Goal: Information Seeking & Learning: Learn about a topic

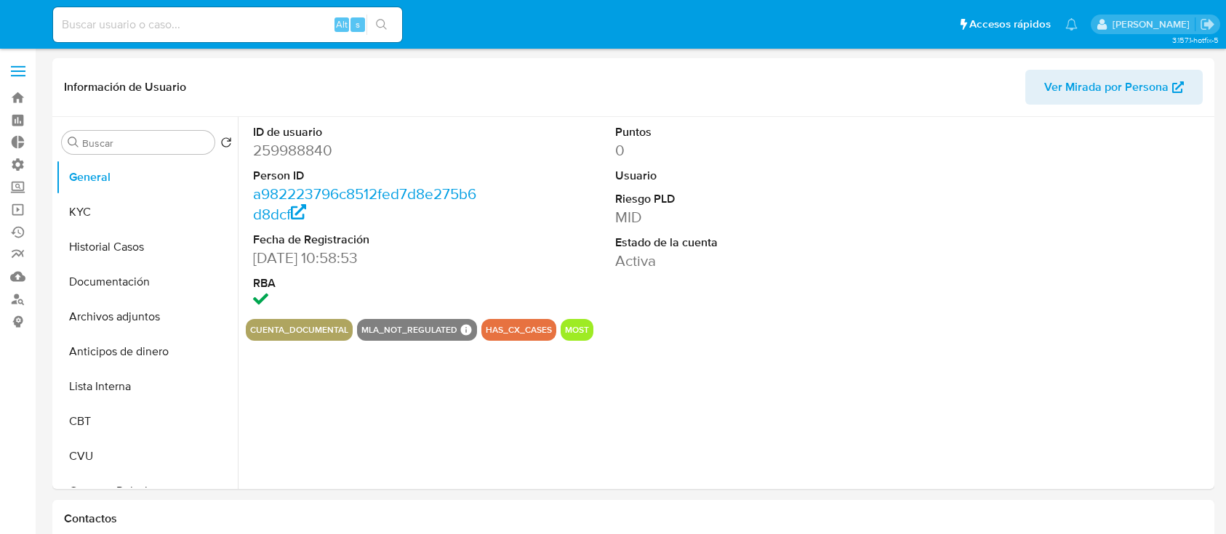
select select "10"
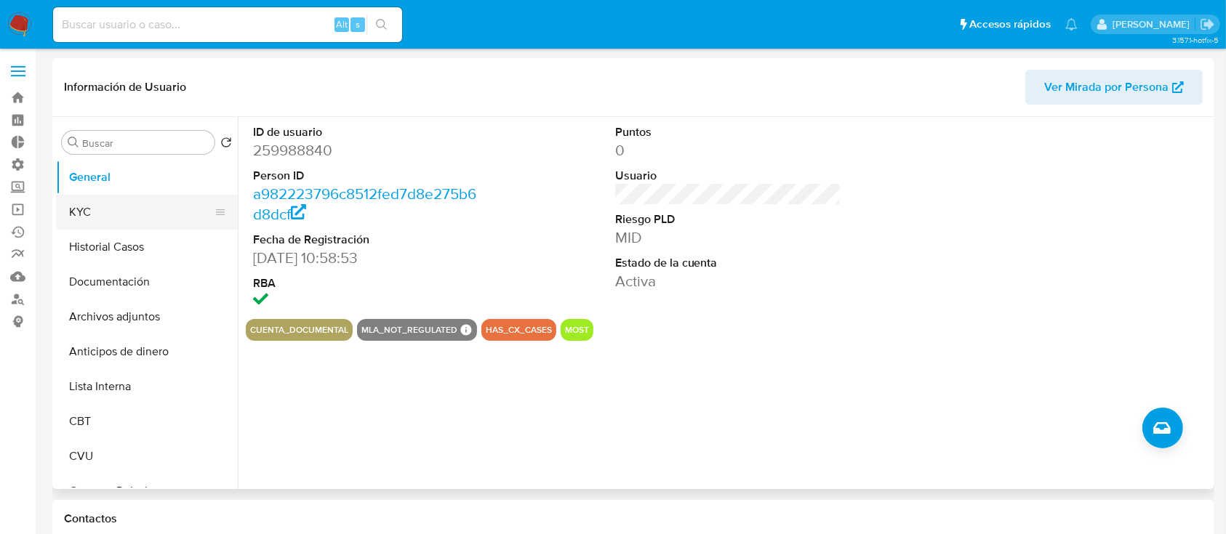
click at [105, 206] on button "KYC" at bounding box center [141, 212] width 170 height 35
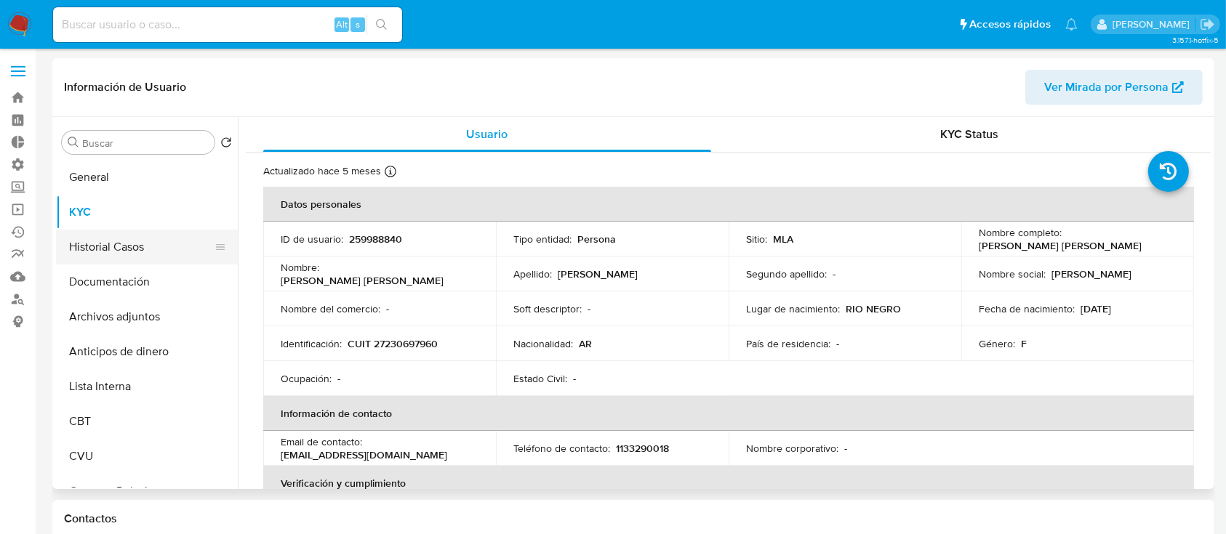
click at [105, 240] on button "Historial Casos" at bounding box center [141, 247] width 170 height 35
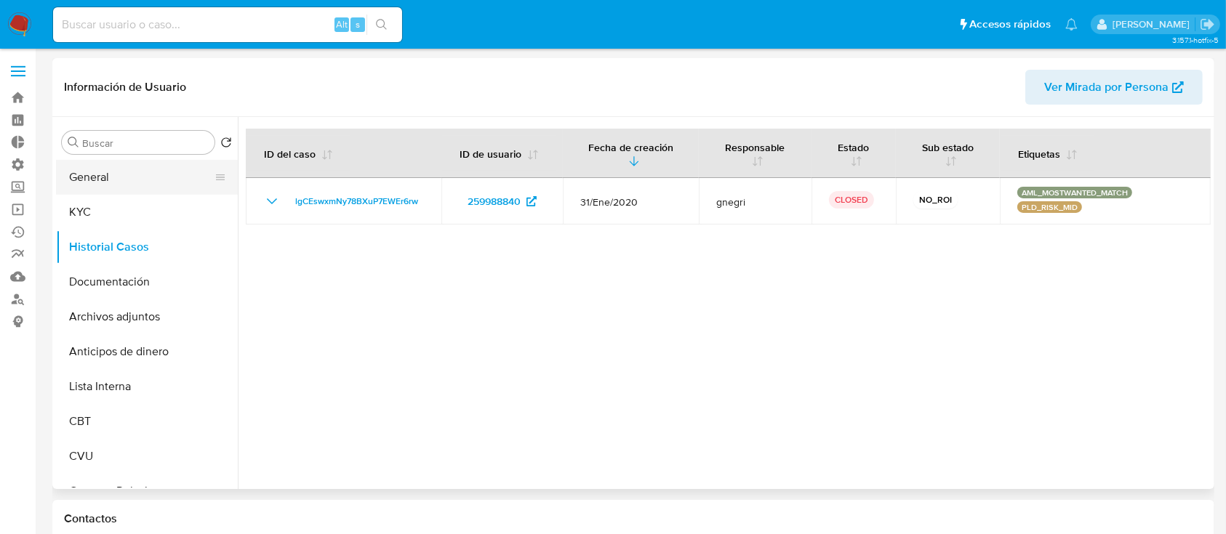
click at [157, 182] on button "General" at bounding box center [141, 177] width 170 height 35
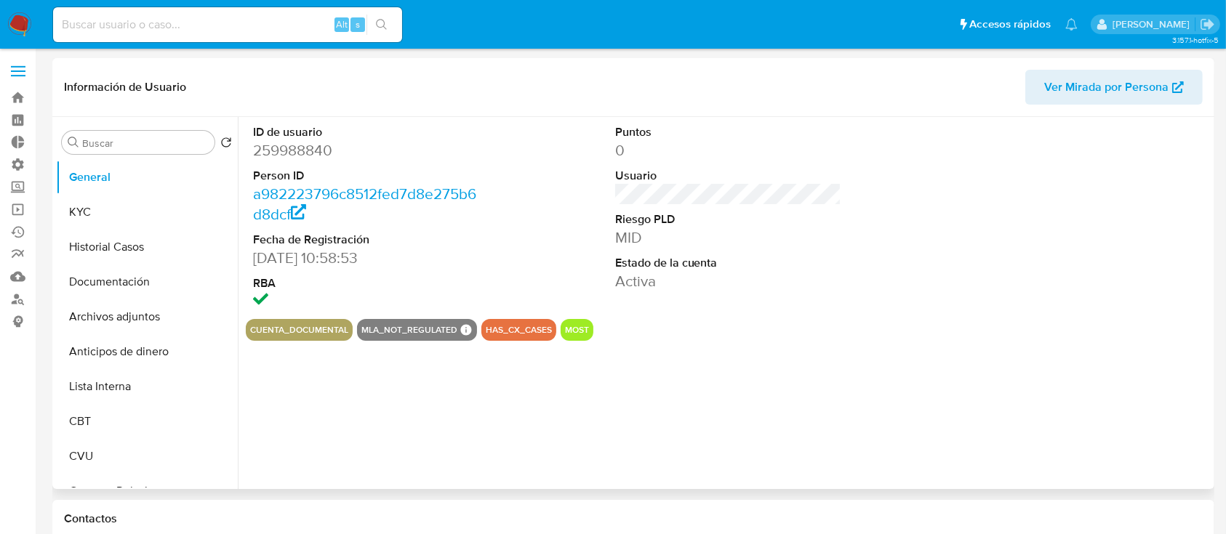
click at [305, 143] on dd "259988840" at bounding box center [366, 150] width 227 height 20
click at [302, 149] on dd "259988840" at bounding box center [366, 150] width 227 height 20
copy dd "259988840"
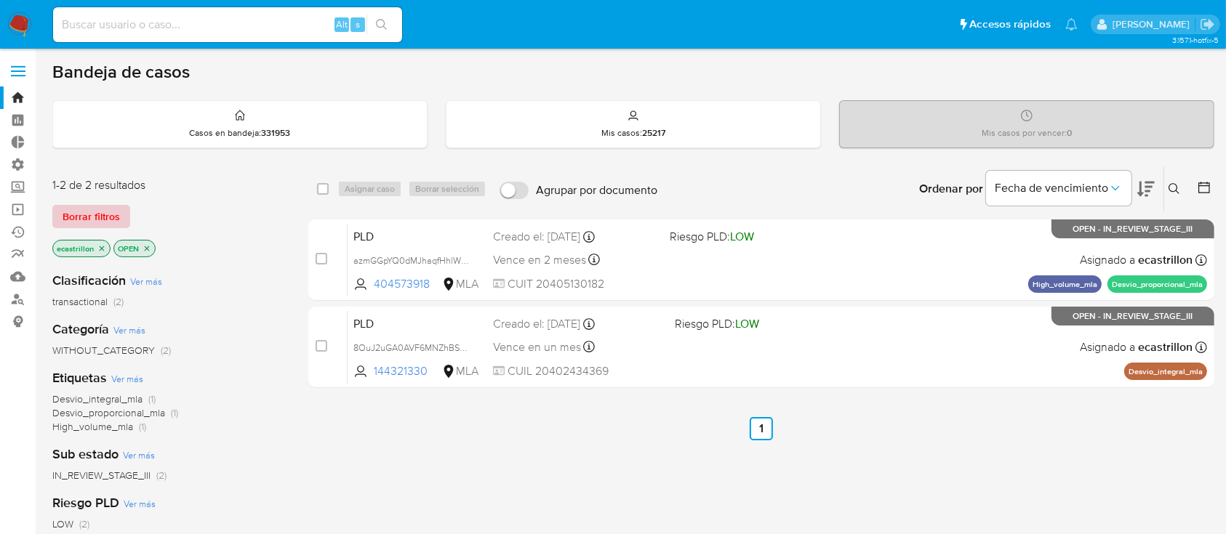
click at [110, 211] on span "Borrar filtros" at bounding box center [91, 216] width 57 height 20
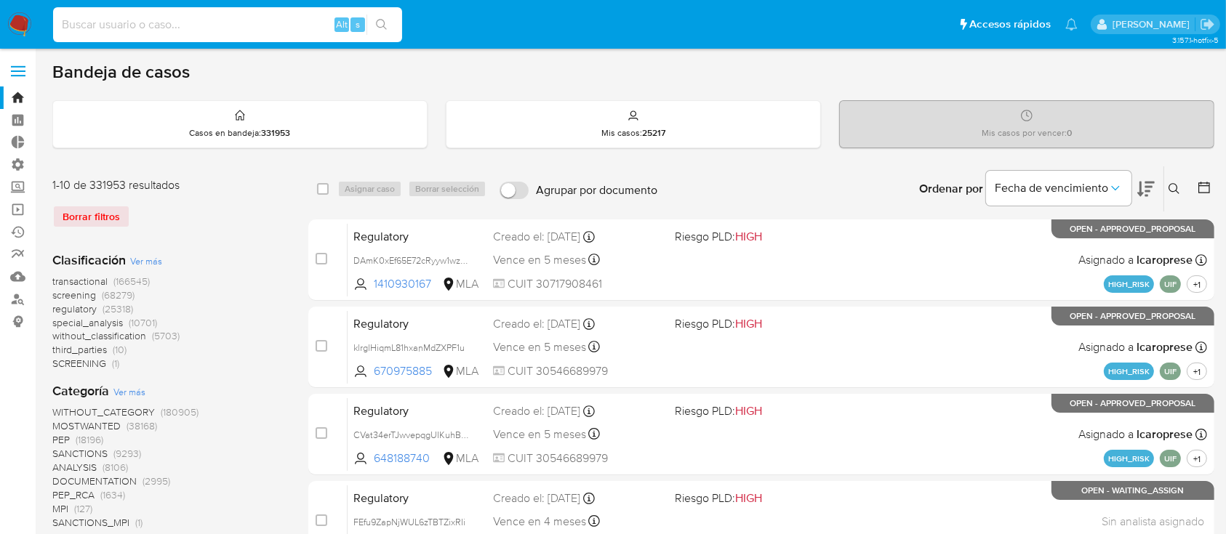
click at [126, 26] on input at bounding box center [227, 24] width 349 height 19
paste input "111603029"
type input "111603029"
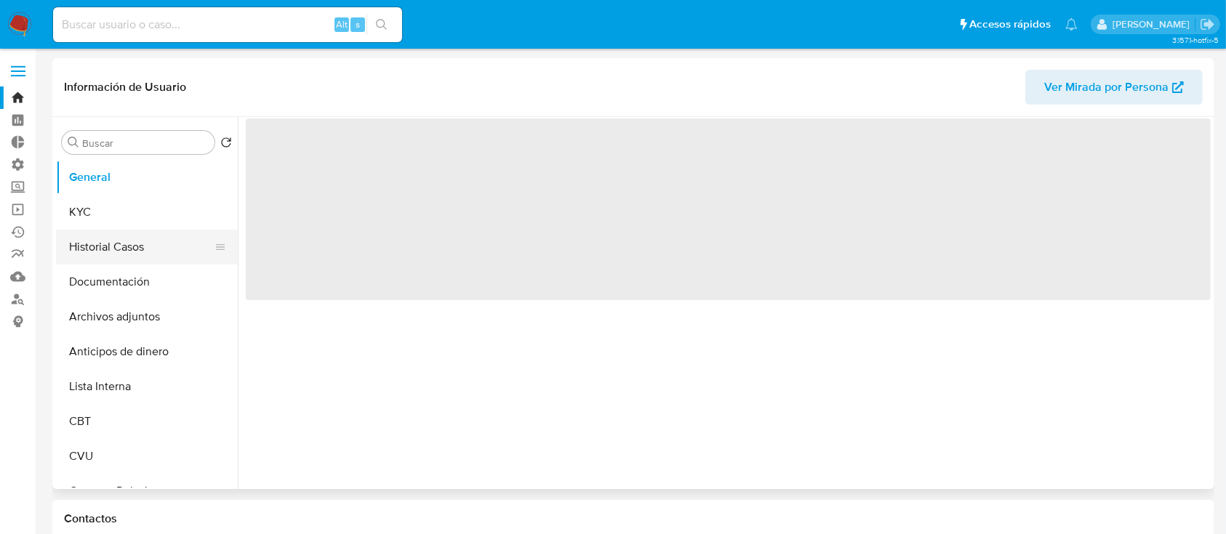
click at [105, 246] on button "Historial Casos" at bounding box center [141, 247] width 170 height 35
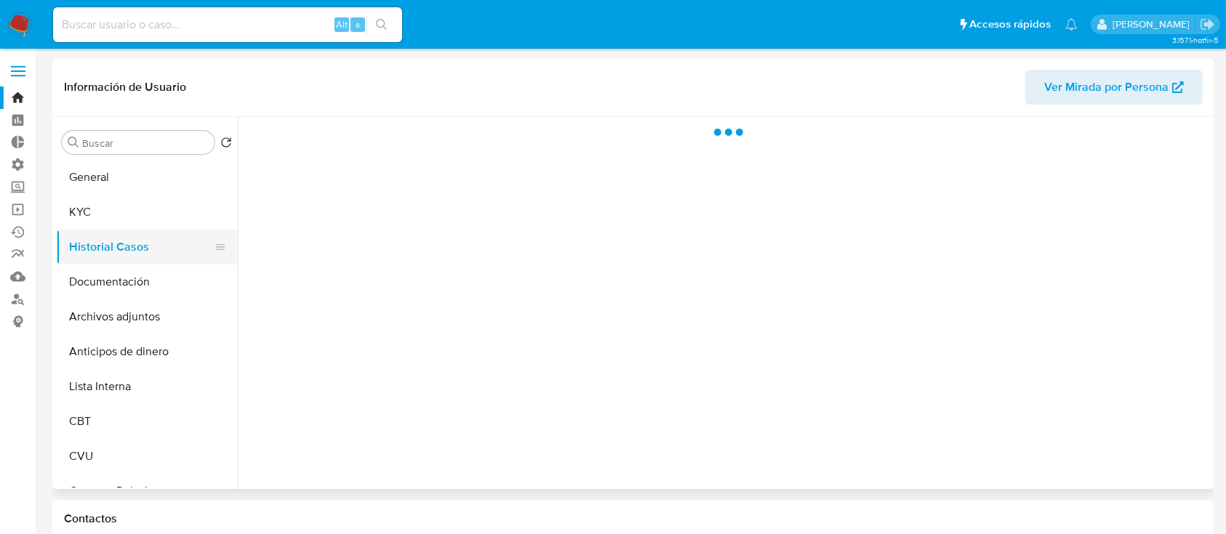
select select "10"
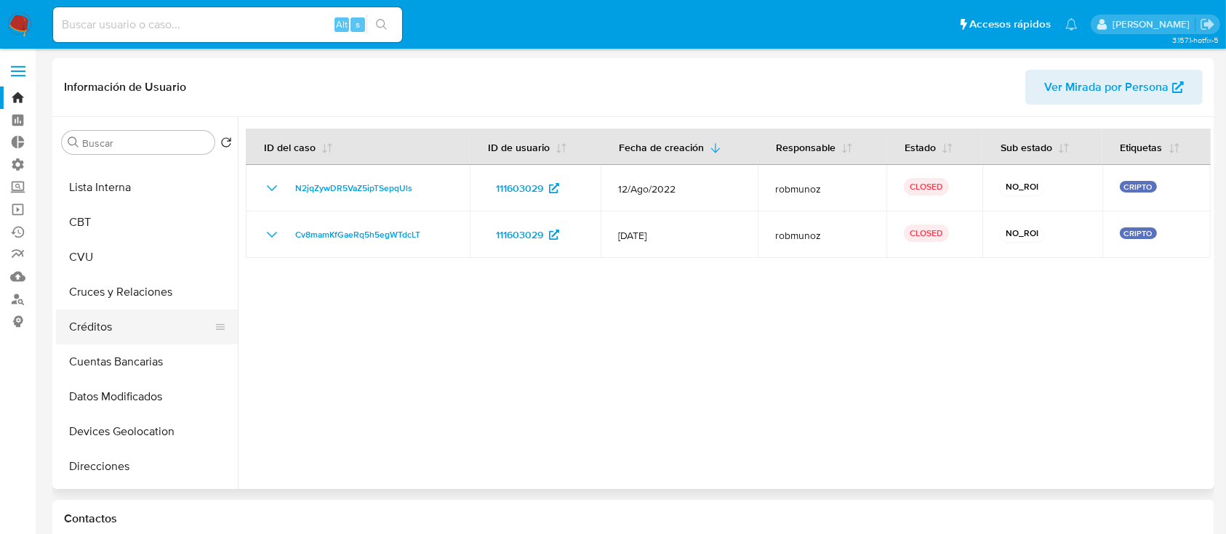
scroll to position [103, 0]
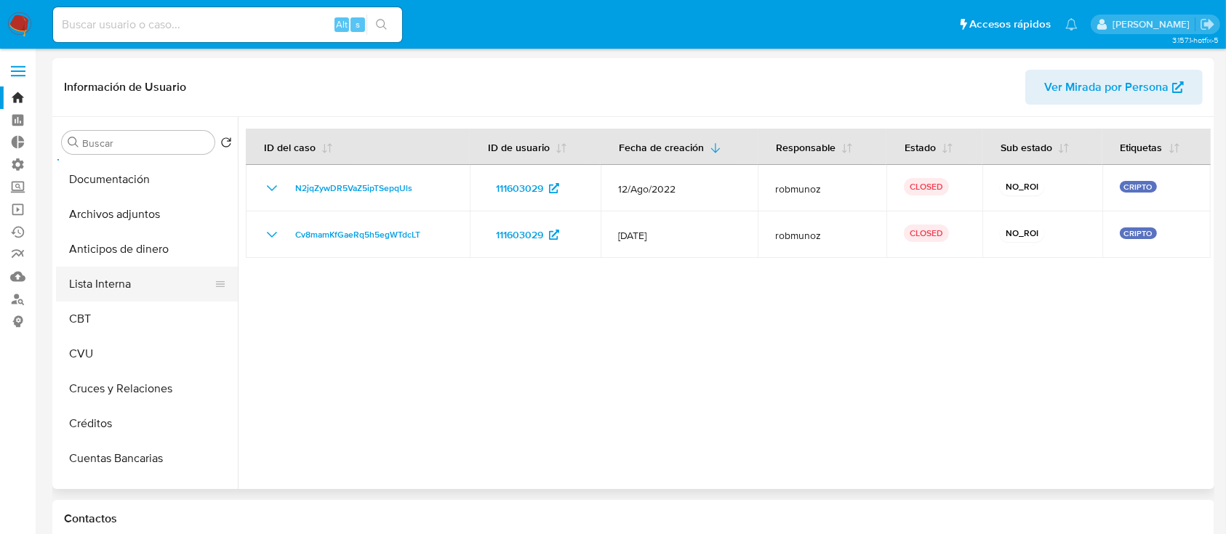
click at [121, 288] on button "Lista Interna" at bounding box center [141, 284] width 170 height 35
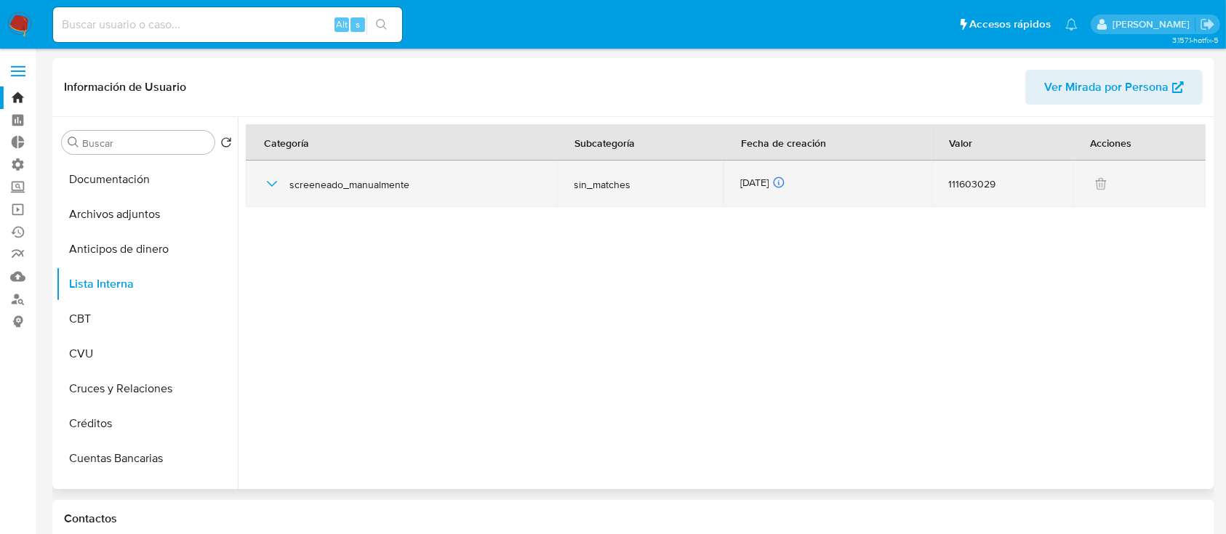
click at [270, 178] on icon "button" at bounding box center [271, 183] width 17 height 17
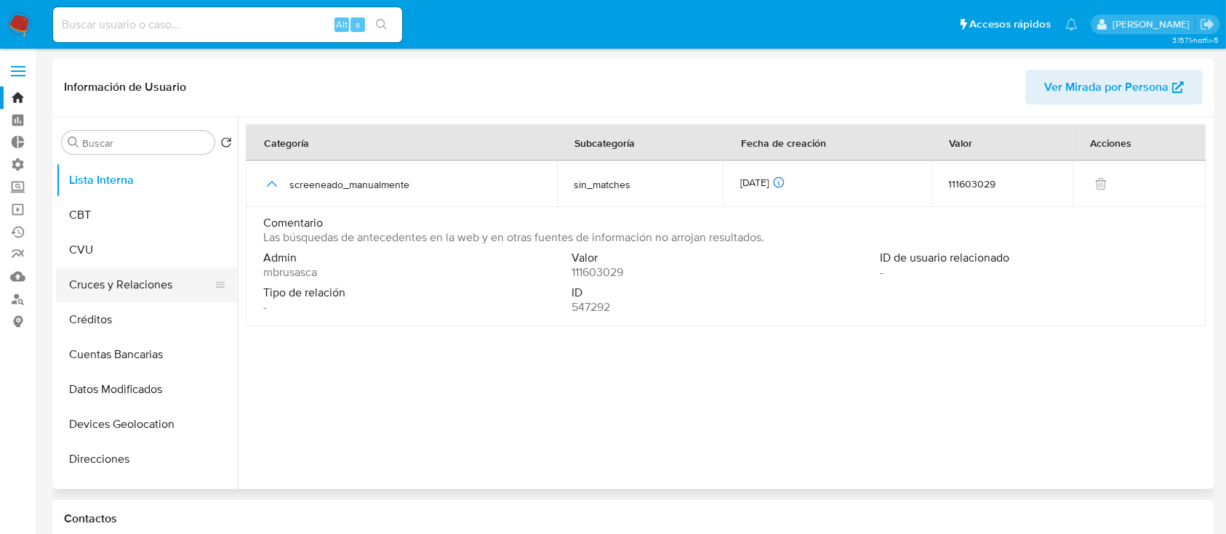
scroll to position [297, 0]
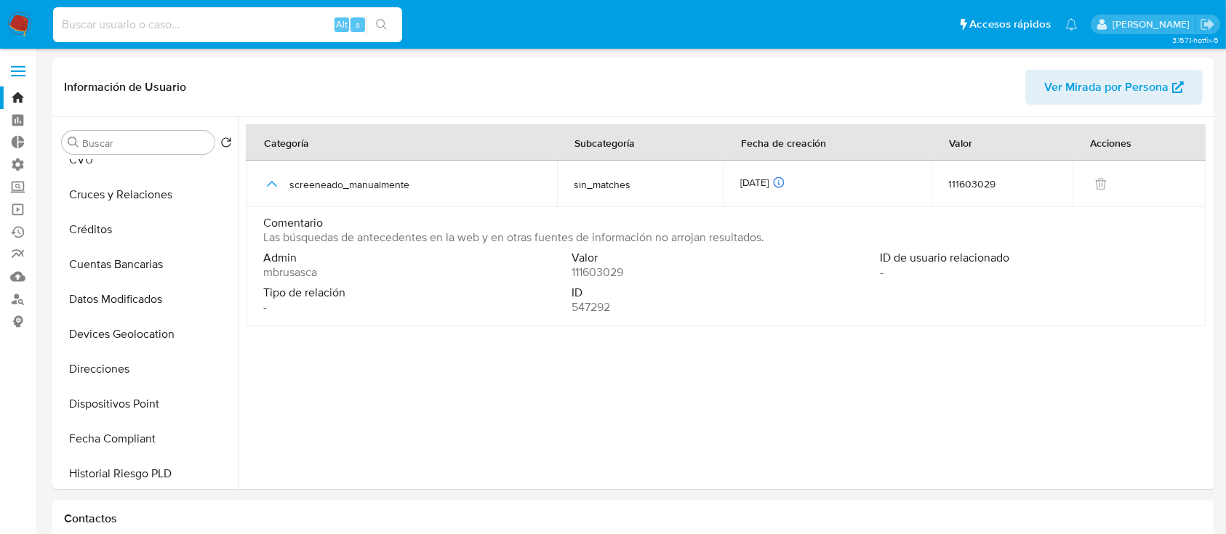
click at [130, 20] on input at bounding box center [227, 24] width 349 height 19
paste input "188718726"
type input "188718726"
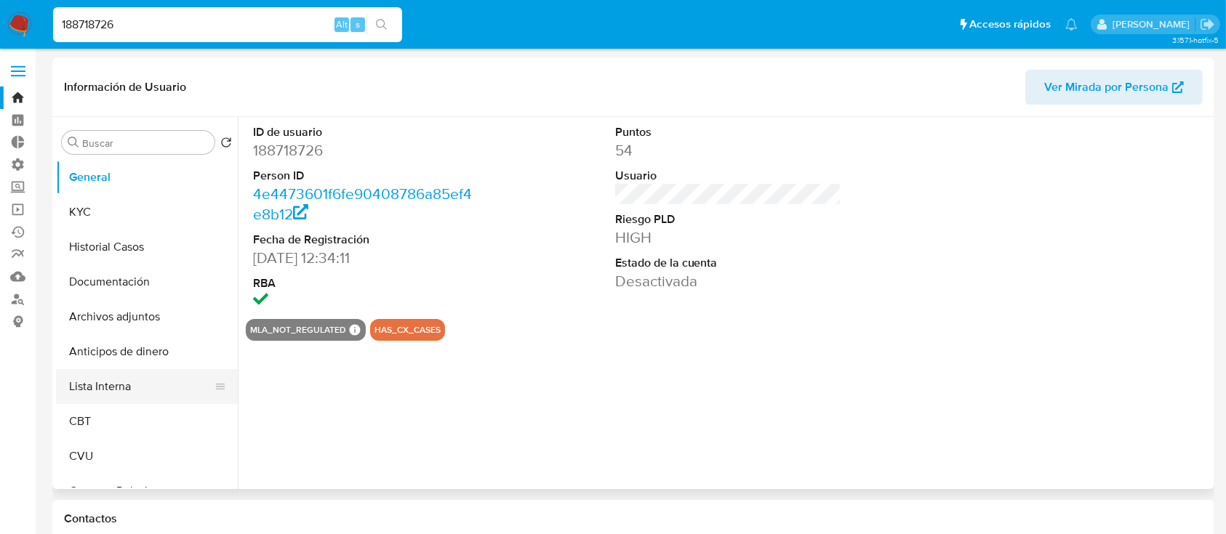
select select "10"
click at [89, 385] on button "Lista Interna" at bounding box center [141, 386] width 170 height 35
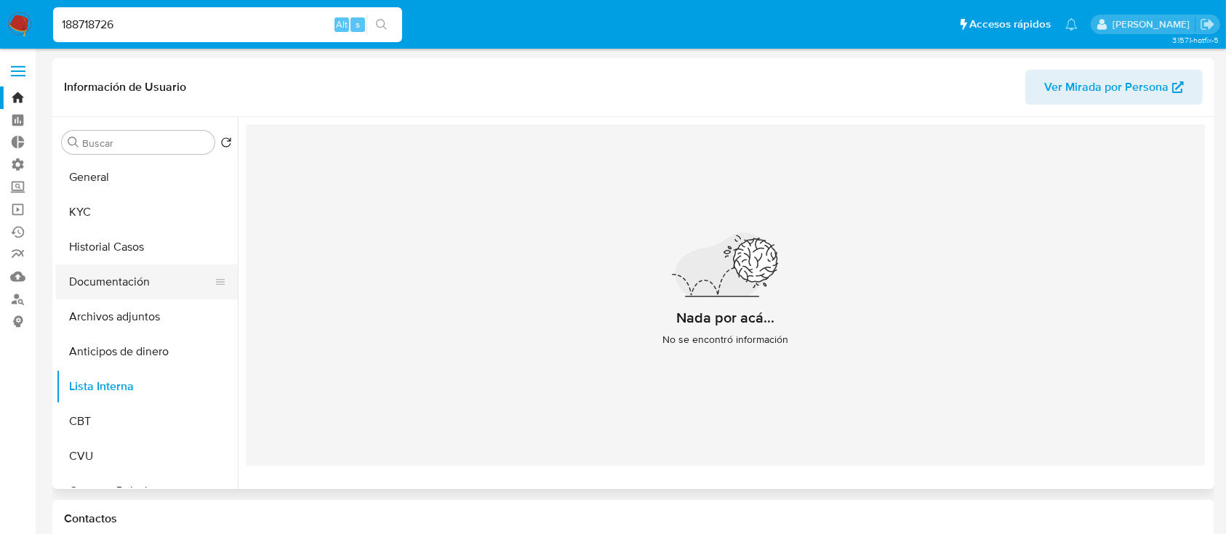
click at [89, 267] on button "Documentación" at bounding box center [141, 282] width 170 height 35
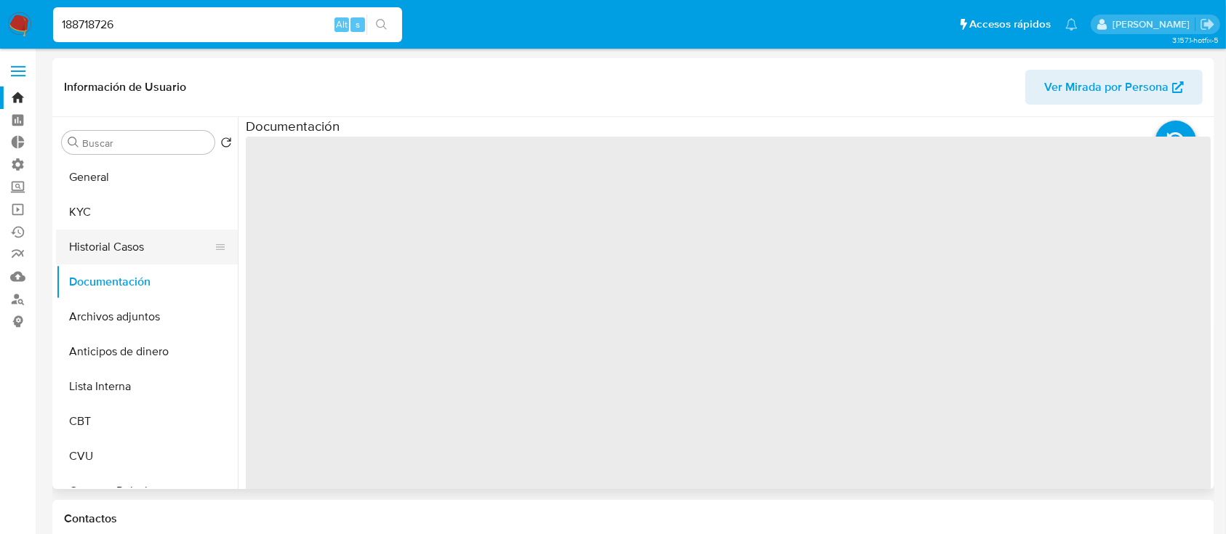
click at [105, 249] on button "Historial Casos" at bounding box center [141, 247] width 170 height 35
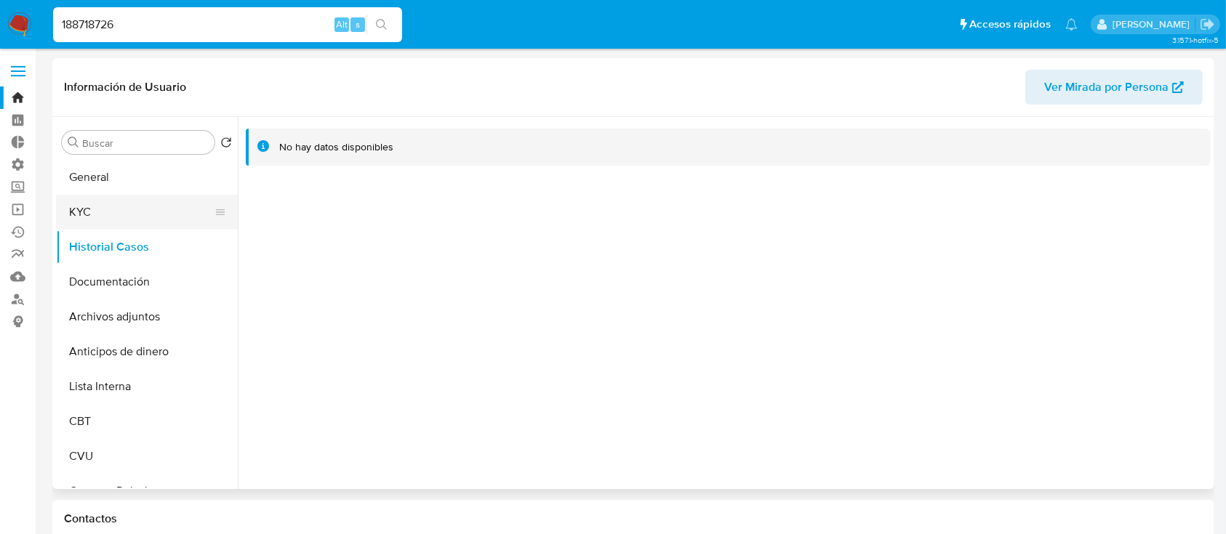
click at [126, 196] on button "KYC" at bounding box center [141, 212] width 170 height 35
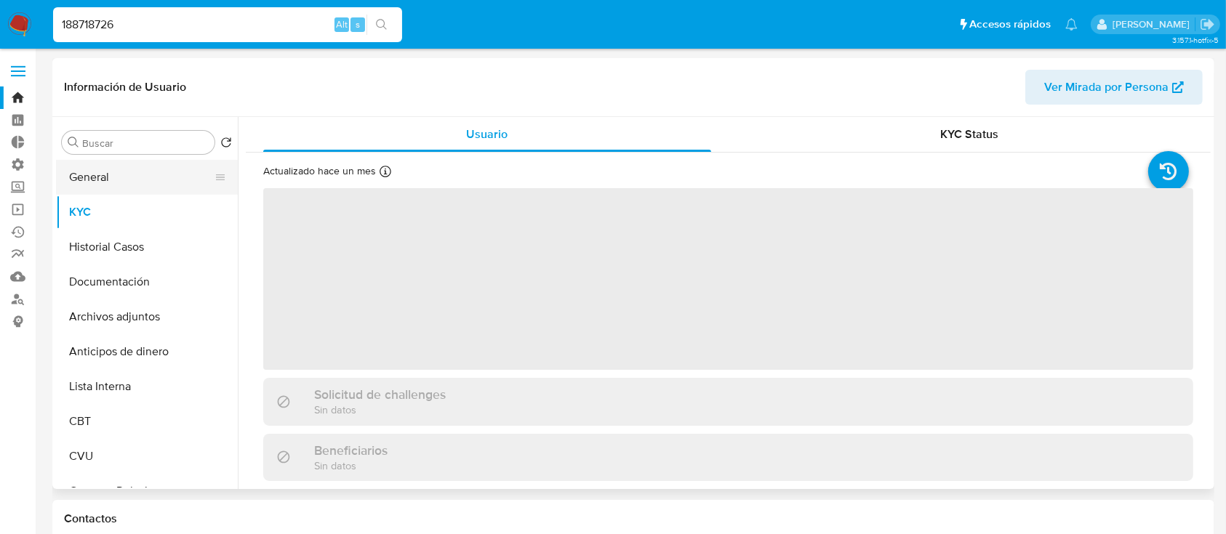
click at [137, 174] on button "General" at bounding box center [141, 177] width 170 height 35
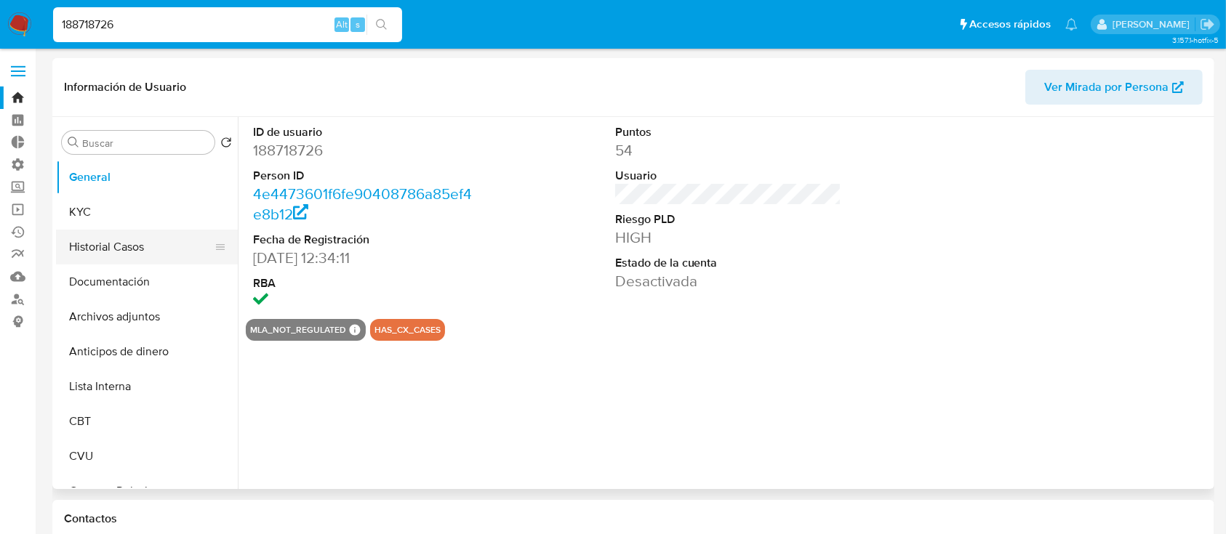
click at [144, 235] on button "Historial Casos" at bounding box center [141, 247] width 170 height 35
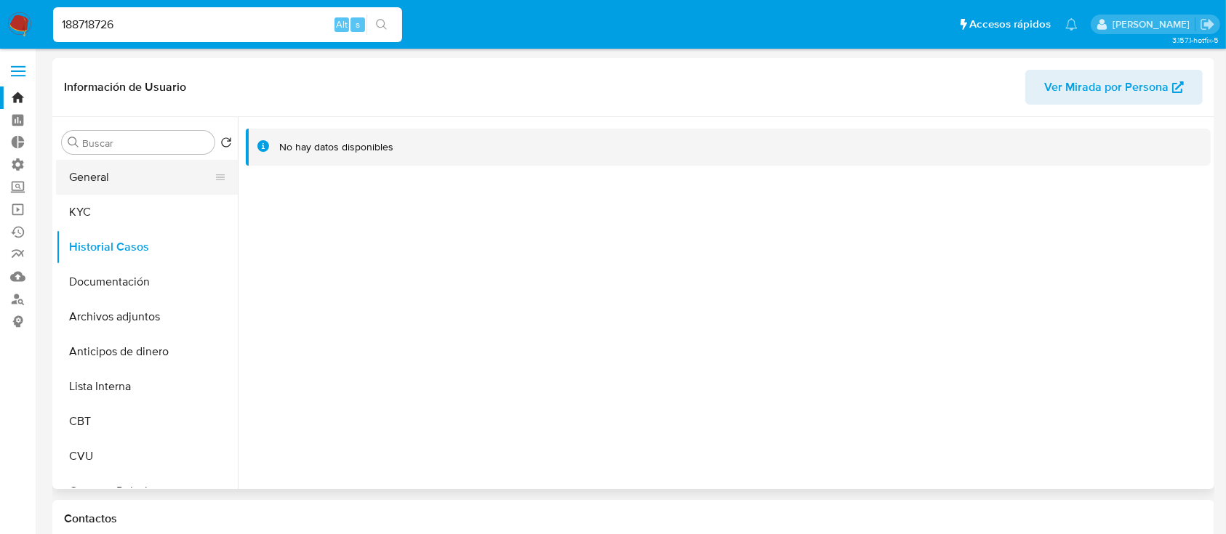
click at [81, 166] on button "General" at bounding box center [141, 177] width 170 height 35
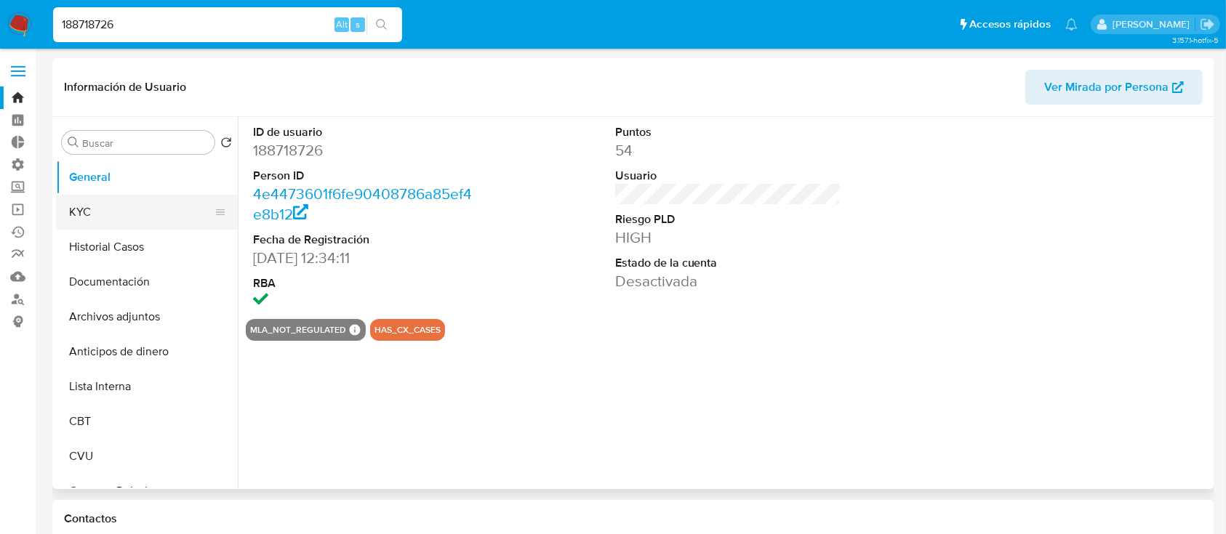
click at [111, 200] on button "KYC" at bounding box center [141, 212] width 170 height 35
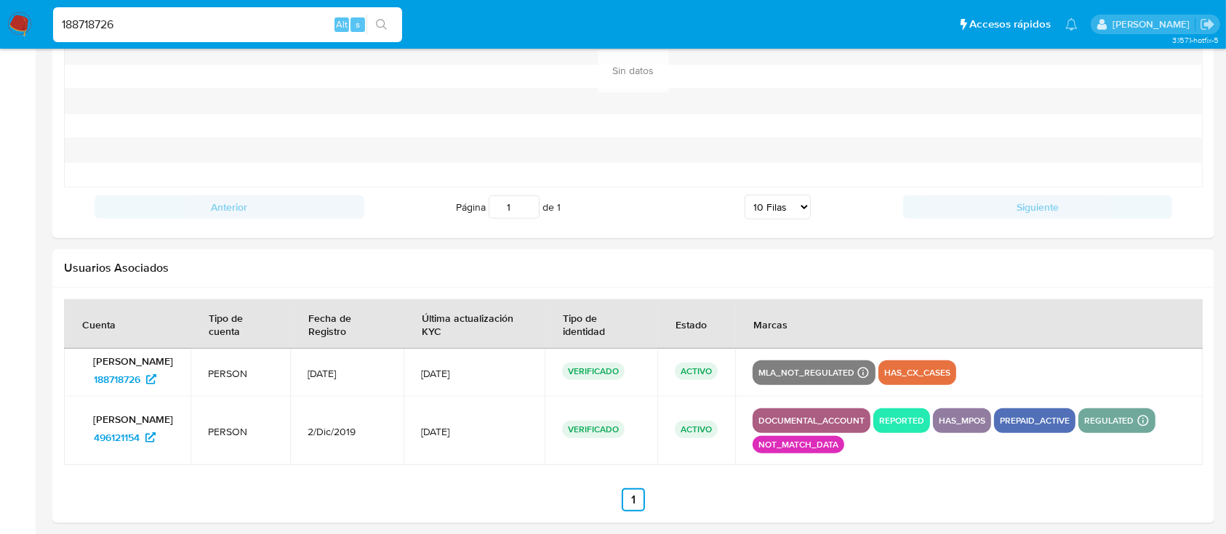
scroll to position [1560, 0]
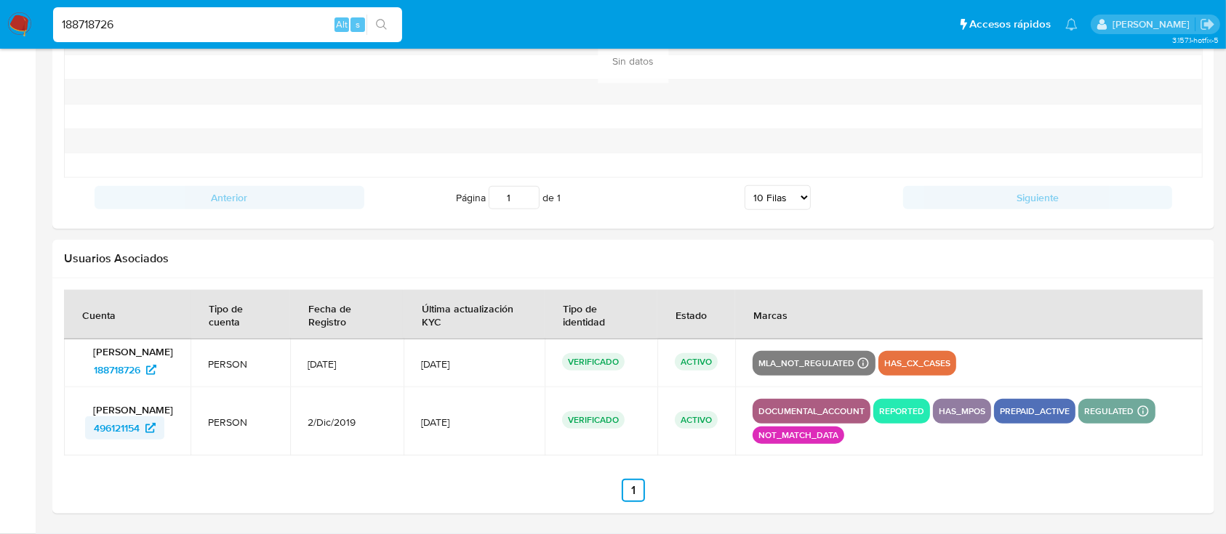
click at [128, 430] on span "496121154" at bounding box center [117, 428] width 46 height 23
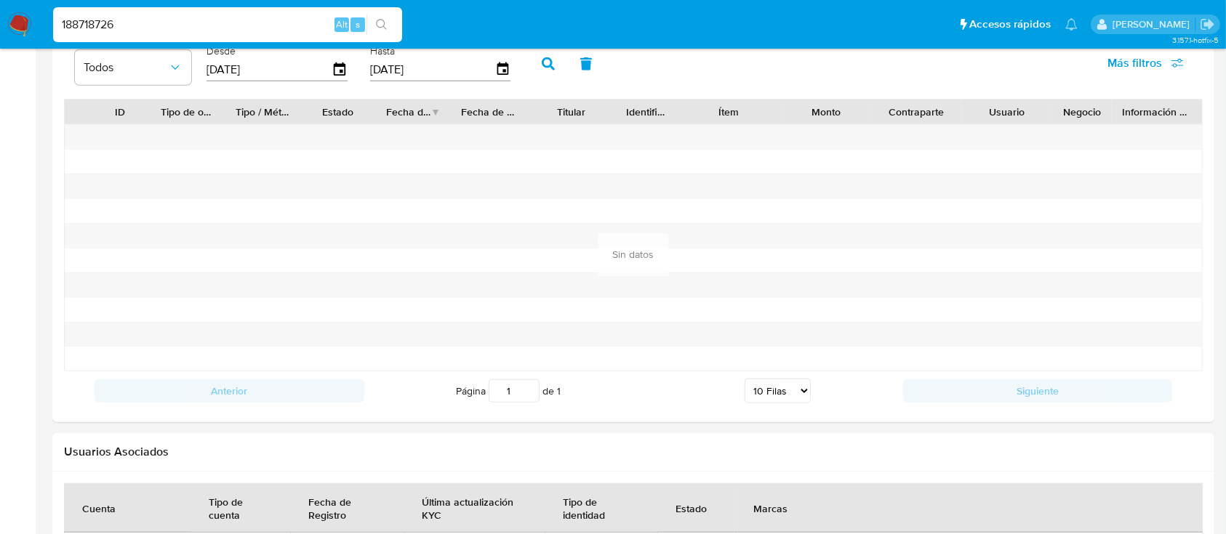
click at [201, 22] on input "188718726" at bounding box center [227, 24] width 349 height 19
paste input "259988840"
type input "259988840"
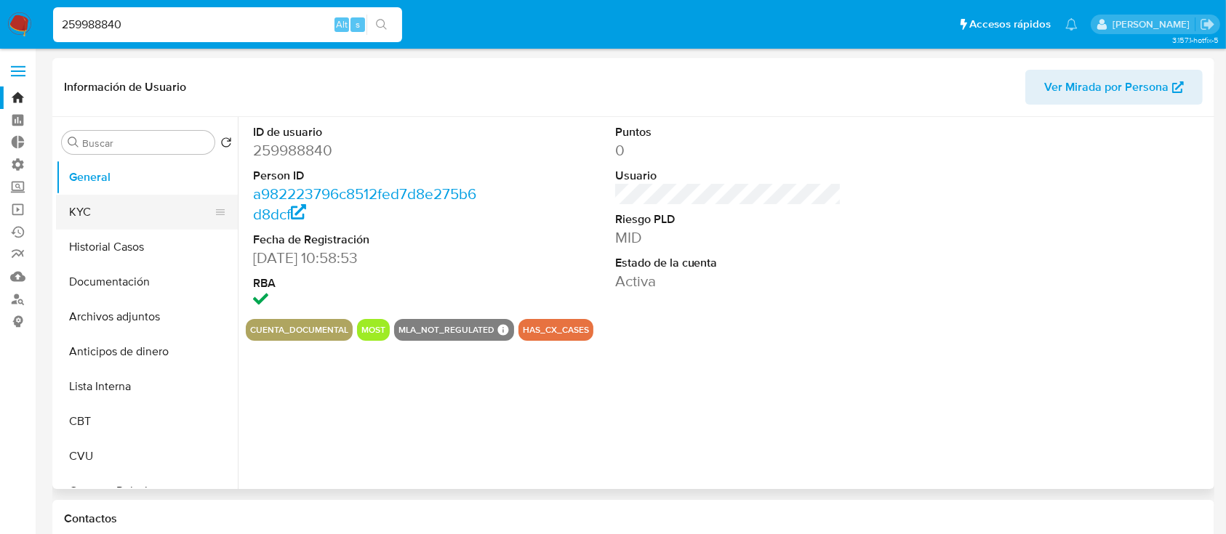
select select "10"
click at [130, 207] on button "KYC" at bounding box center [141, 212] width 170 height 35
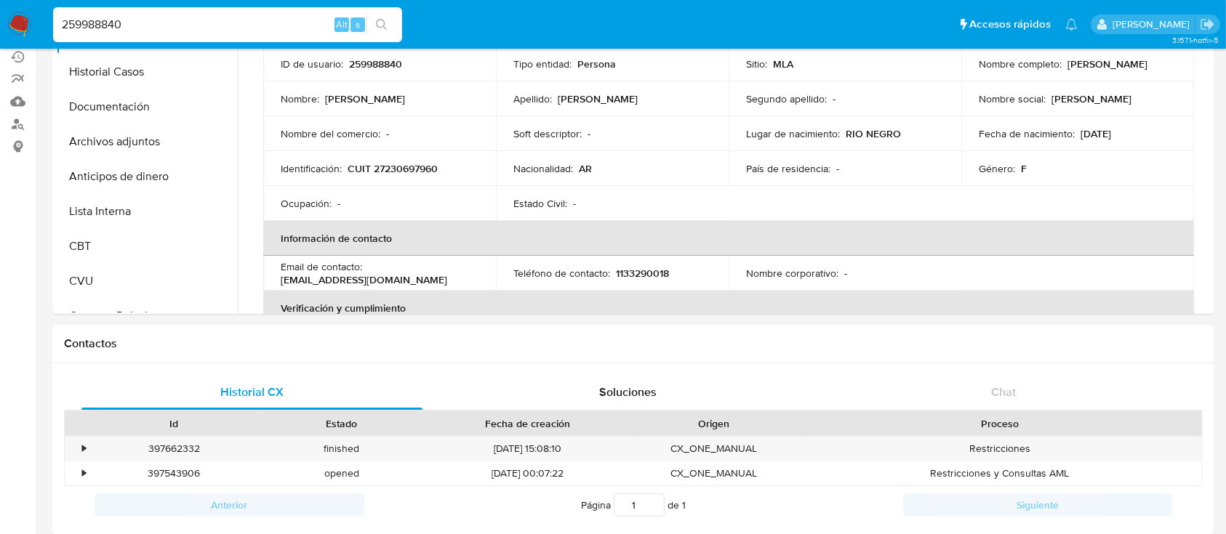
scroll to position [291, 0]
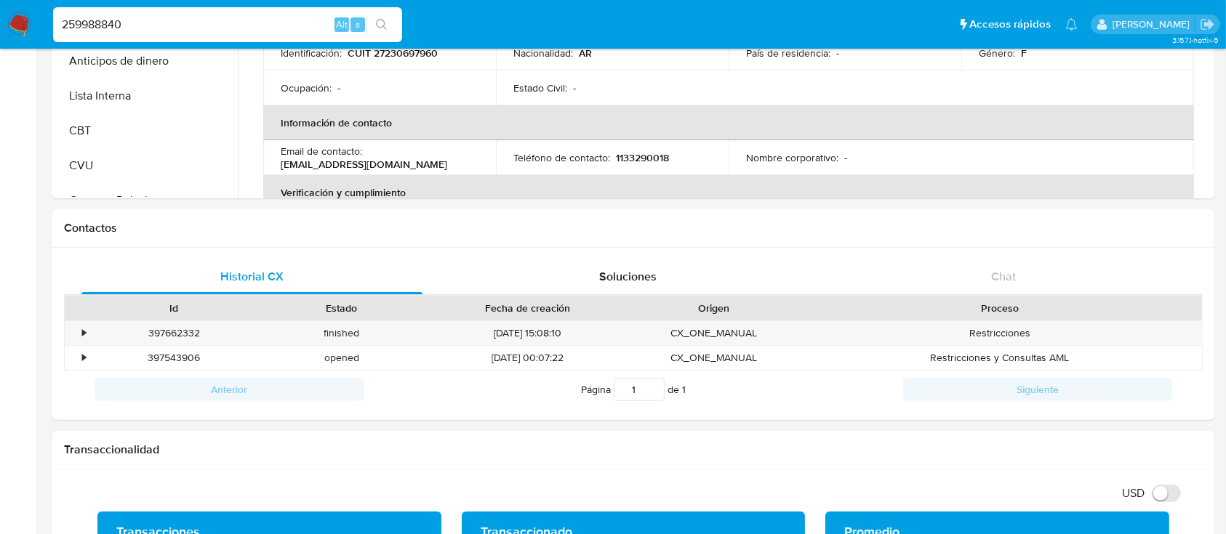
click at [282, 26] on input "259988840" at bounding box center [227, 24] width 349 height 19
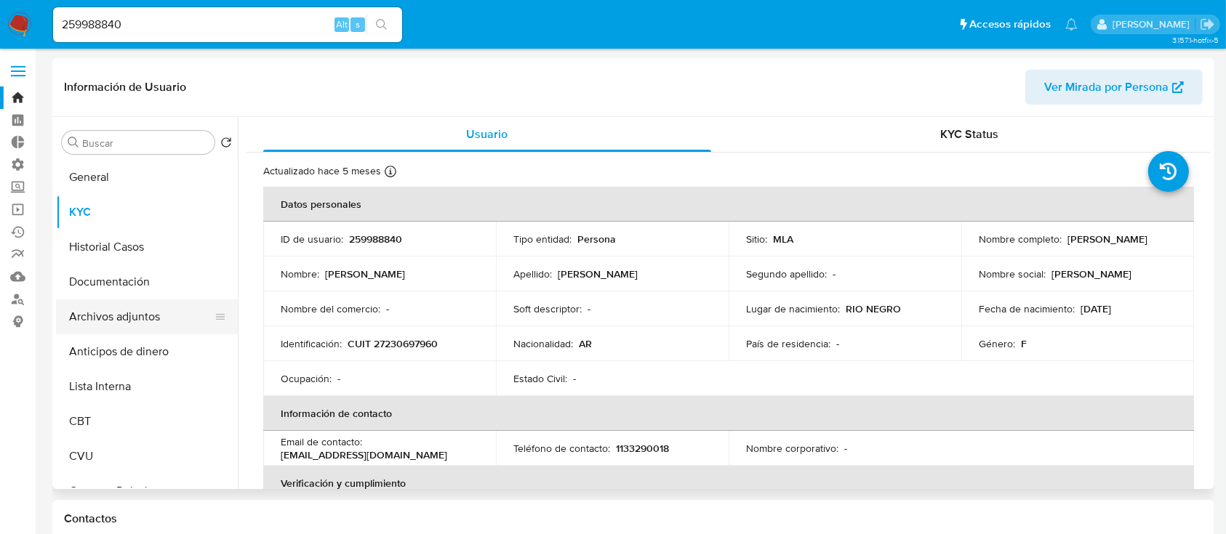
click at [150, 322] on button "Archivos adjuntos" at bounding box center [141, 317] width 170 height 35
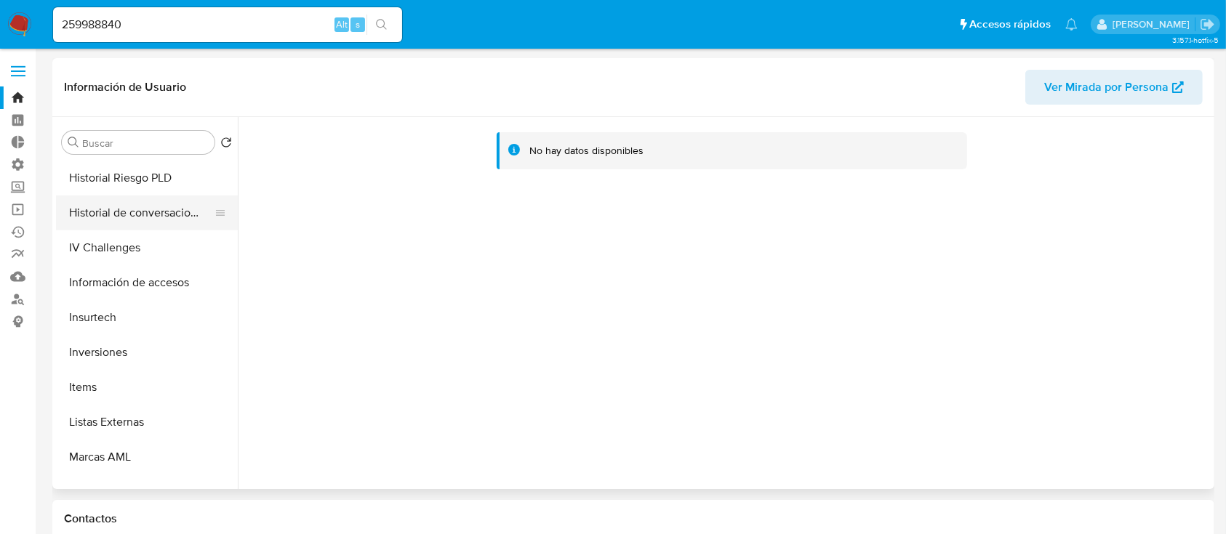
scroll to position [684, 0]
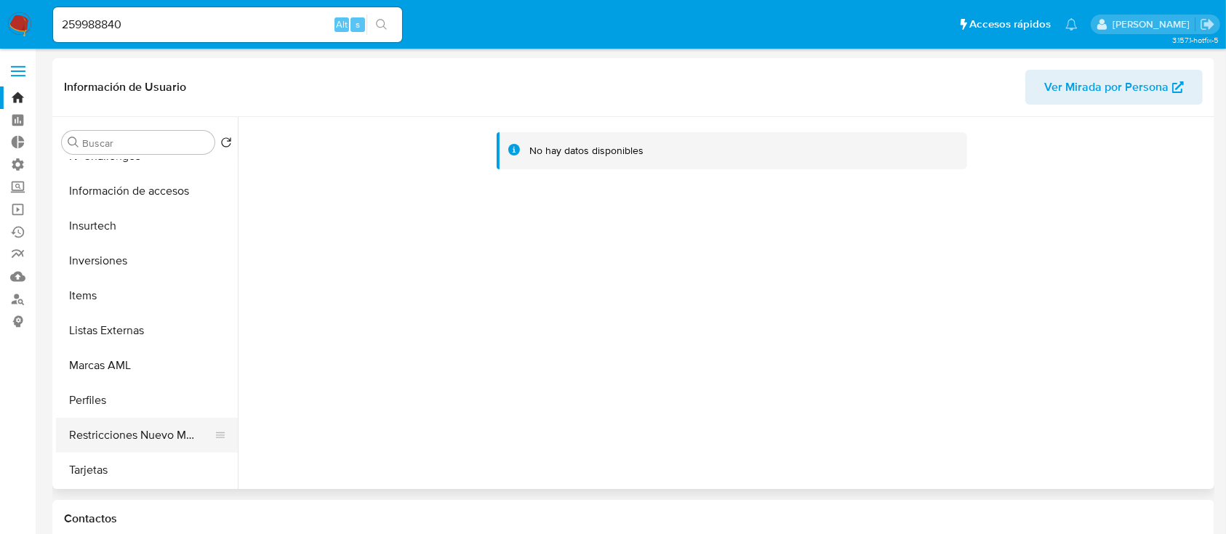
click at [142, 441] on button "Restricciones Nuevo Mundo" at bounding box center [141, 435] width 170 height 35
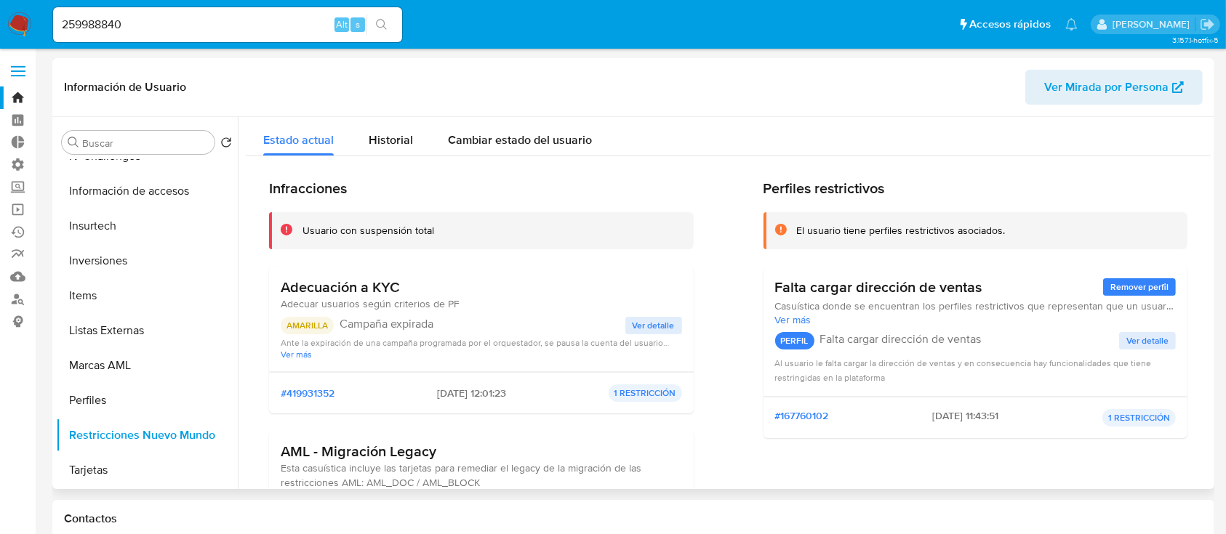
scroll to position [225, 0]
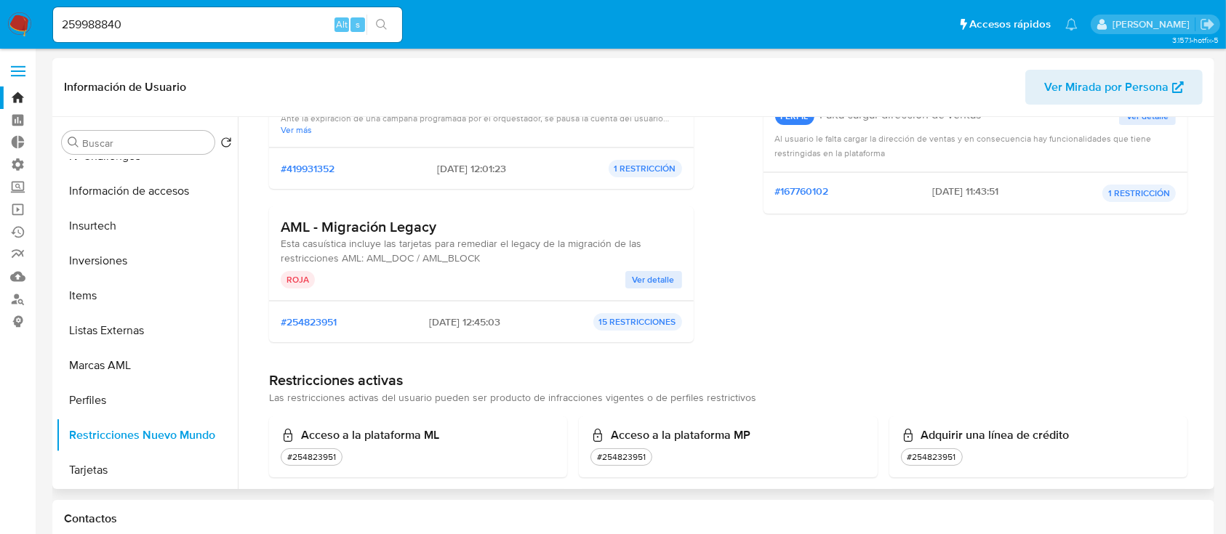
click at [646, 275] on span "Ver detalle" at bounding box center [654, 280] width 42 height 15
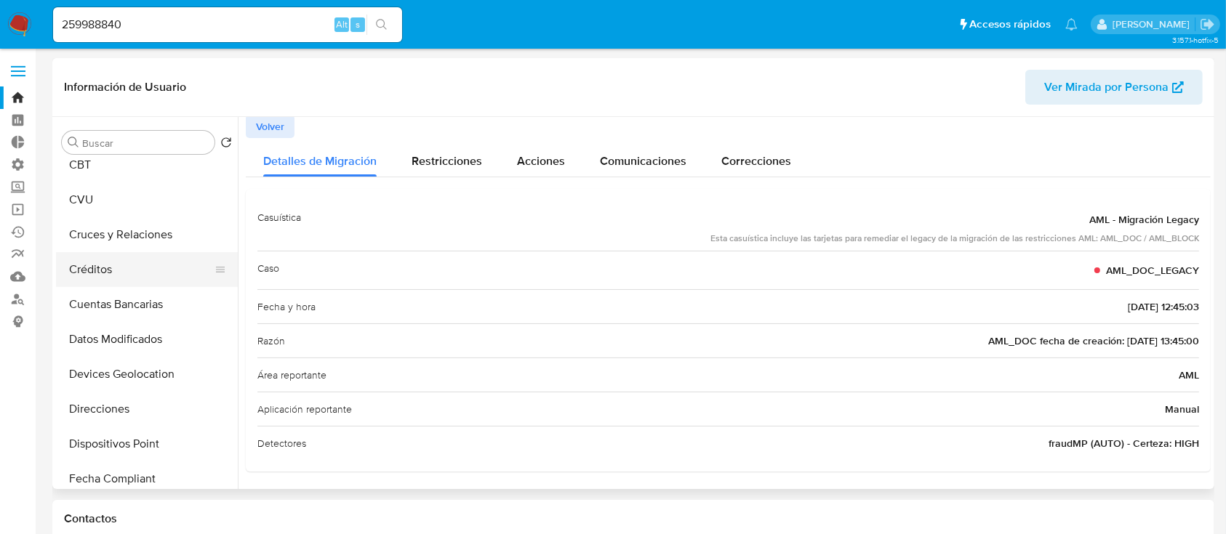
scroll to position [0, 0]
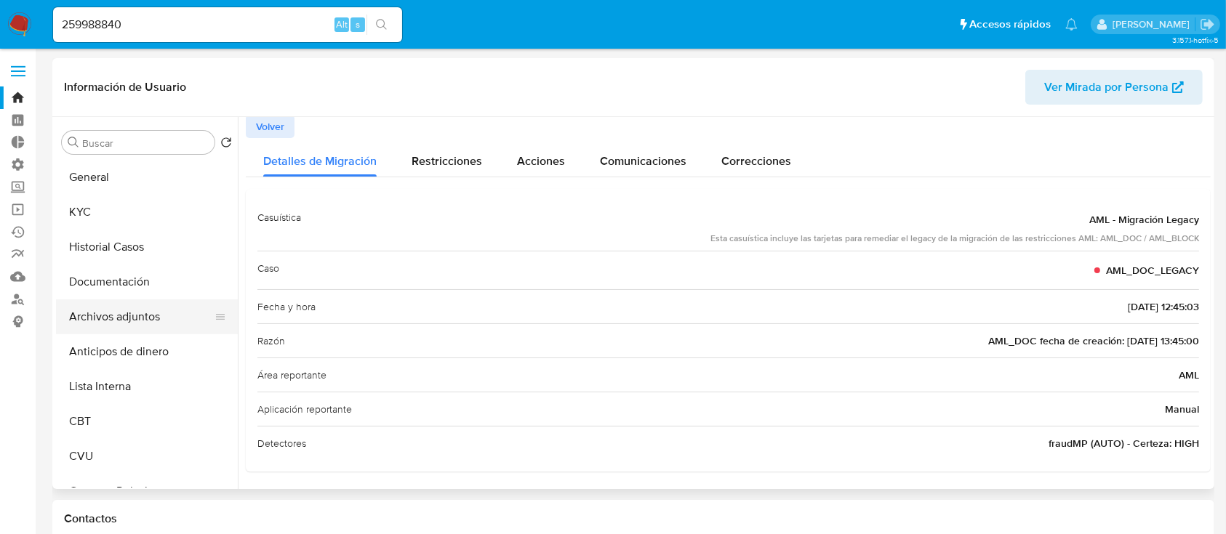
click at [144, 306] on button "Archivos adjuntos" at bounding box center [141, 317] width 170 height 35
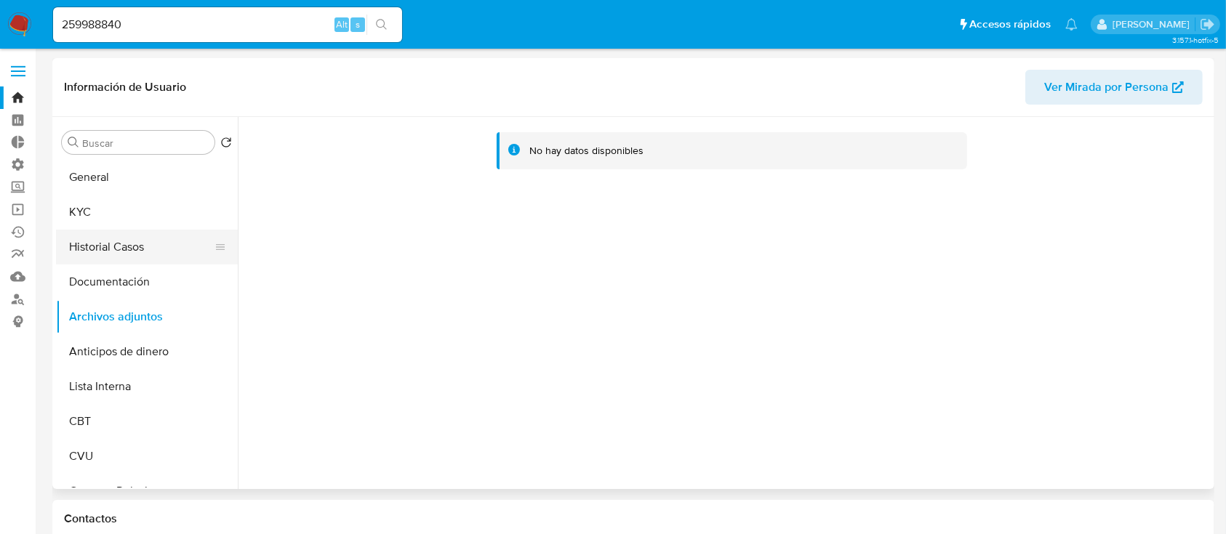
click at [99, 235] on button "Historial Casos" at bounding box center [141, 247] width 170 height 35
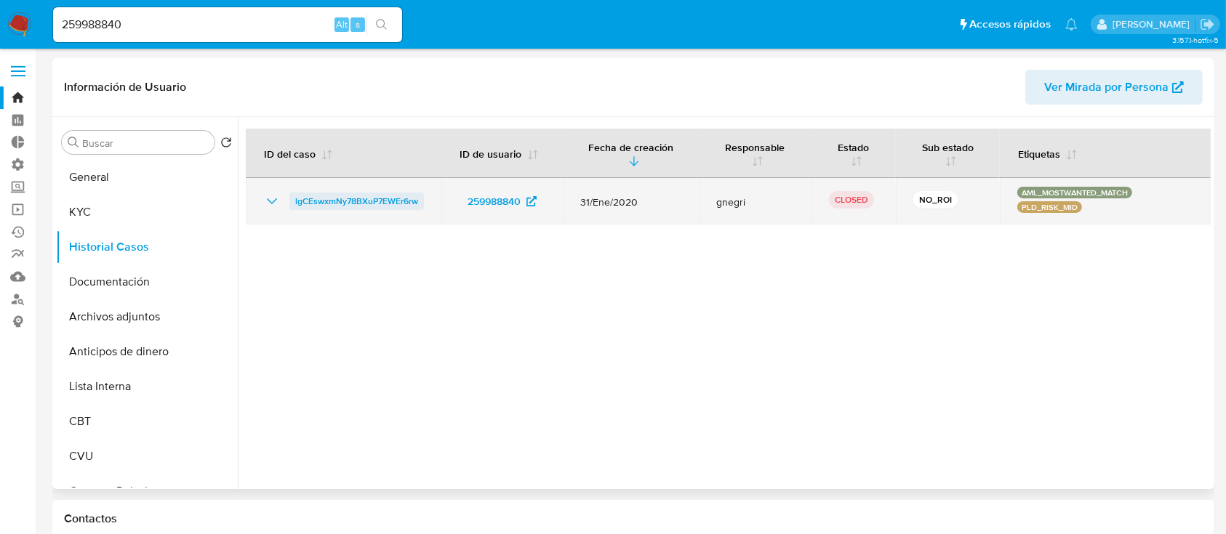
click at [366, 206] on span "lgCEswxmNy78BXuP7EWEr6rw" at bounding box center [356, 201] width 123 height 17
click at [367, 193] on span "lgCEswxmNy78BXuP7EWEr6rw" at bounding box center [356, 201] width 123 height 17
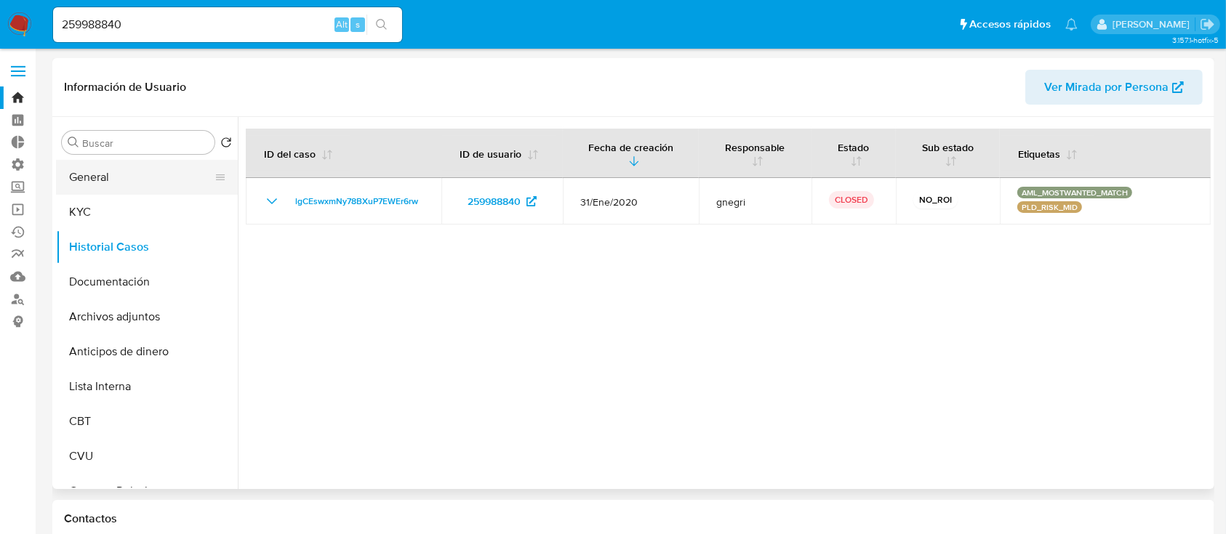
click at [107, 184] on button "General" at bounding box center [141, 177] width 170 height 35
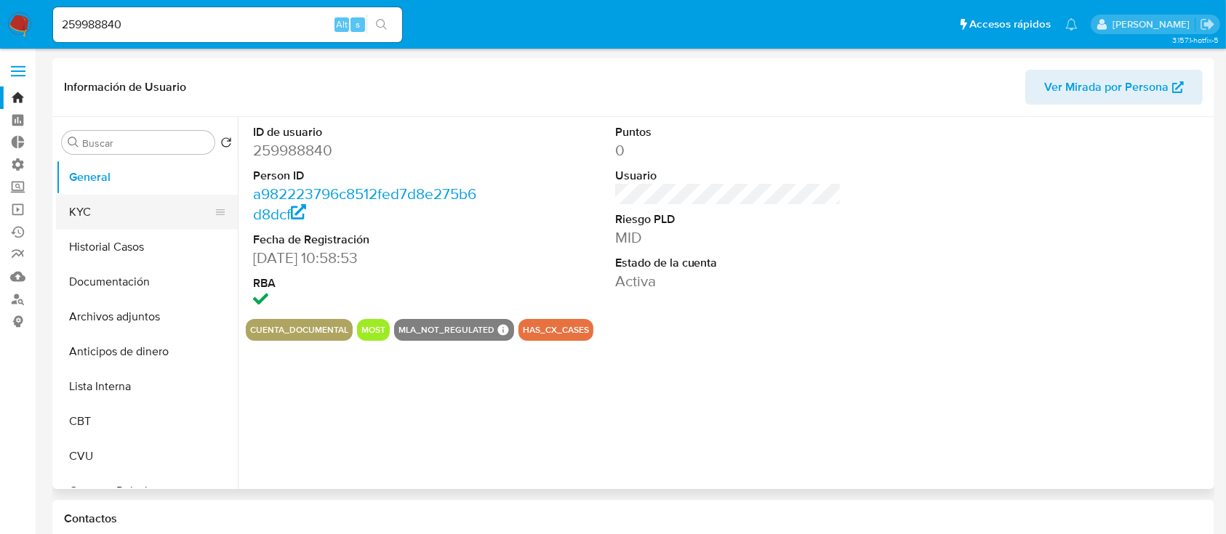
click at [113, 218] on button "KYC" at bounding box center [141, 212] width 170 height 35
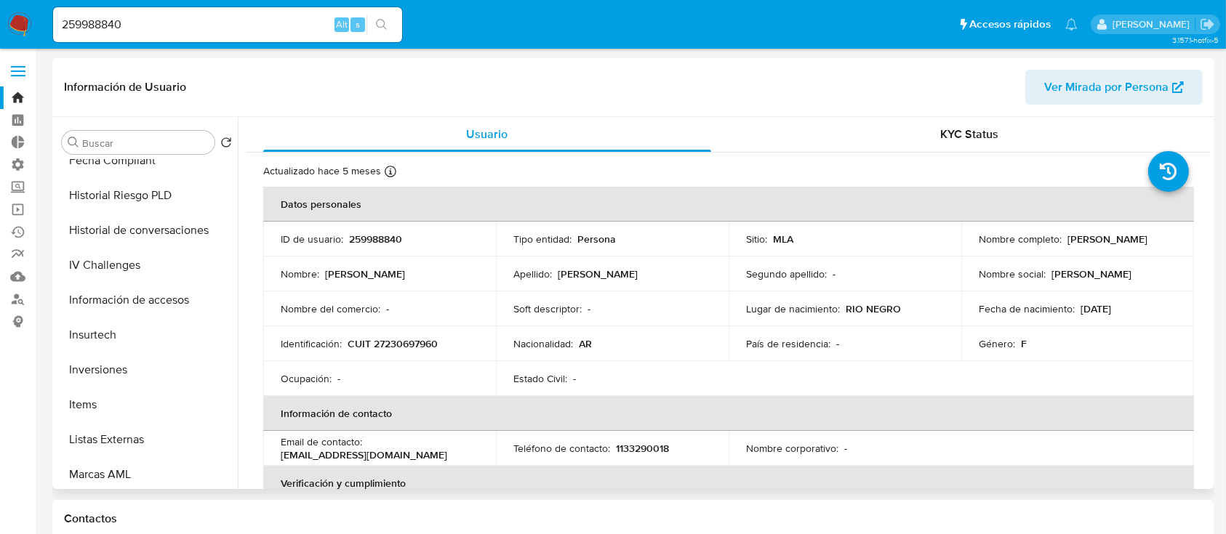
scroll to position [684, 0]
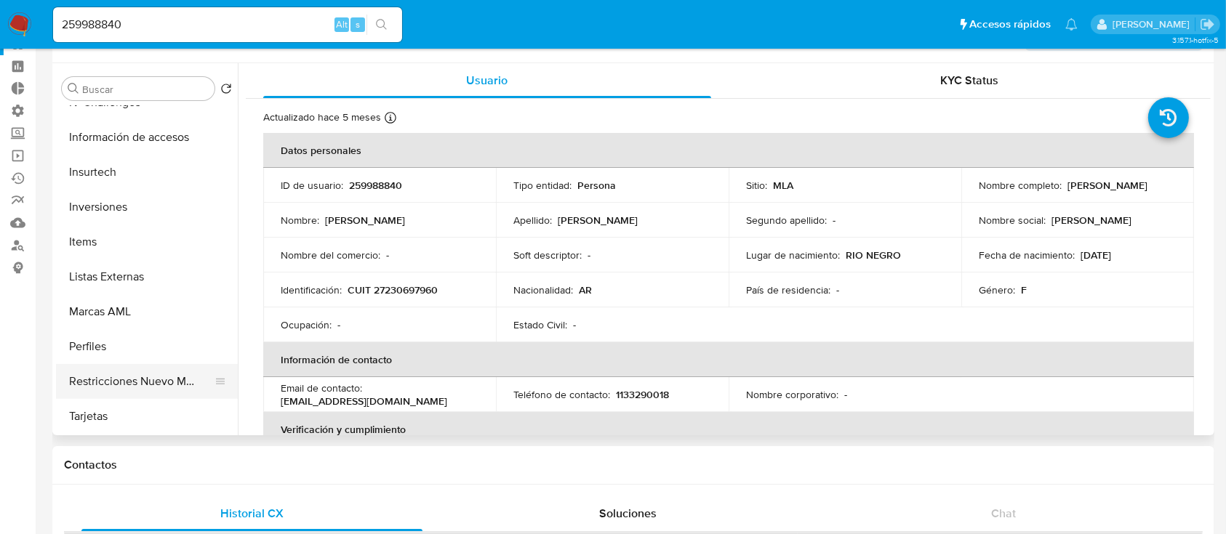
click at [140, 375] on button "Restricciones Nuevo Mundo" at bounding box center [141, 381] width 170 height 35
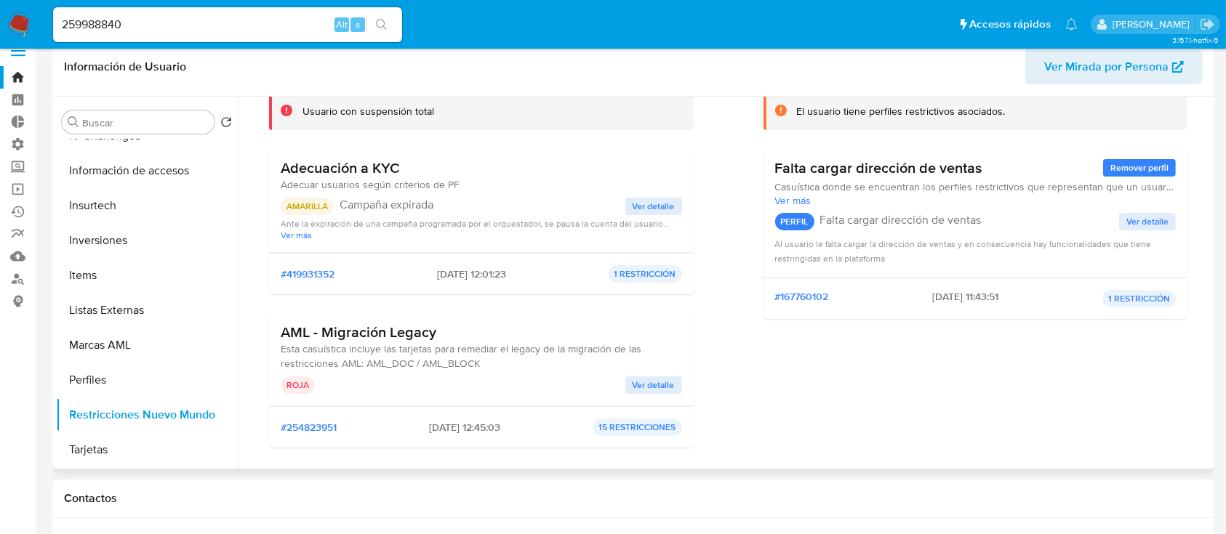
scroll to position [141, 0]
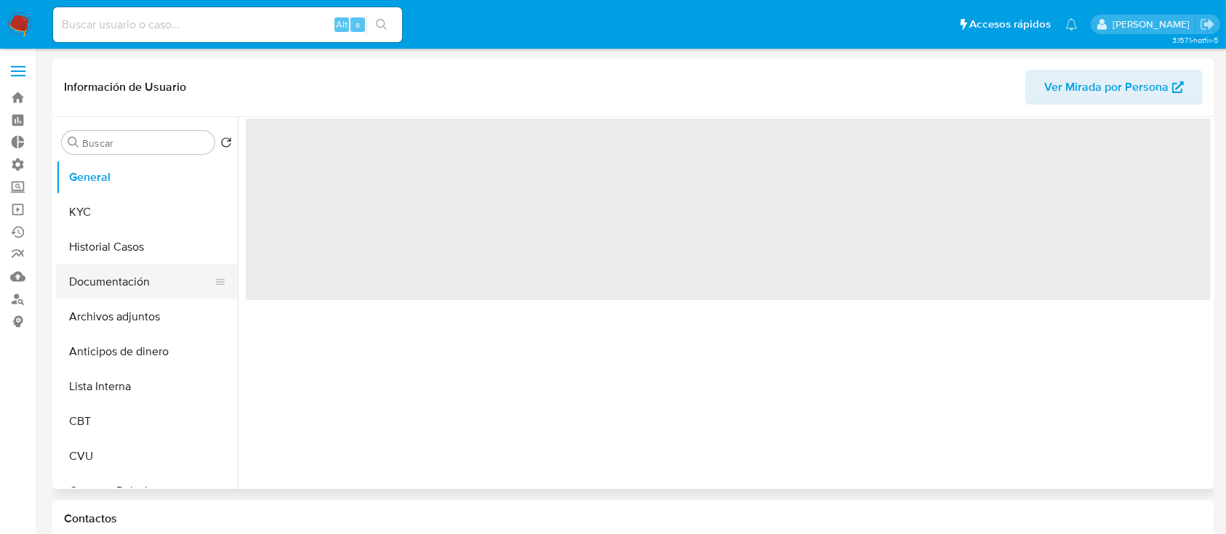
click at [126, 266] on button "Documentación" at bounding box center [141, 282] width 170 height 35
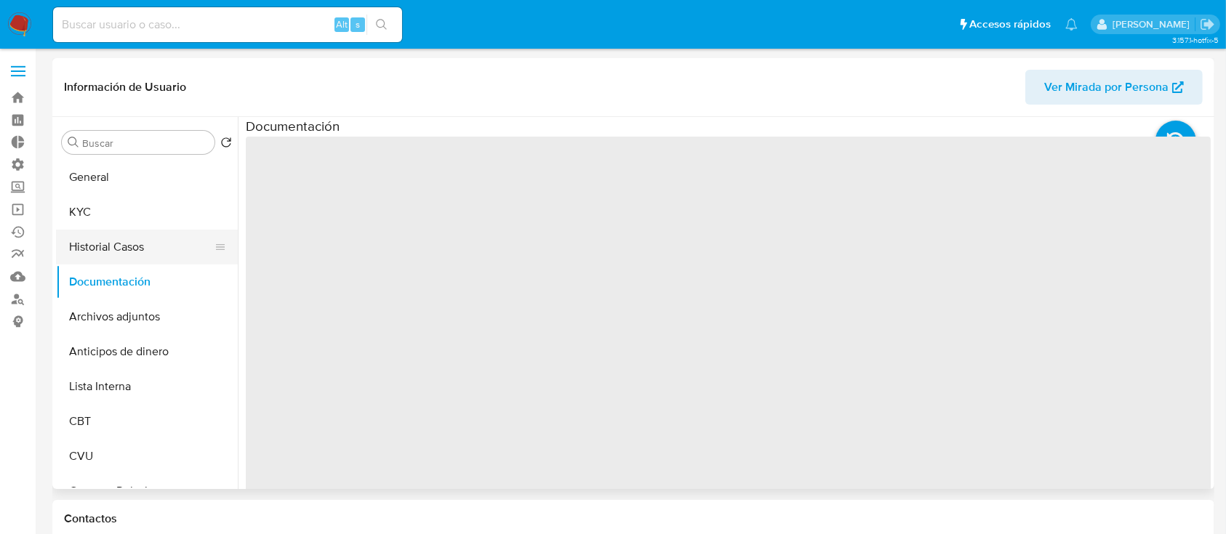
click at [132, 246] on button "Historial Casos" at bounding box center [141, 247] width 170 height 35
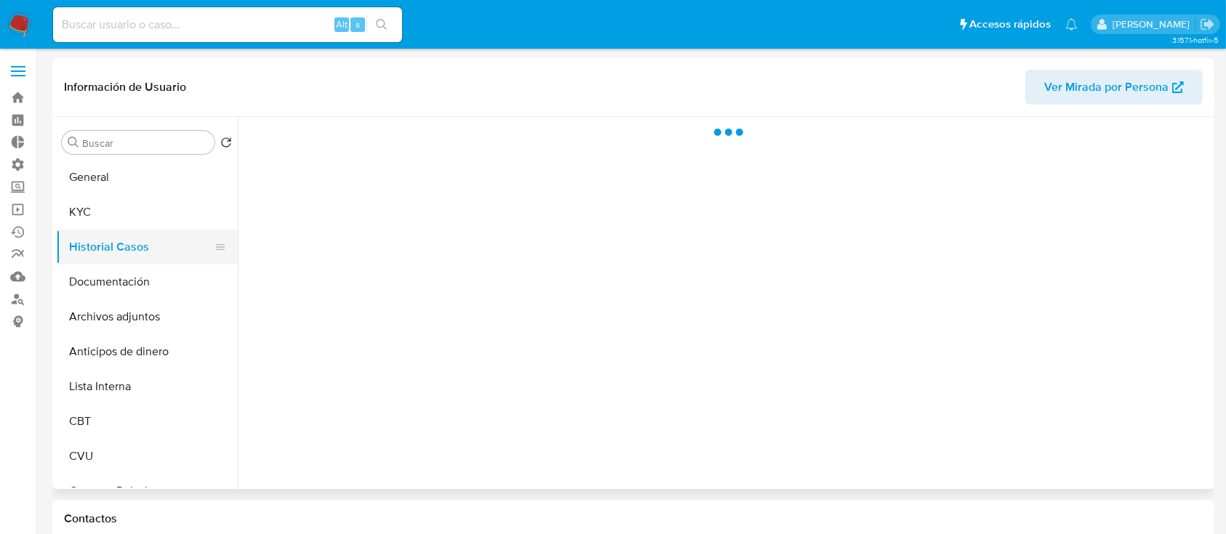
select select "10"
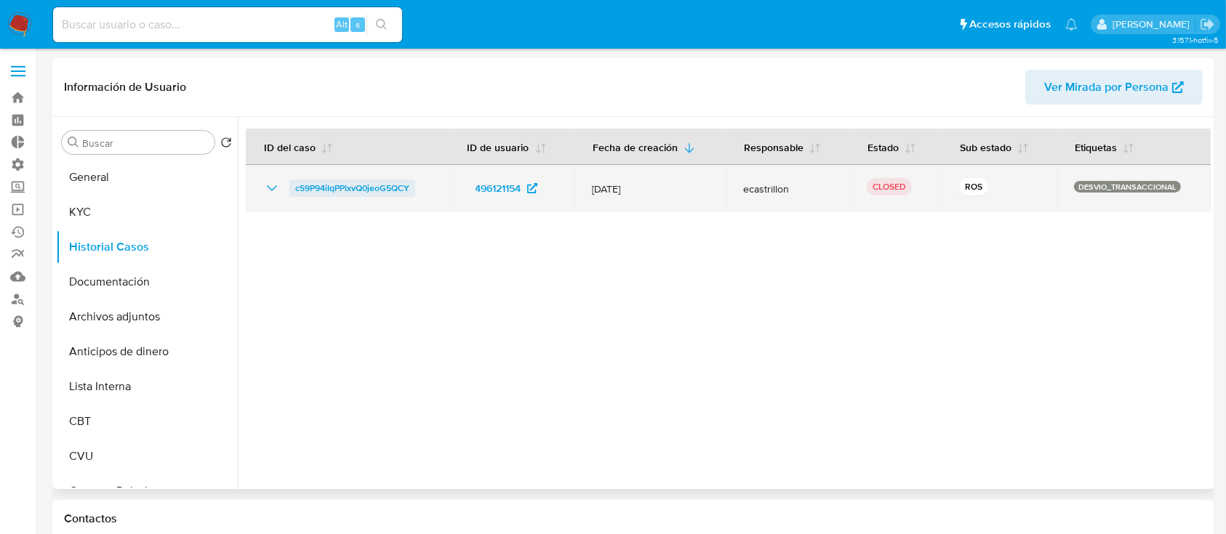
click at [337, 189] on span "cS9P94iIqPPIxvQ0jeoG5QCY" at bounding box center [352, 188] width 114 height 17
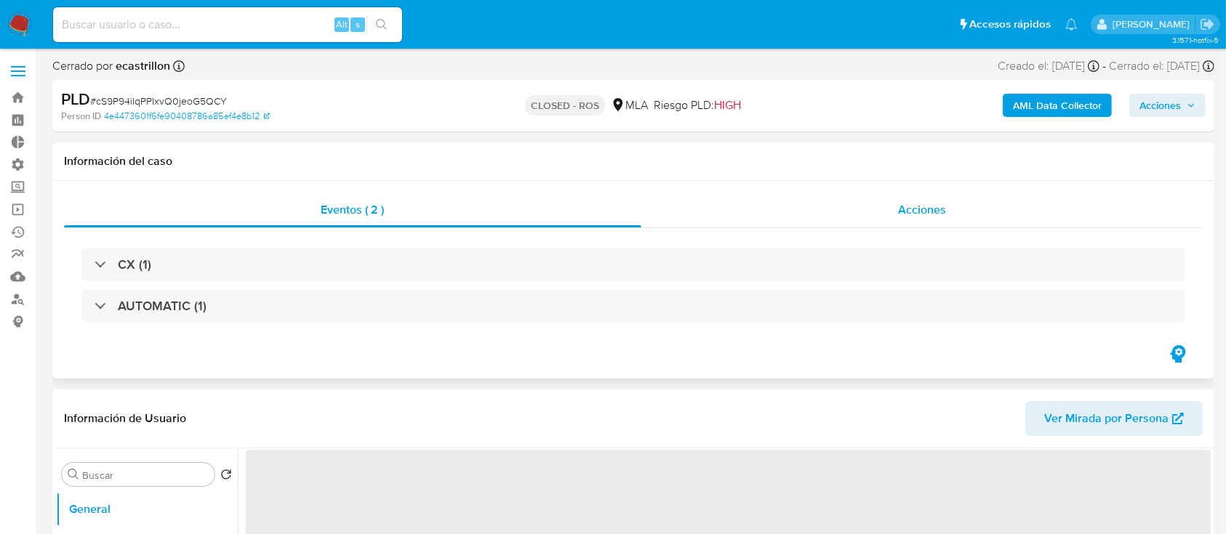
click at [913, 203] on span "Acciones" at bounding box center [922, 209] width 48 height 17
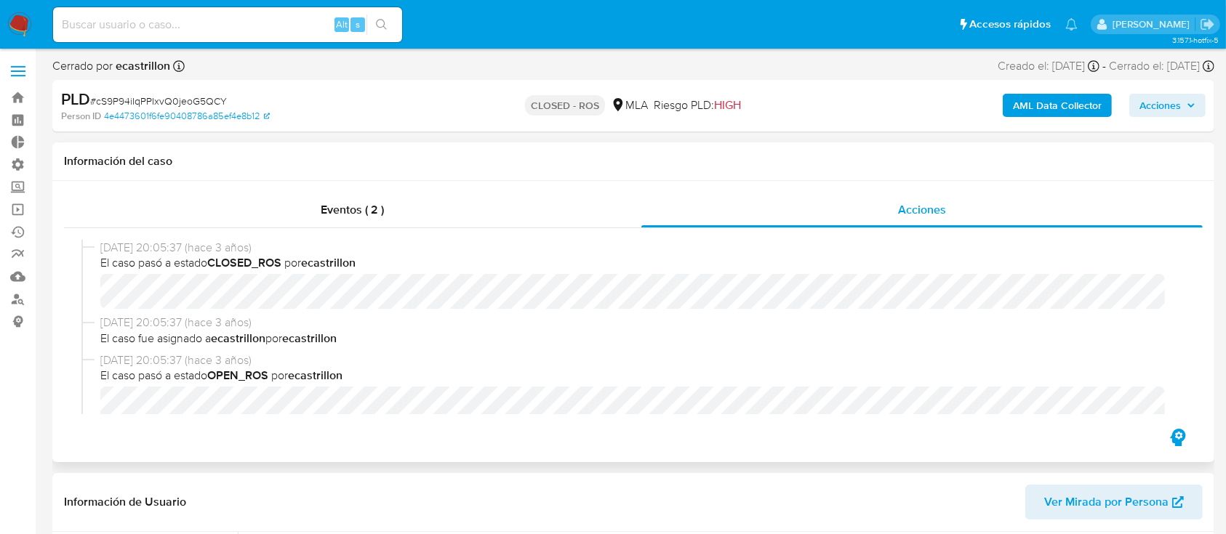
select select "10"
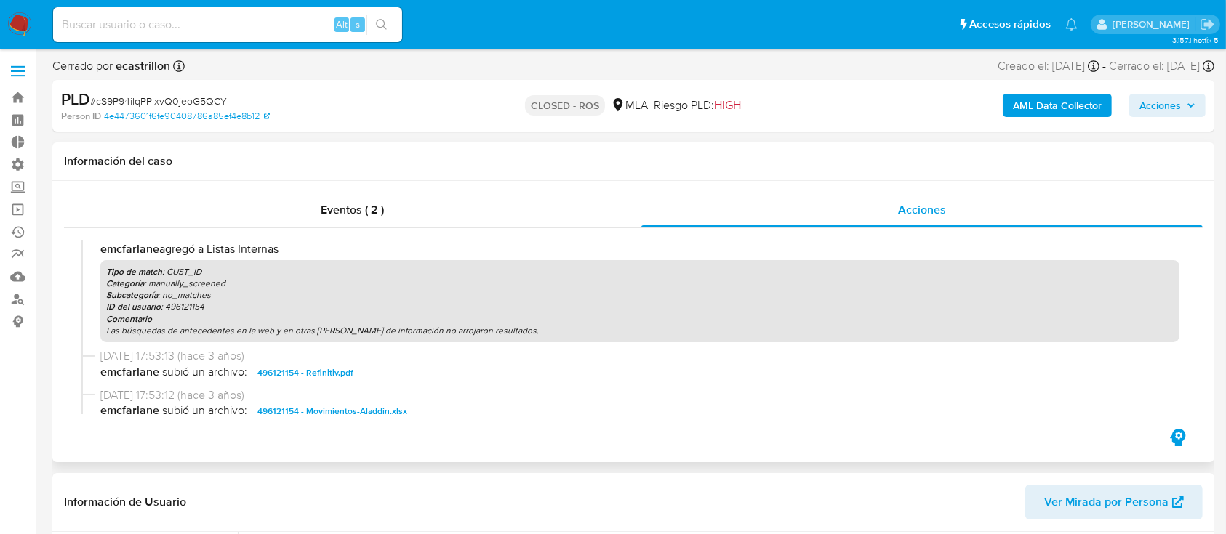
scroll to position [872, 0]
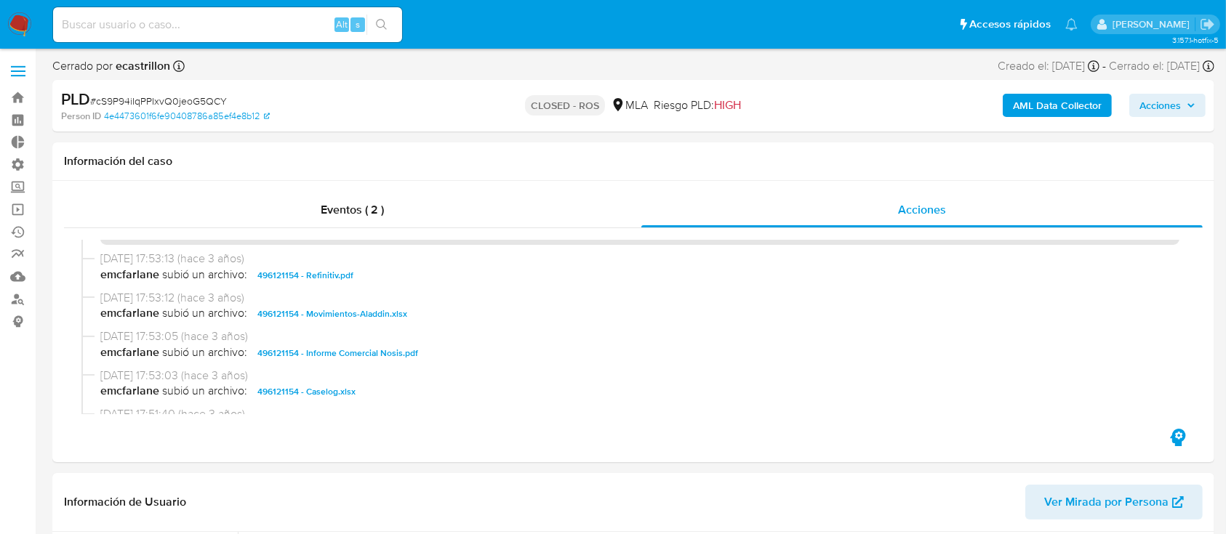
click at [225, 12] on div "Alt s" at bounding box center [227, 24] width 349 height 35
click at [220, 24] on input at bounding box center [227, 24] width 349 height 19
paste input "163081129"
type input "163081129"
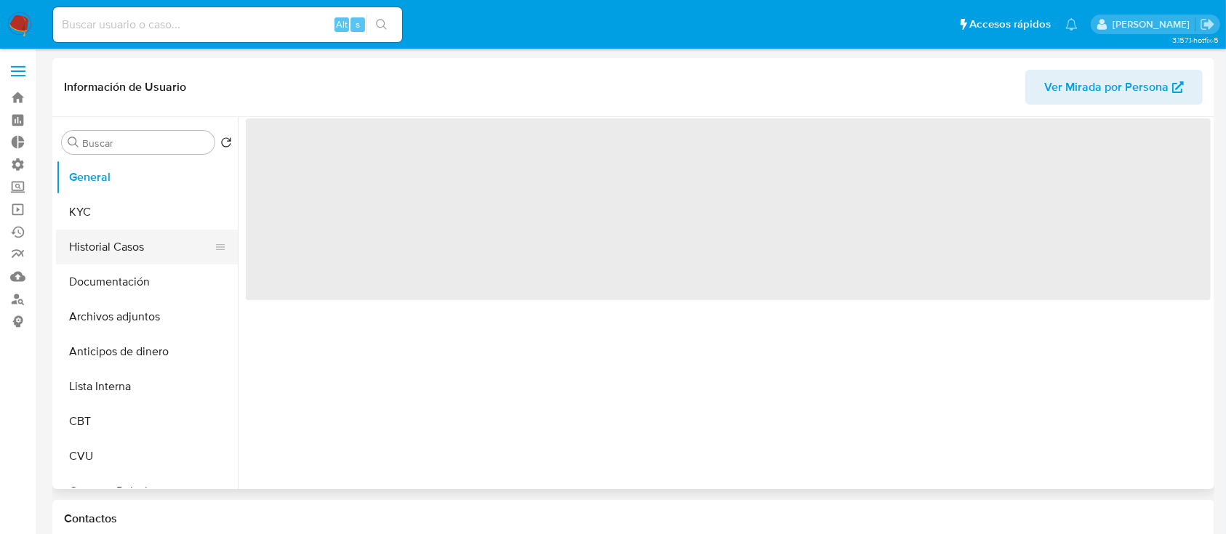
click at [94, 233] on button "Historial Casos" at bounding box center [141, 247] width 170 height 35
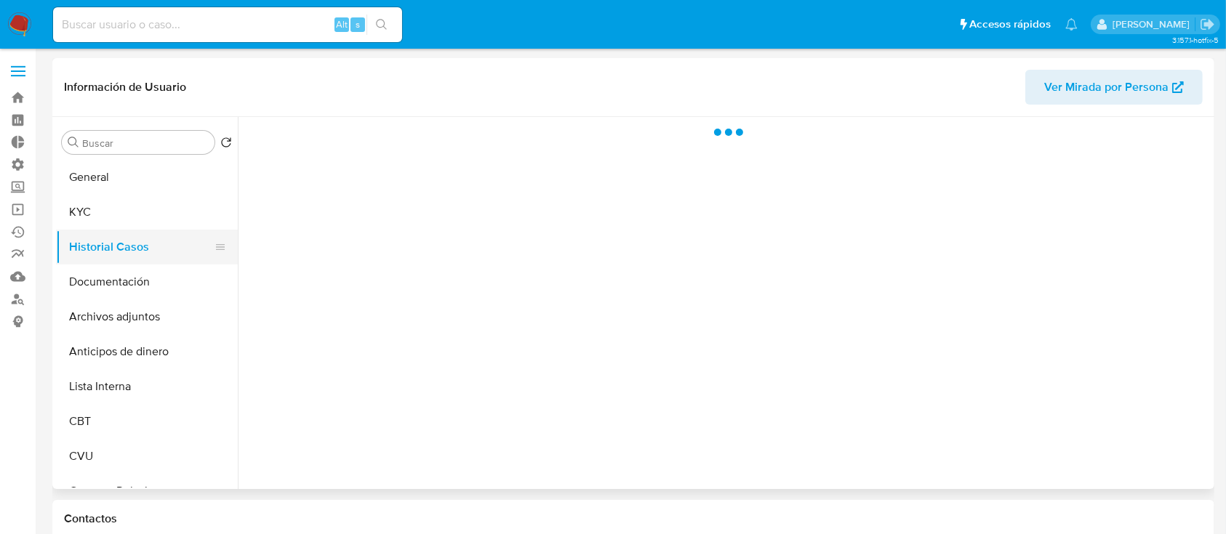
select select "10"
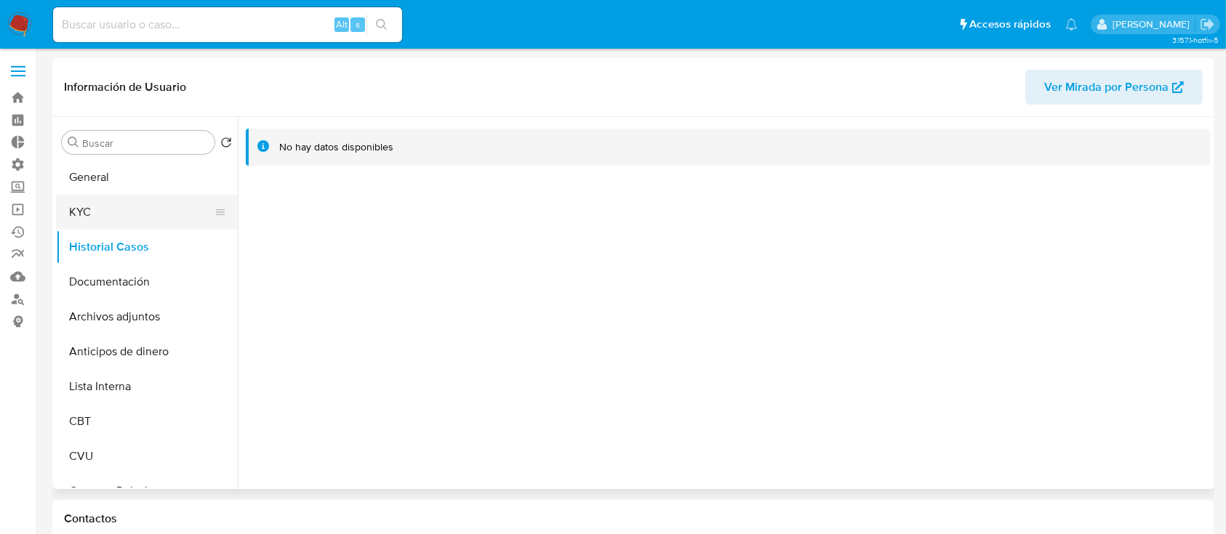
click at [100, 206] on button "KYC" at bounding box center [141, 212] width 170 height 35
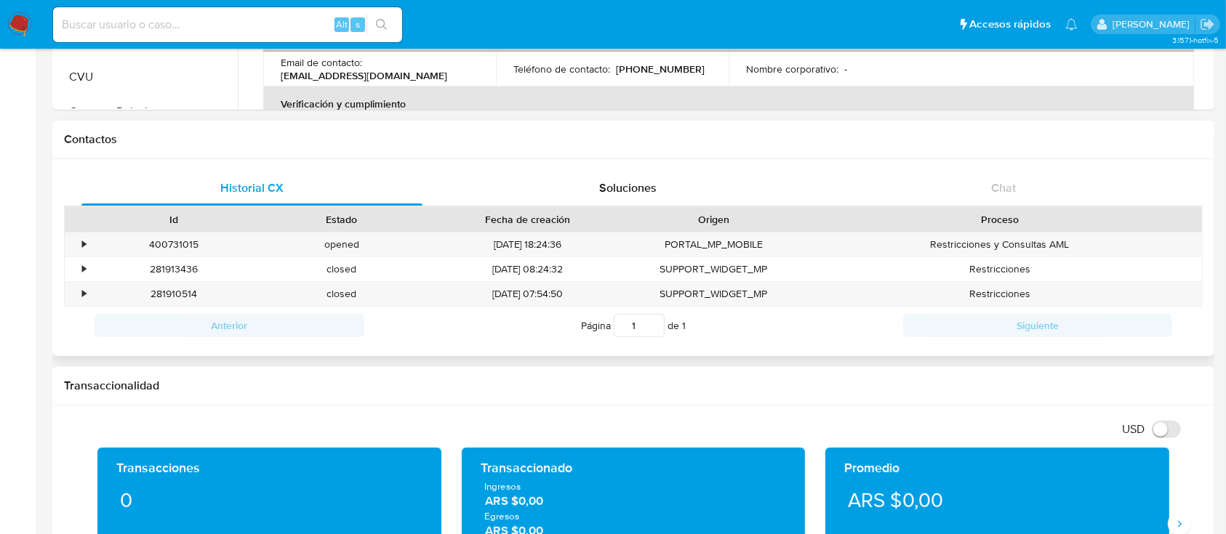
scroll to position [186, 0]
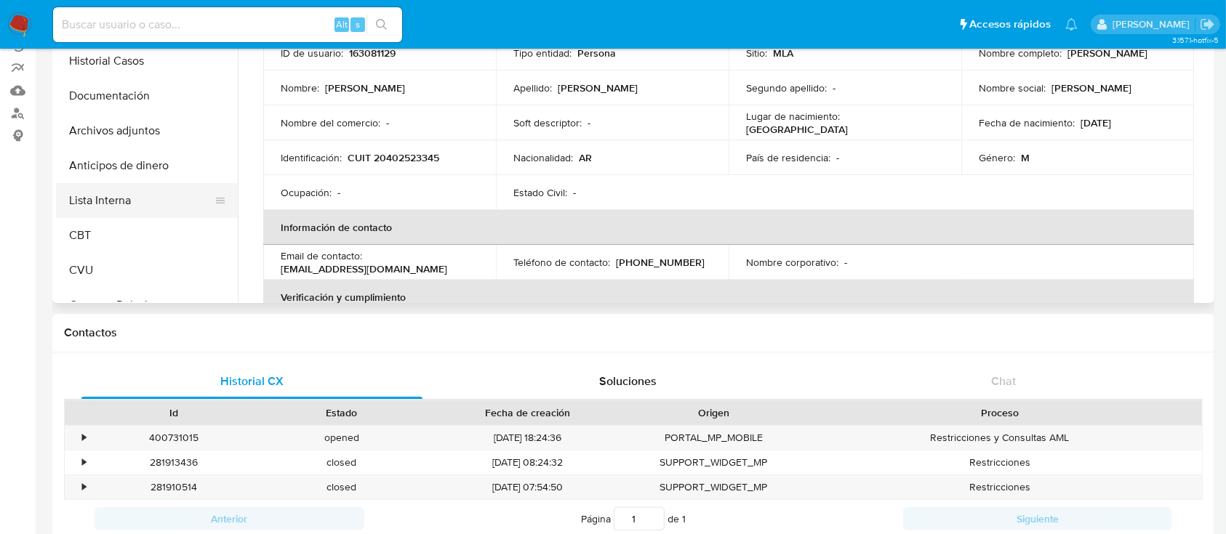
click at [124, 211] on button "Lista Interna" at bounding box center [141, 200] width 170 height 35
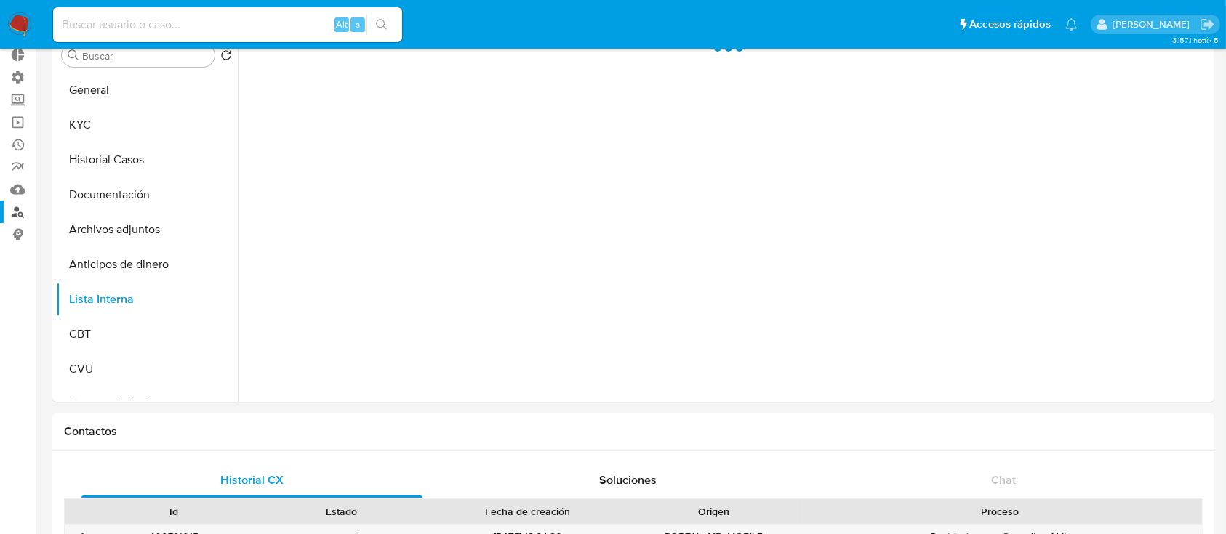
scroll to position [0, 0]
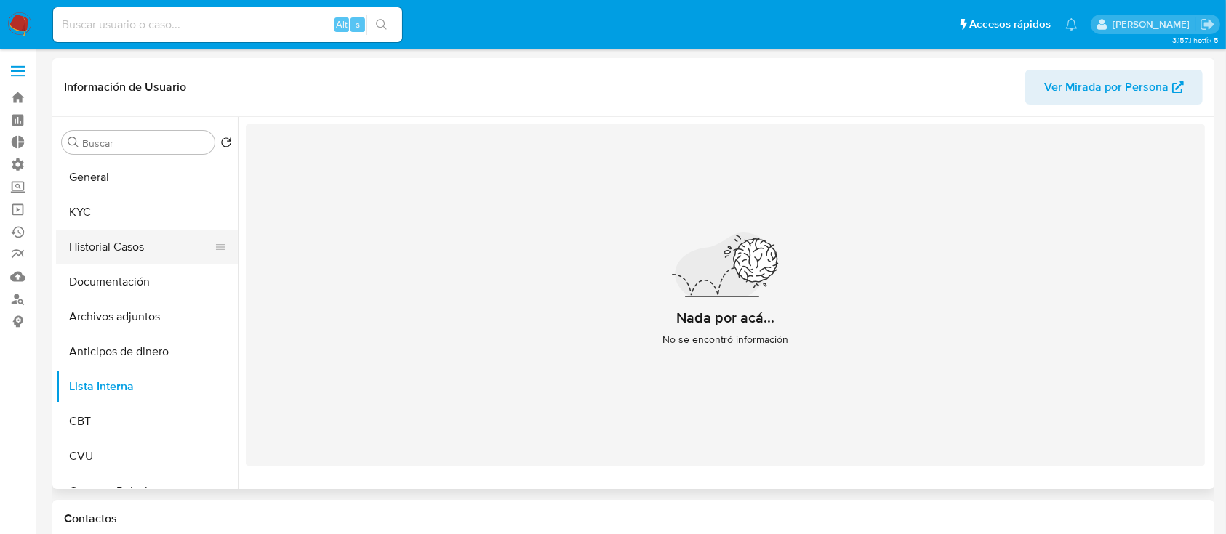
click at [100, 232] on button "Historial Casos" at bounding box center [141, 247] width 170 height 35
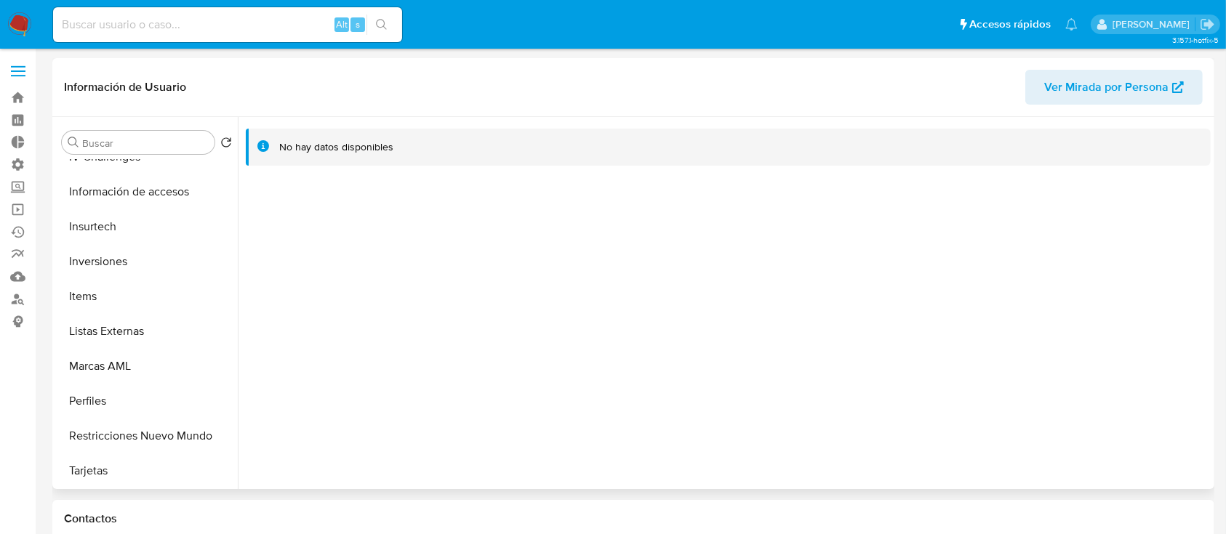
scroll to position [684, 0]
click at [124, 438] on button "Restricciones Nuevo Mundo" at bounding box center [141, 435] width 170 height 35
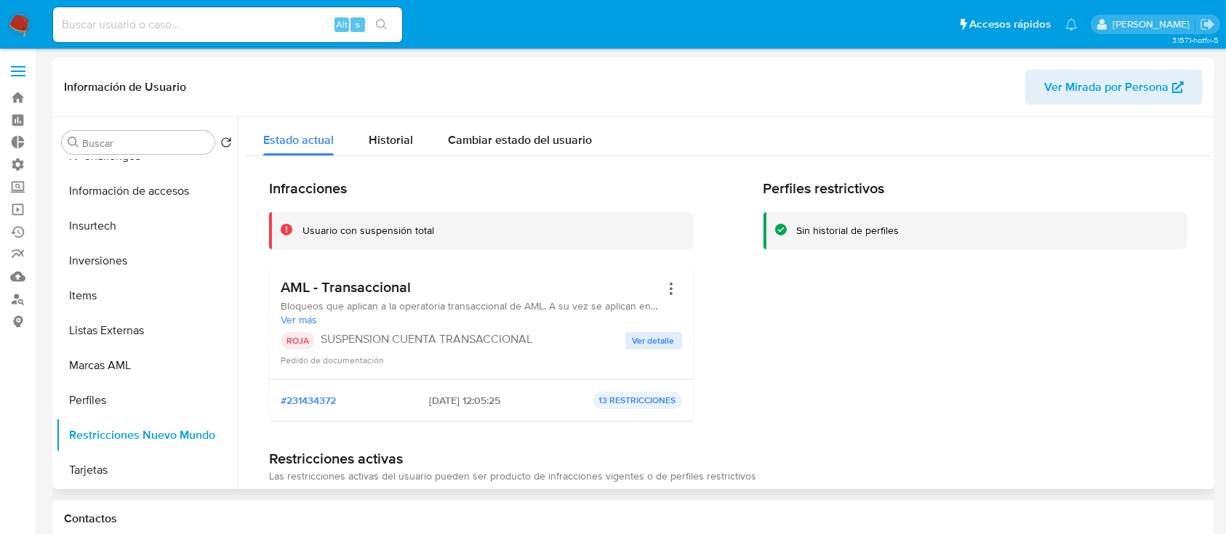
click at [637, 340] on span "Ver detalle" at bounding box center [654, 341] width 42 height 15
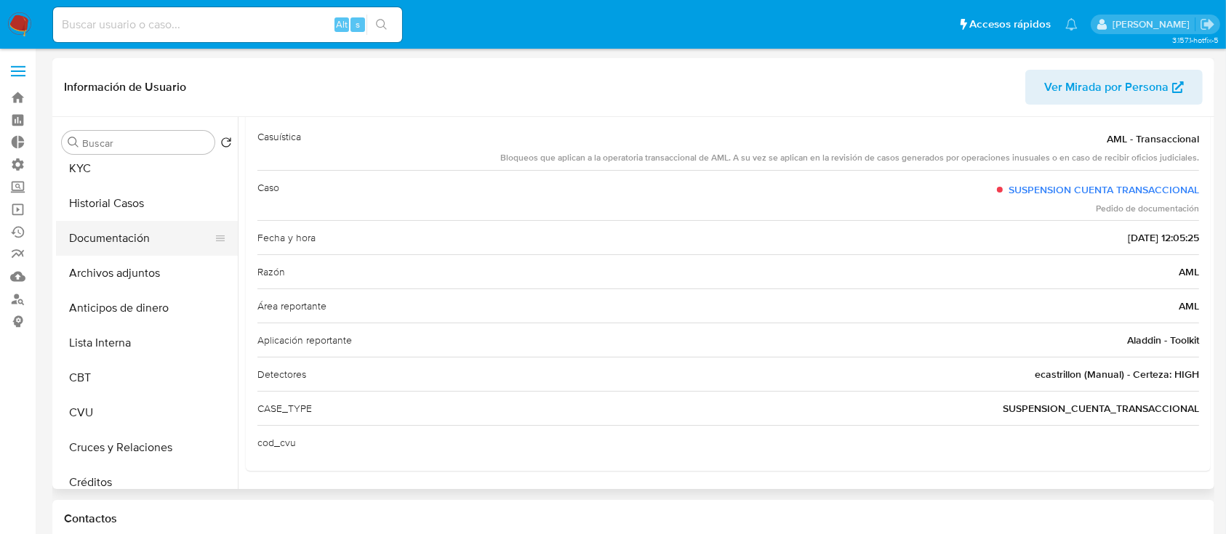
scroll to position [0, 0]
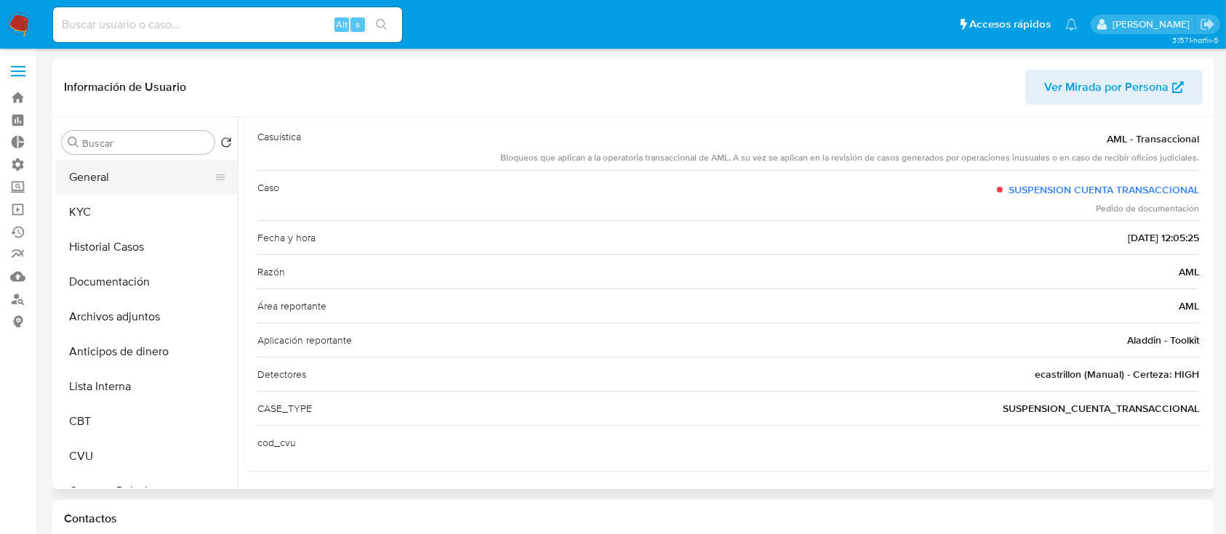
click at [138, 180] on button "General" at bounding box center [141, 177] width 170 height 35
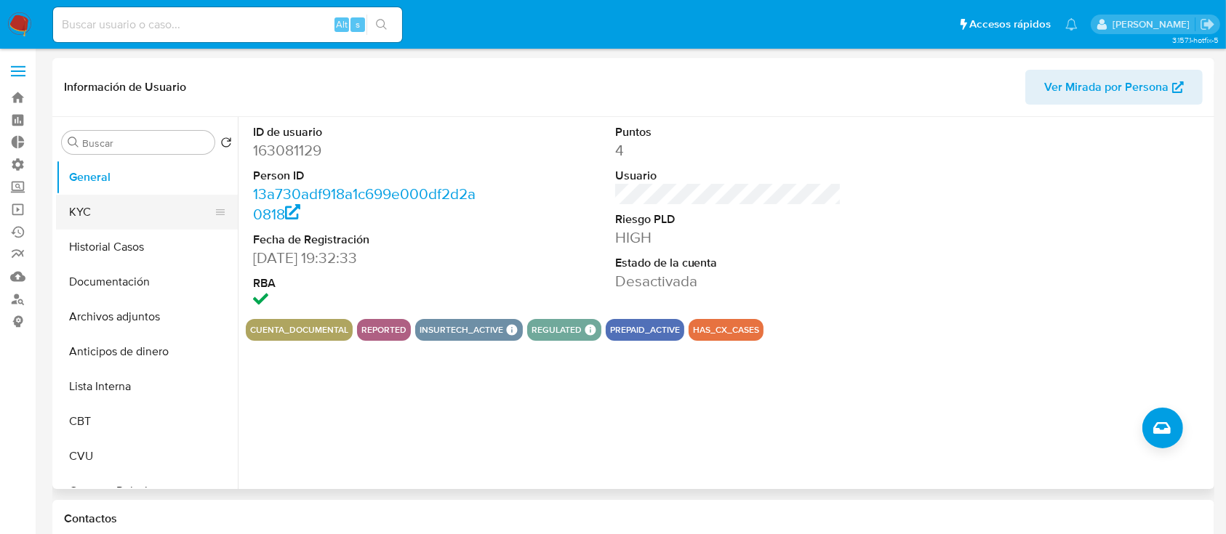
click at [134, 209] on button "KYC" at bounding box center [141, 212] width 170 height 35
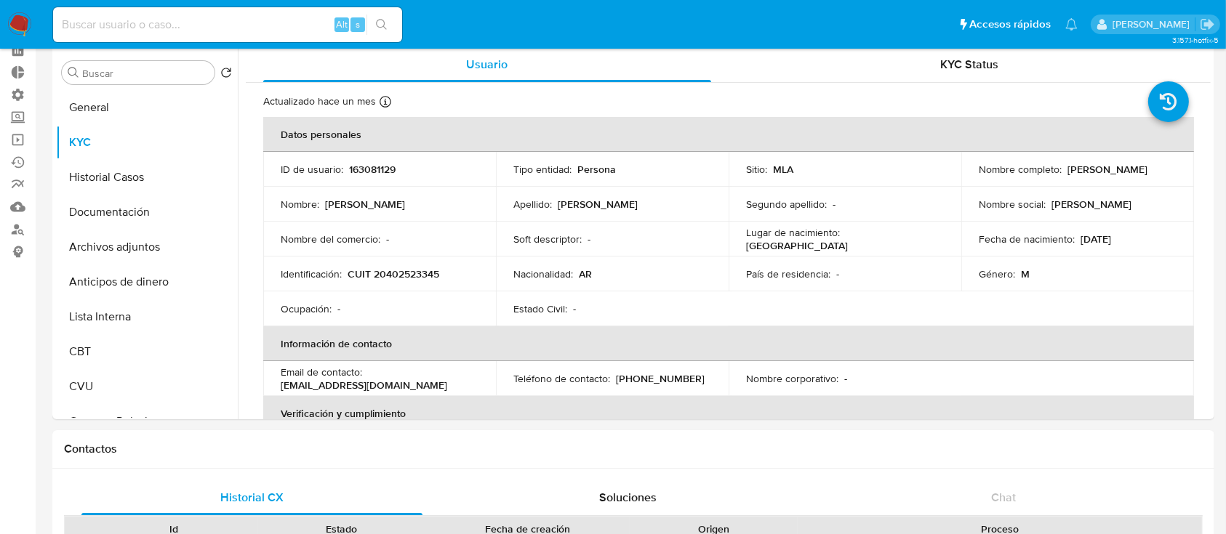
scroll to position [193, 0]
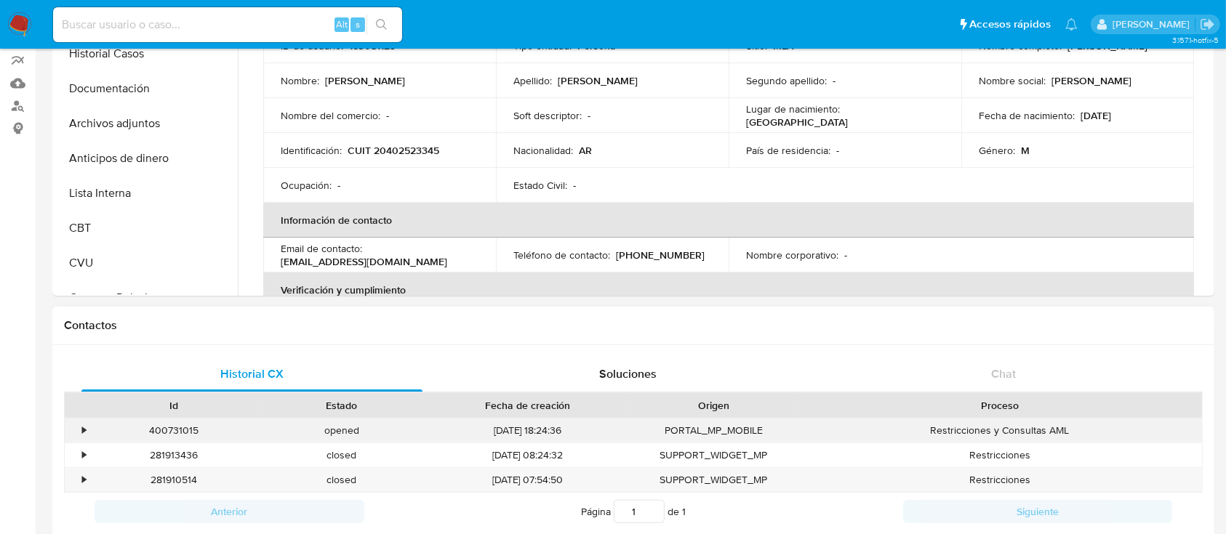
click at [167, 428] on div "400731015" at bounding box center [174, 431] width 168 height 24
copy div "400731015"
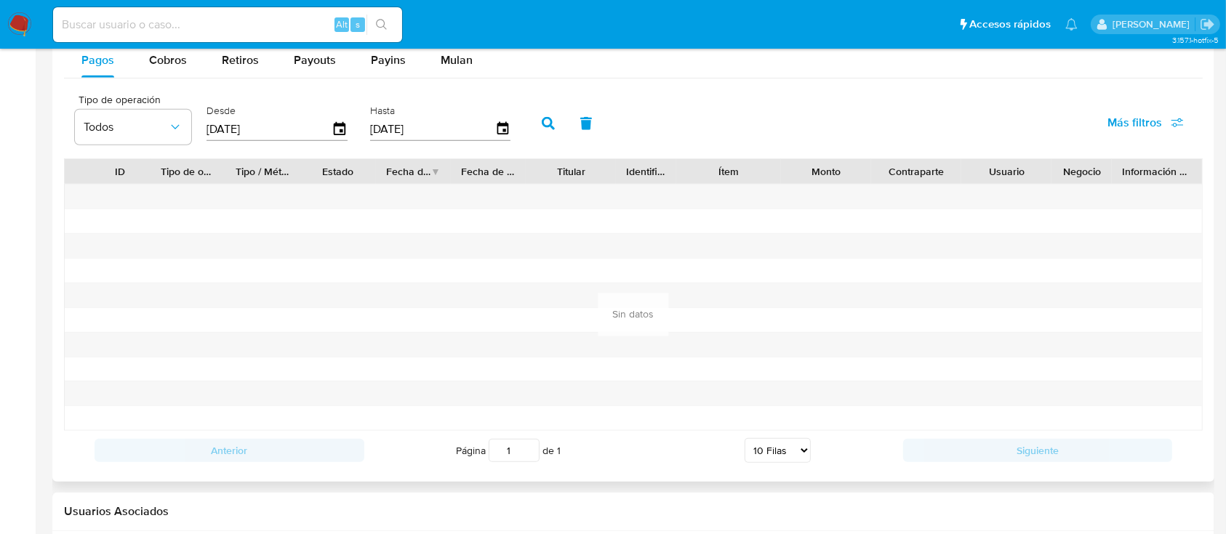
scroll to position [1543, 0]
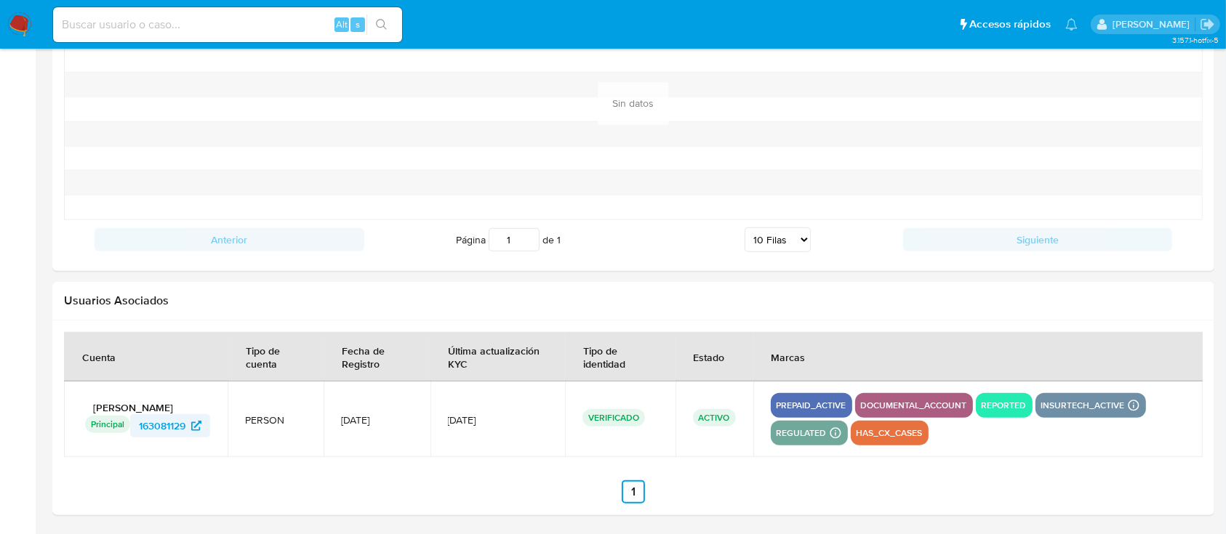
click at [154, 422] on span "163081129" at bounding box center [162, 425] width 47 height 23
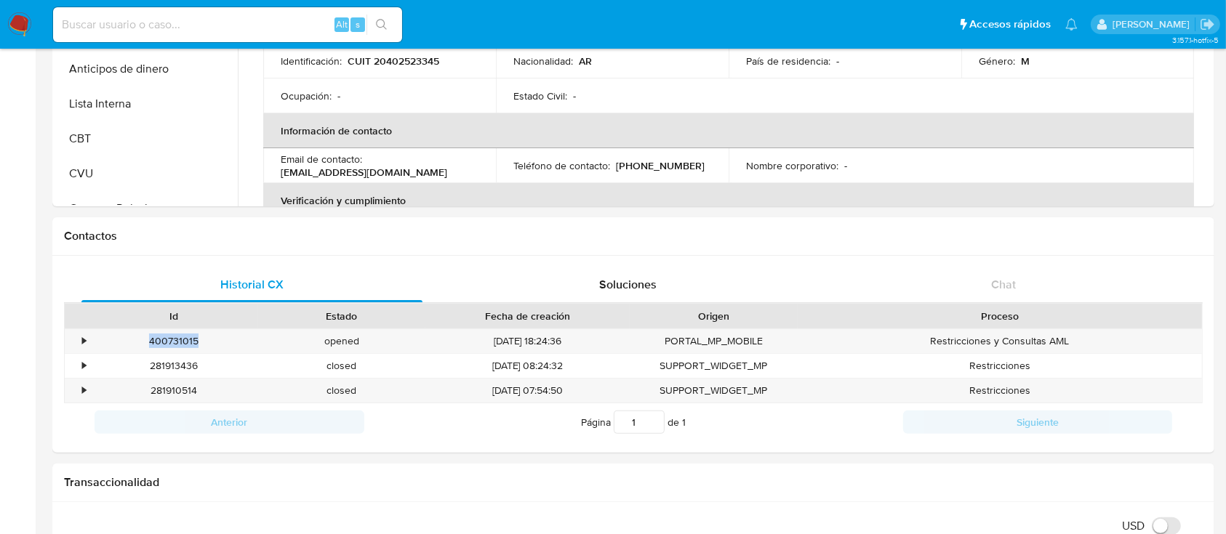
scroll to position [0, 0]
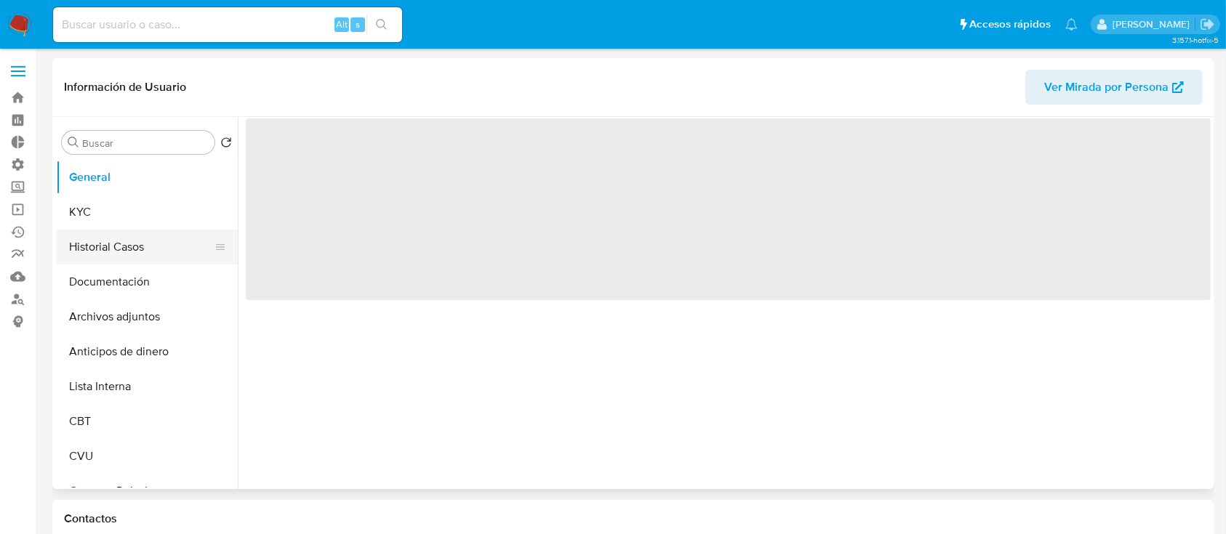
click at [127, 253] on button "Historial Casos" at bounding box center [141, 247] width 170 height 35
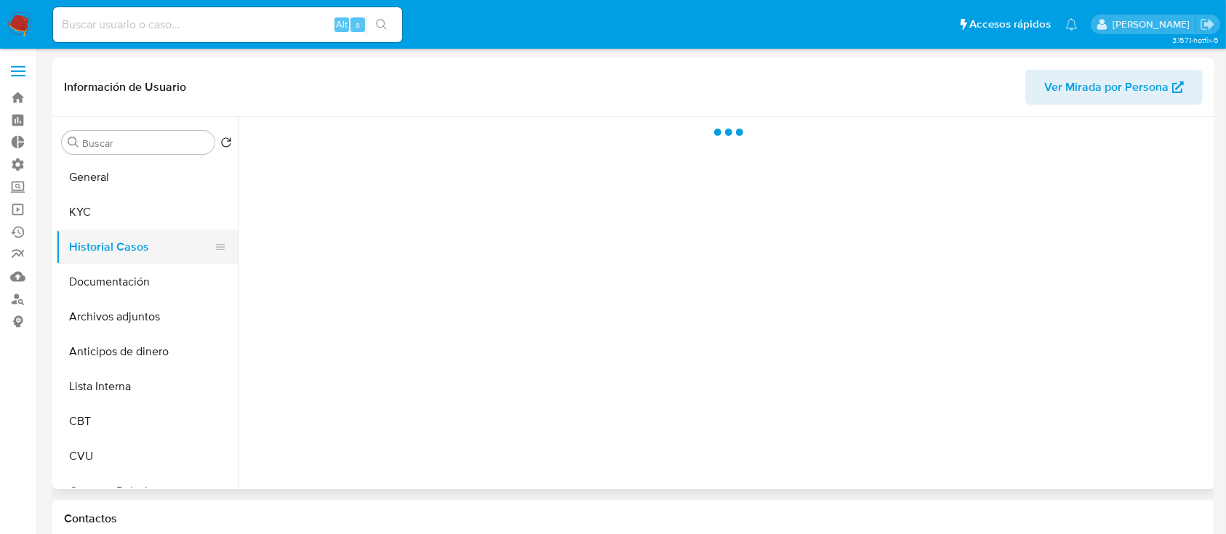
select select "10"
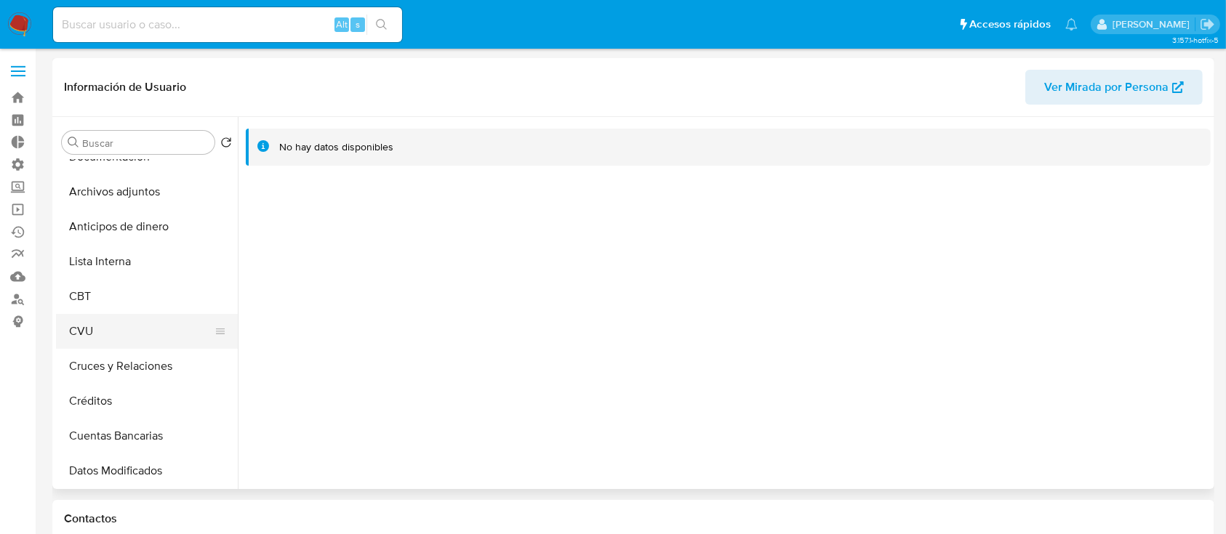
scroll to position [97, 0]
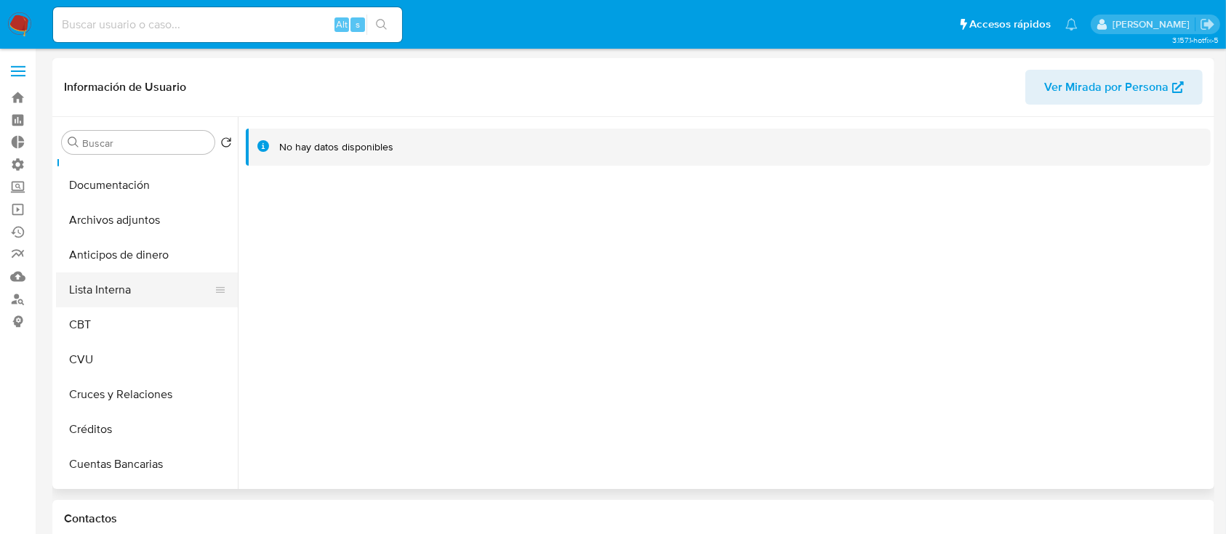
click at [127, 297] on button "Lista Interna" at bounding box center [141, 290] width 170 height 35
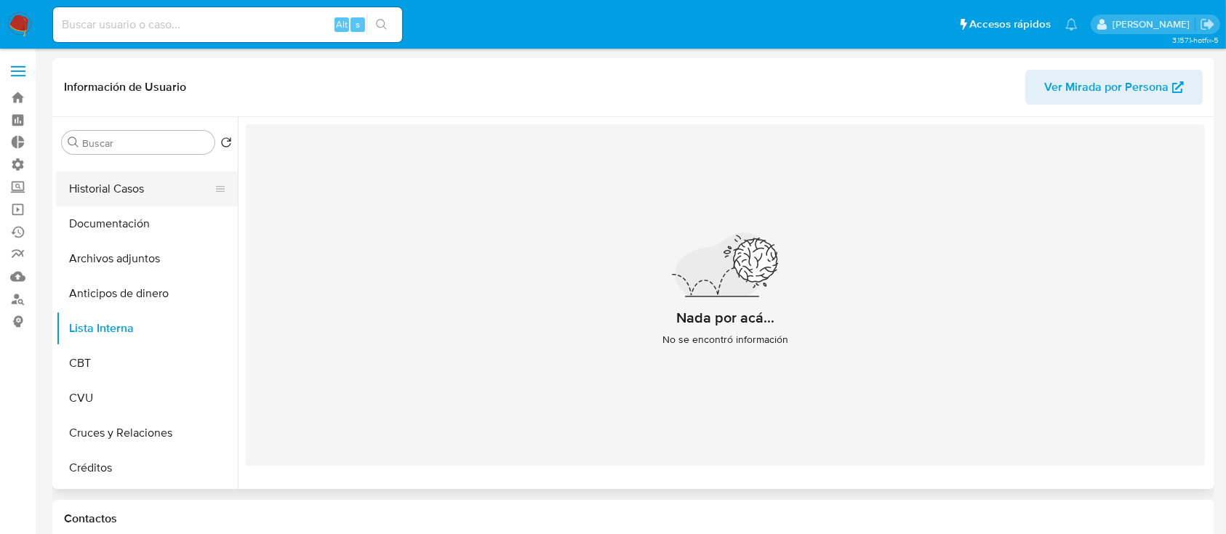
scroll to position [0, 0]
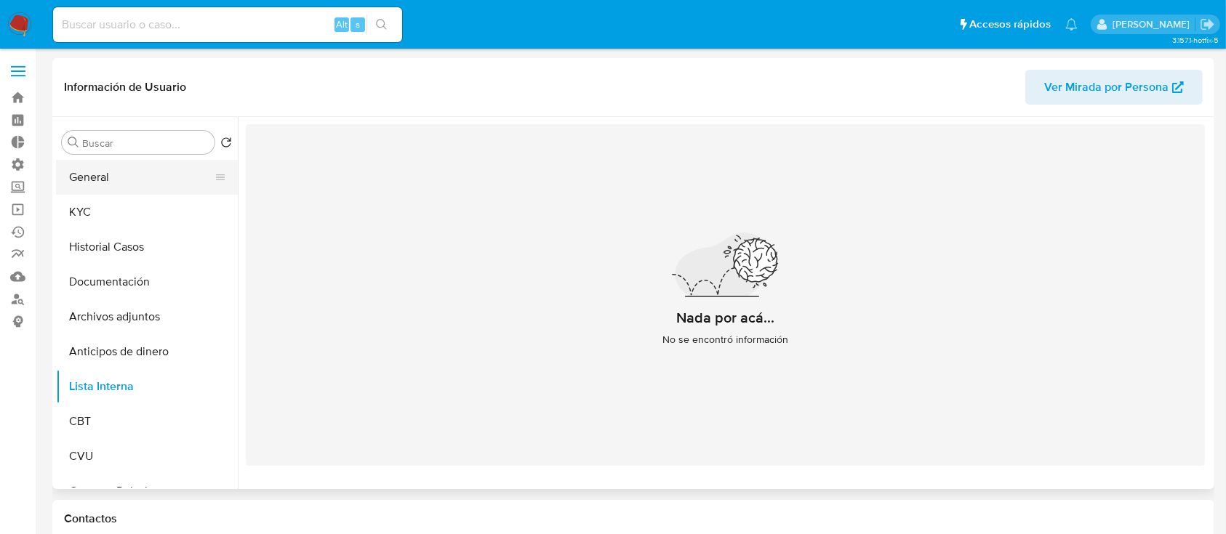
click at [116, 193] on button "General" at bounding box center [141, 177] width 170 height 35
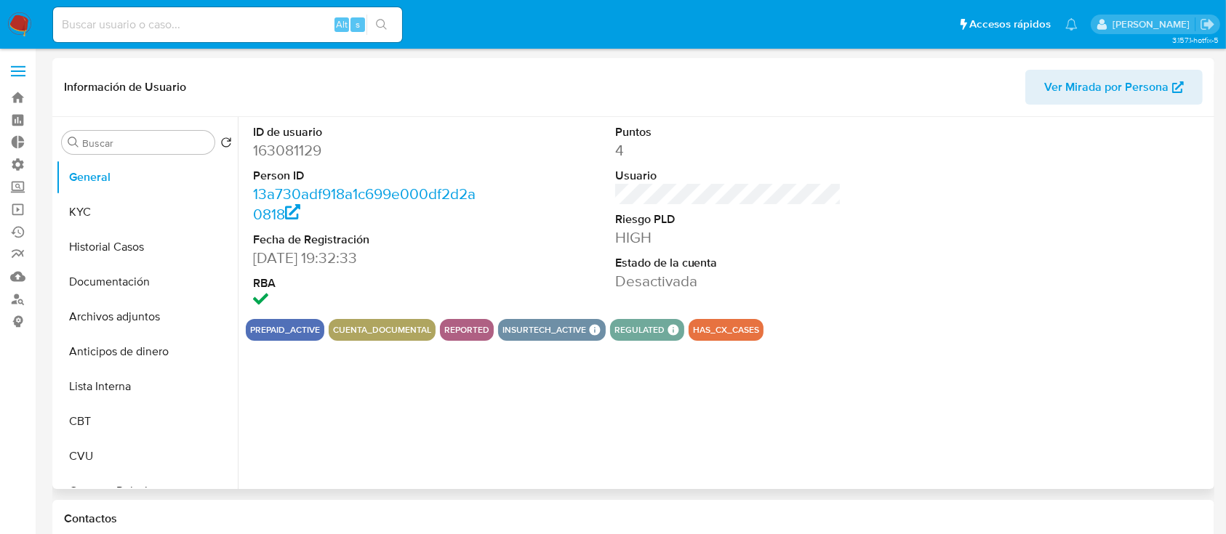
click at [302, 150] on dd "163081129" at bounding box center [366, 150] width 227 height 20
copy dd "163081129"
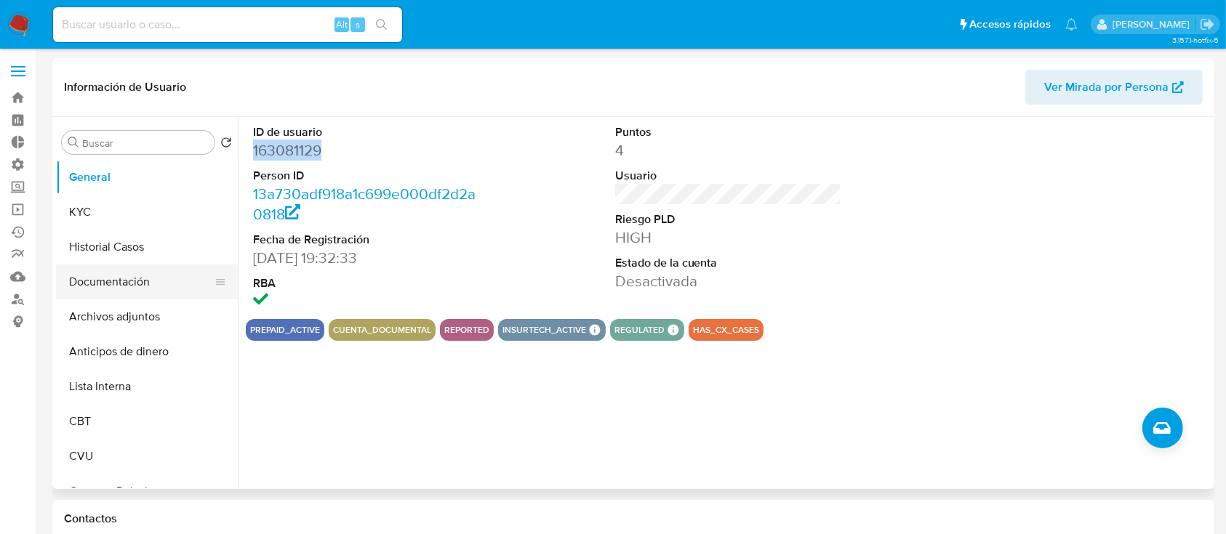
click at [111, 278] on button "Documentación" at bounding box center [141, 282] width 170 height 35
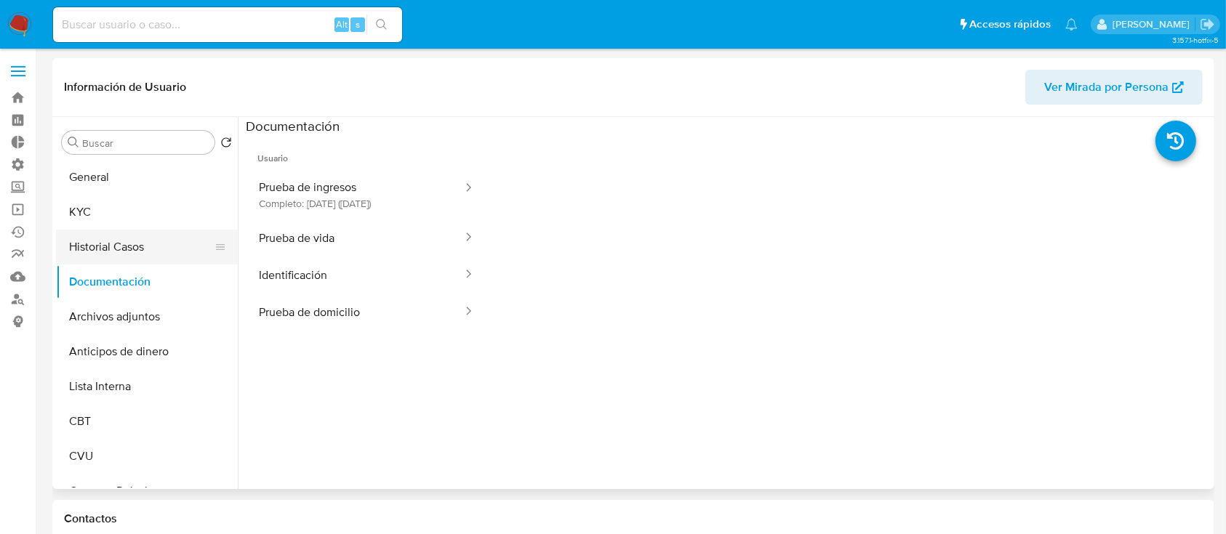
click at [113, 254] on button "Historial Casos" at bounding box center [141, 247] width 170 height 35
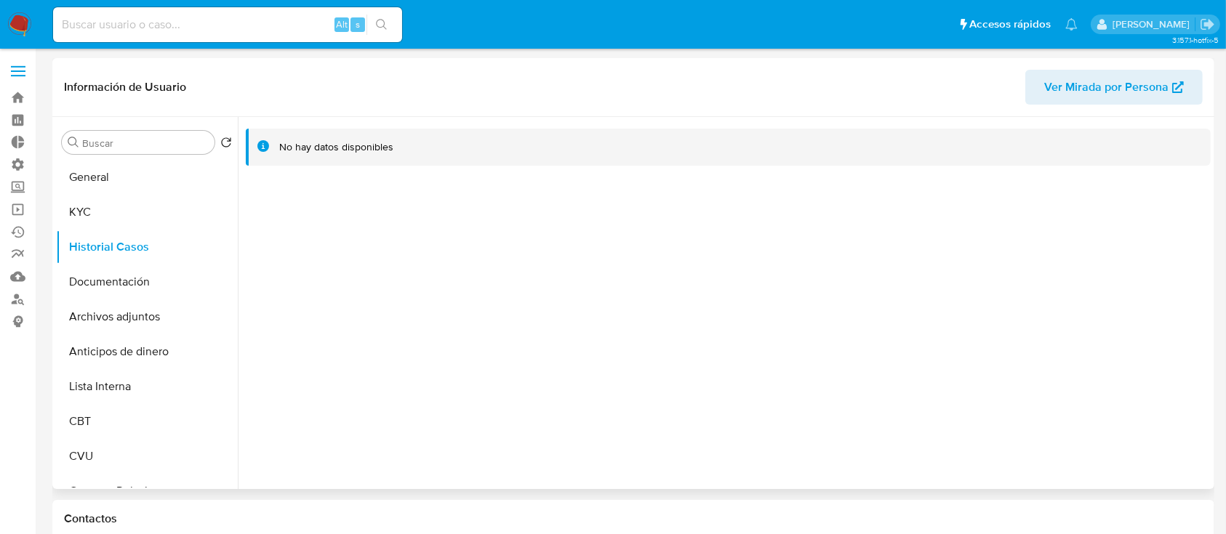
drag, startPoint x: 113, startPoint y: 254, endPoint x: 132, endPoint y: 117, distance: 137.9
click at [132, 117] on div "Buscar Volver al orden por defecto General KYC Historial Casos Documentación Ar…" at bounding box center [633, 303] width 1155 height 372
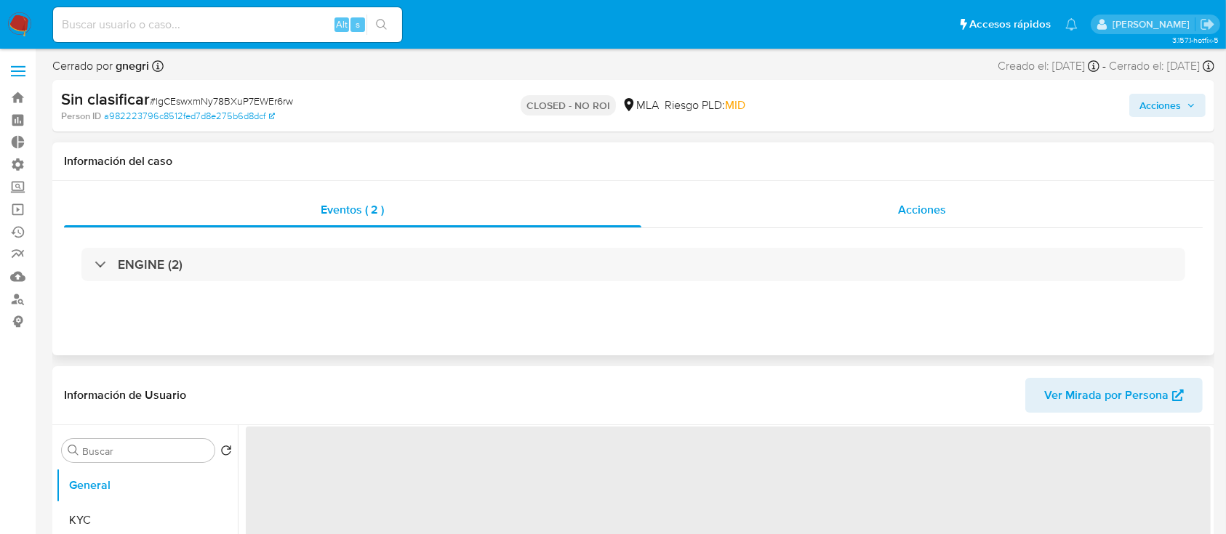
click at [772, 196] on div "Acciones" at bounding box center [922, 210] width 562 height 35
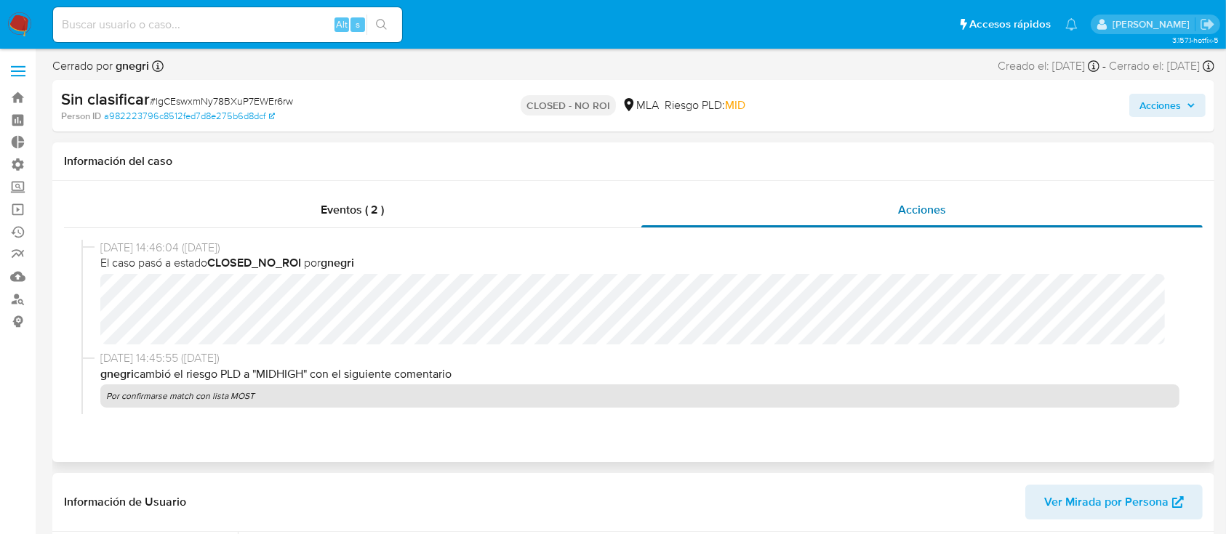
select select "10"
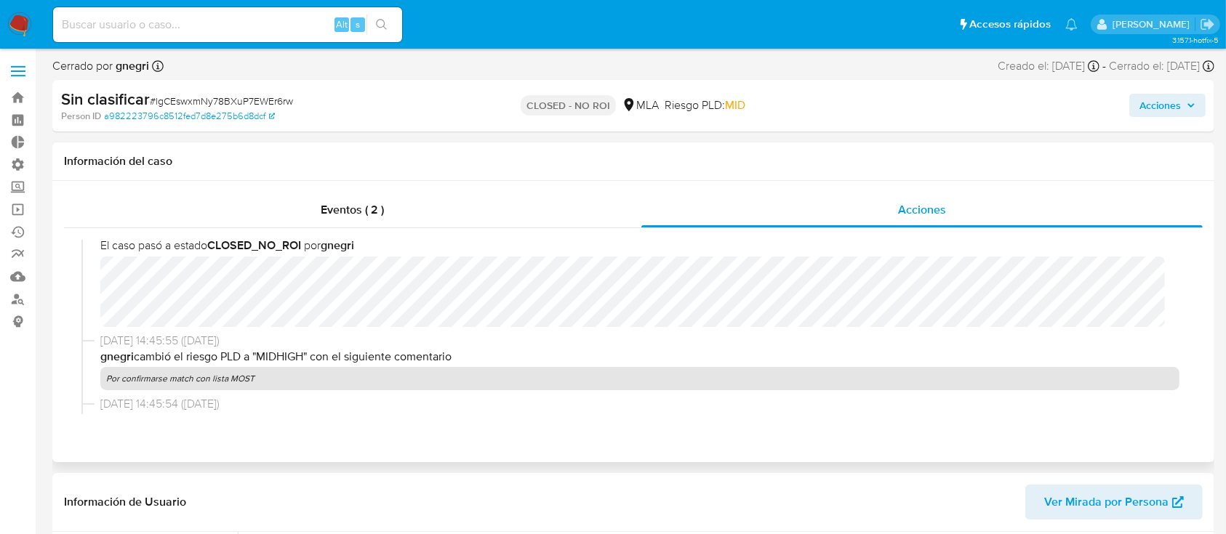
scroll to position [124, 0]
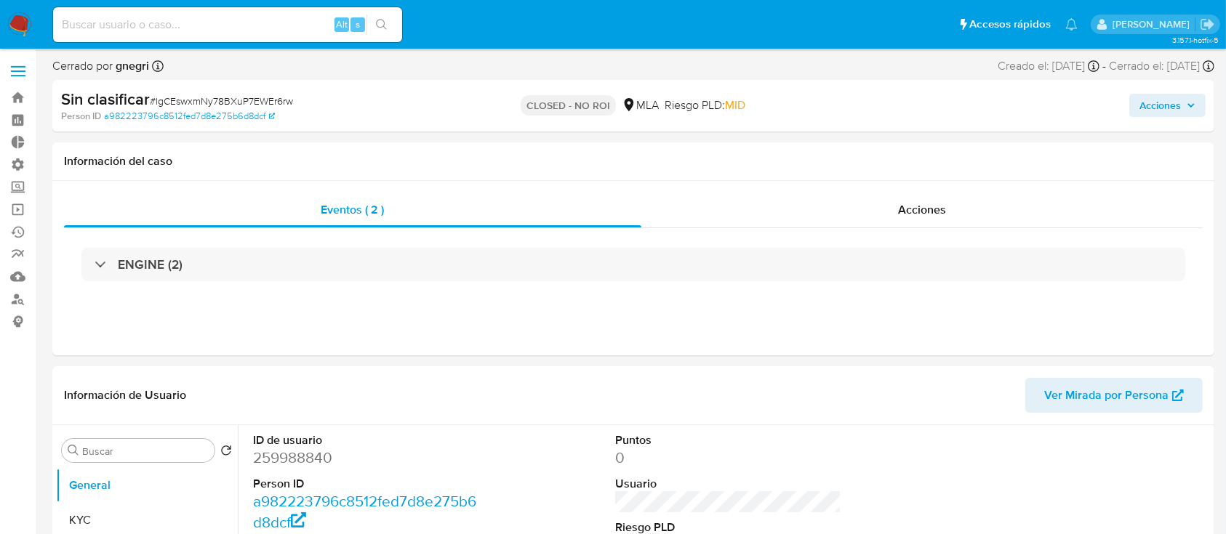
select select "10"
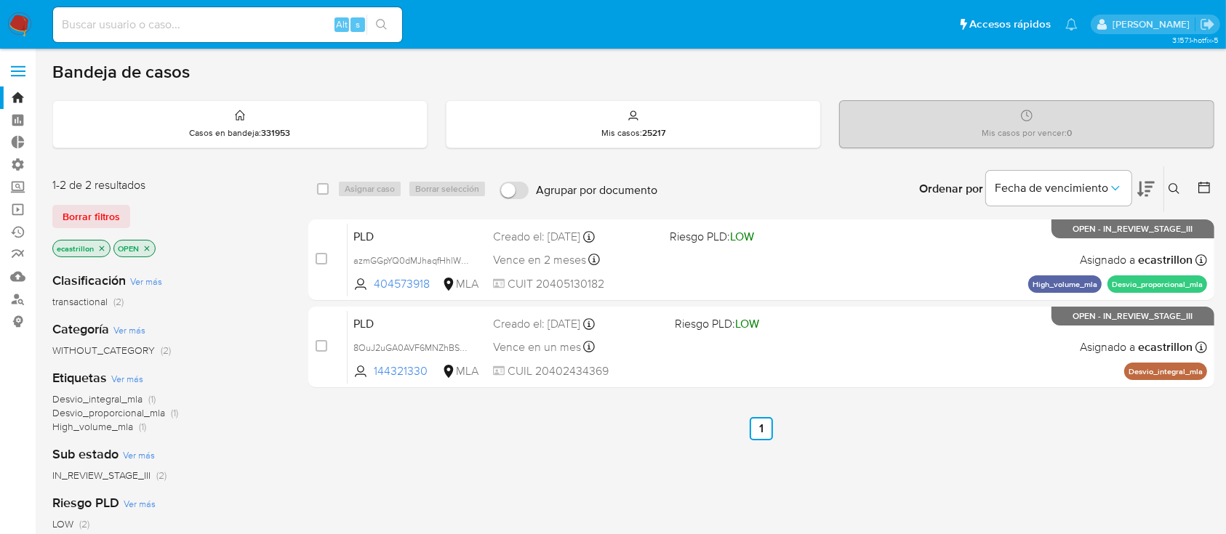
drag, startPoint x: 90, startPoint y: 202, endPoint x: 87, endPoint y: 209, distance: 7.8
click at [89, 206] on span "Borrar filtros" at bounding box center [91, 216] width 57 height 20
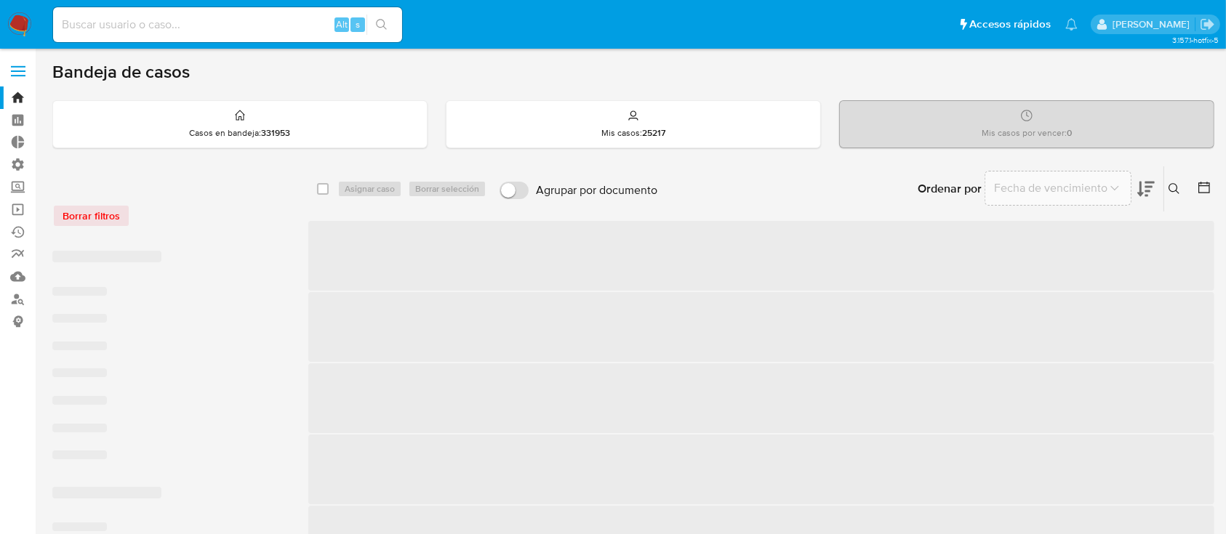
click at [86, 217] on div "Borrar filtros" at bounding box center [168, 215] width 233 height 23
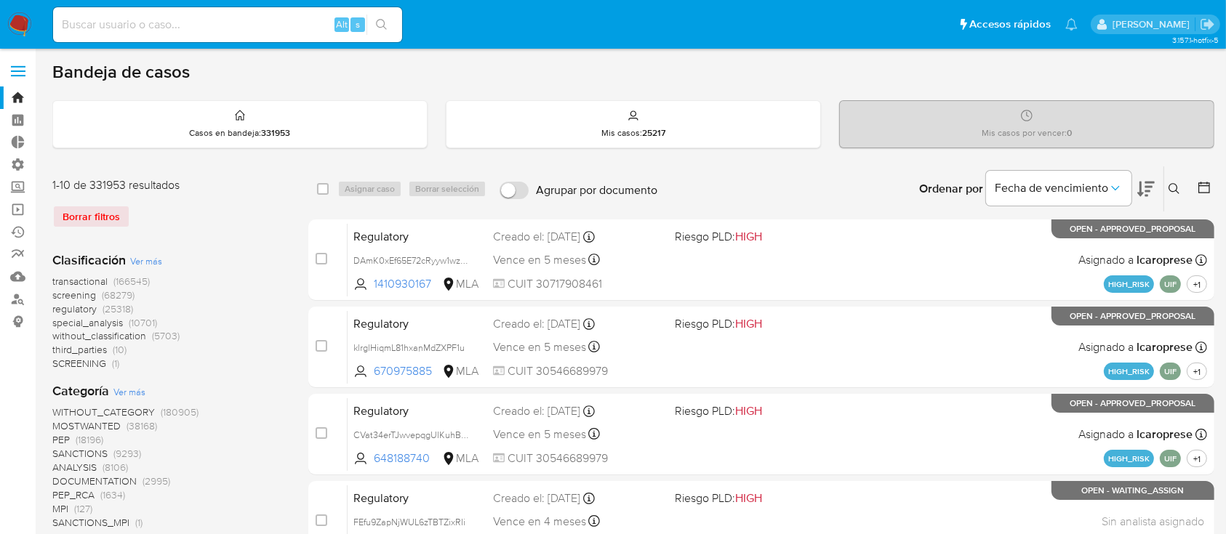
click at [127, 26] on input at bounding box center [227, 24] width 349 height 19
paste input "209540904"
type input "209540904"
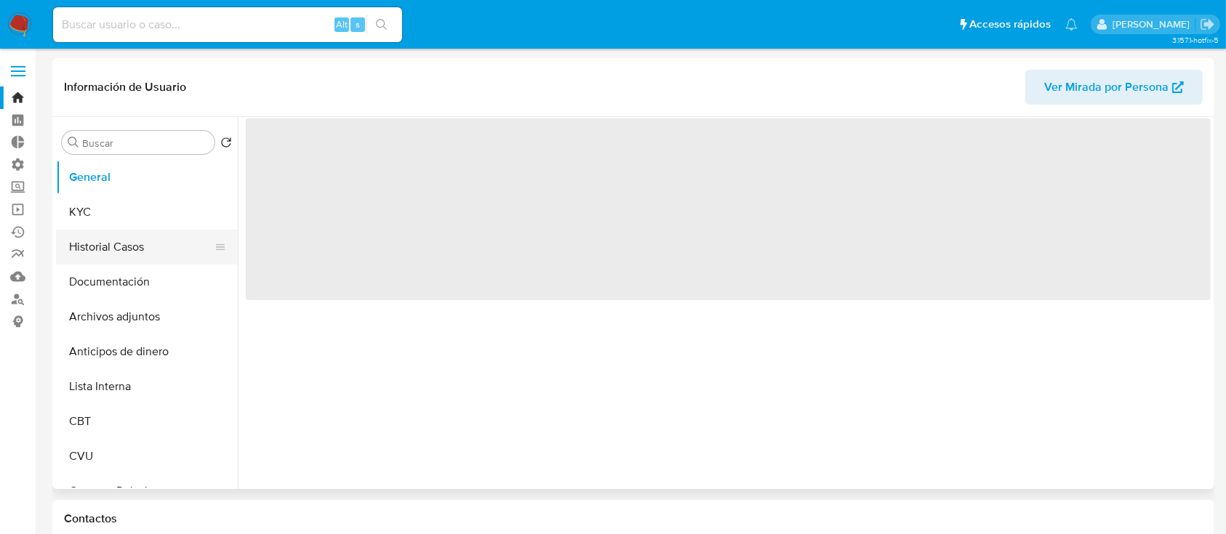
click at [89, 243] on button "Historial Casos" at bounding box center [141, 247] width 170 height 35
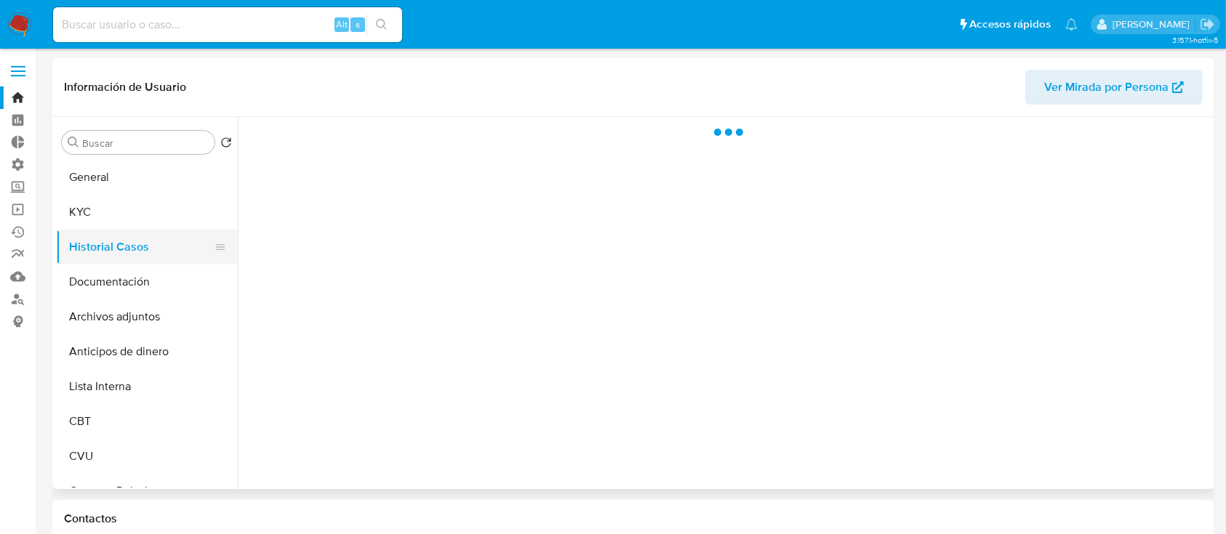
select select "10"
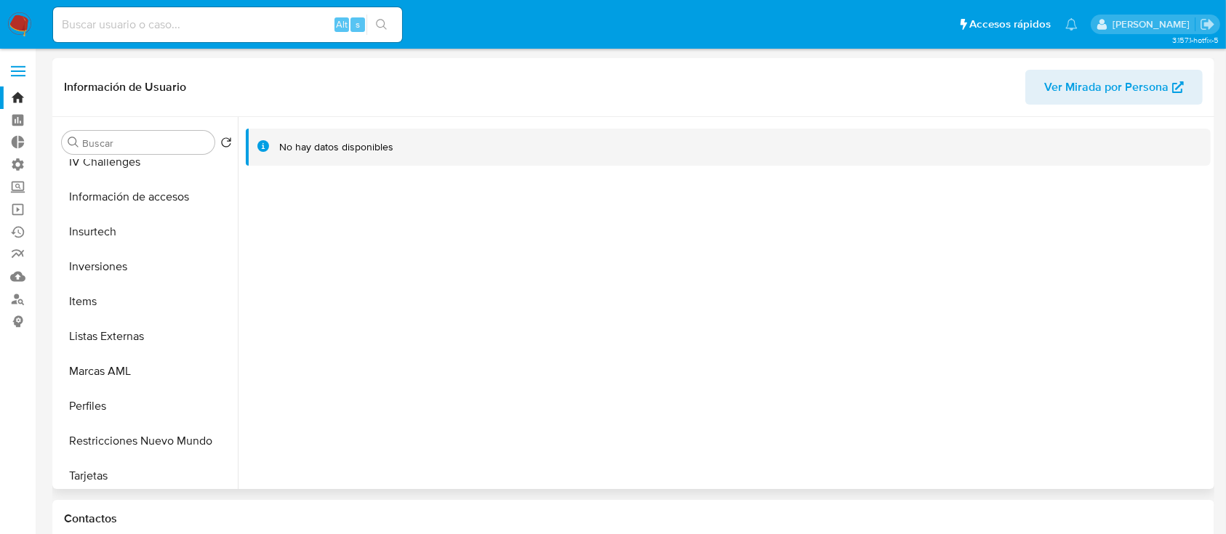
scroll to position [684, 0]
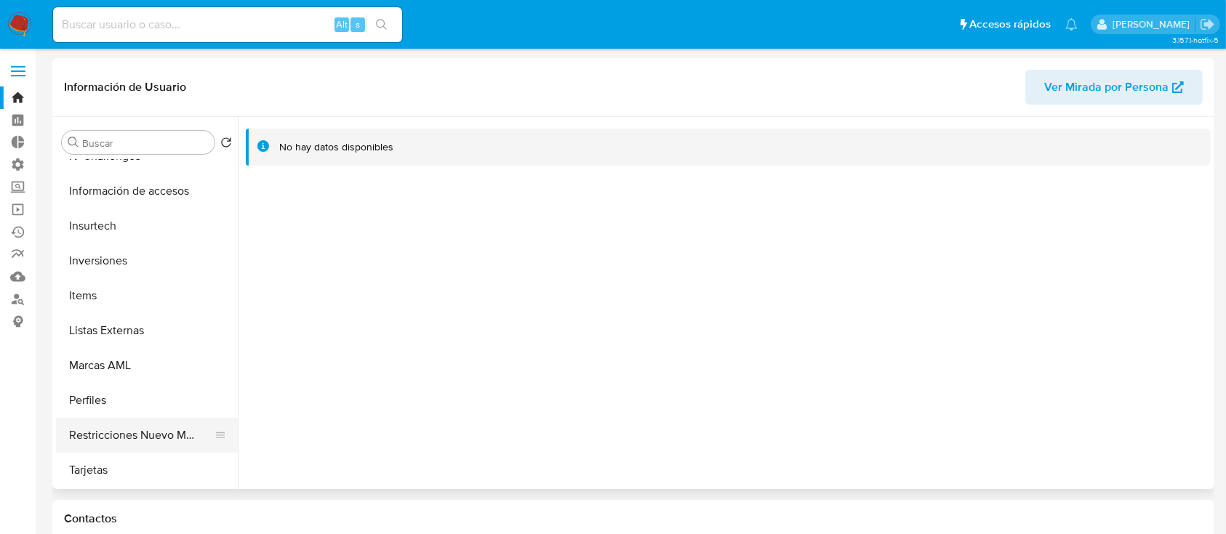
click at [122, 428] on button "Restricciones Nuevo Mundo" at bounding box center [141, 435] width 170 height 35
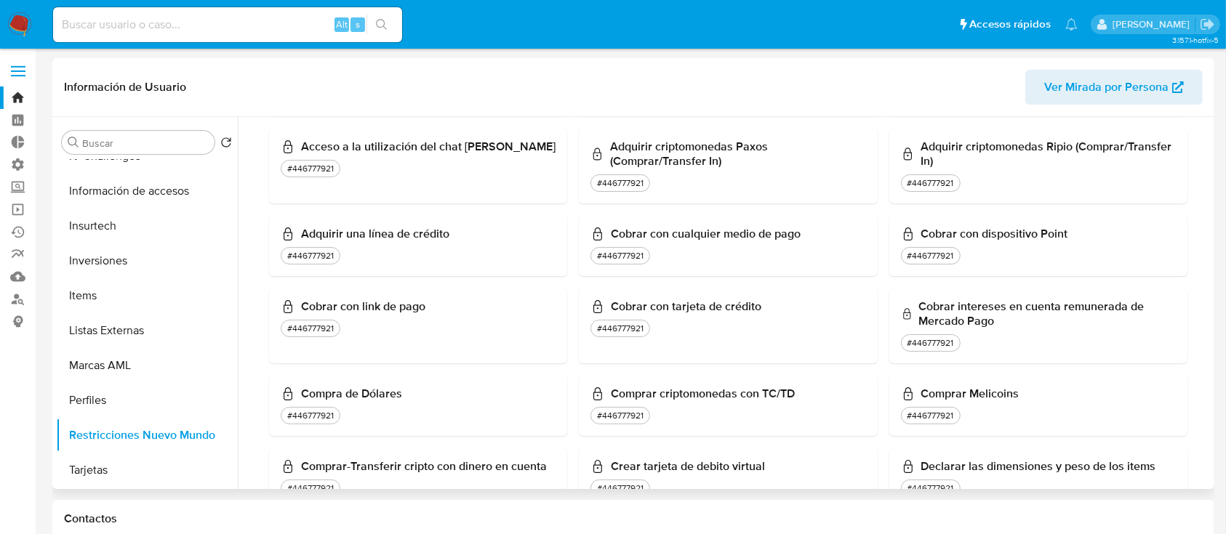
scroll to position [484, 0]
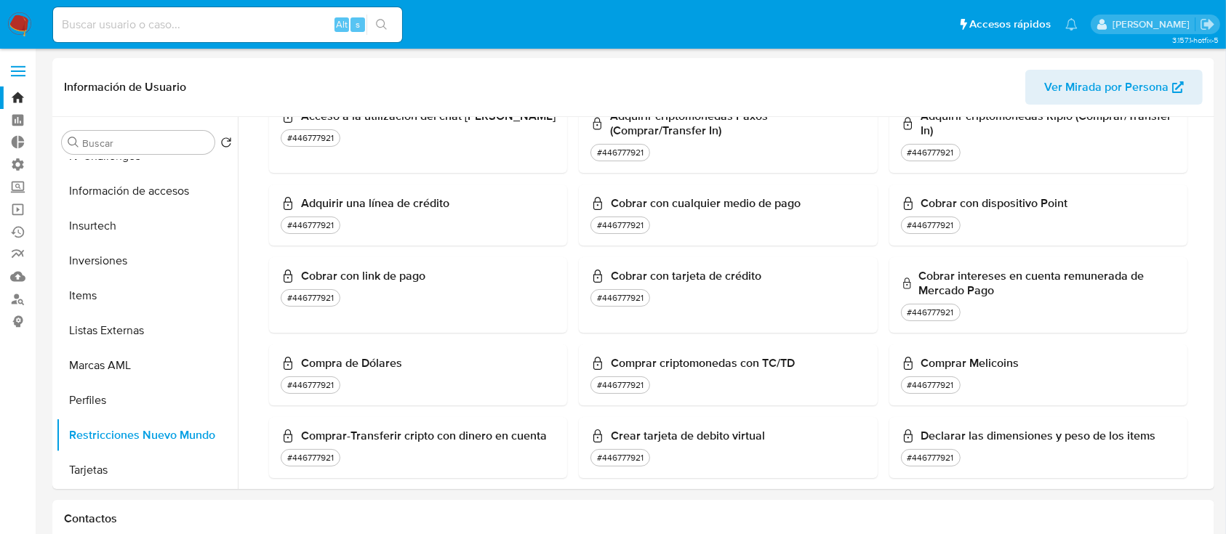
click at [248, 20] on input at bounding box center [227, 24] width 349 height 19
paste input "241075716"
type input "241075716"
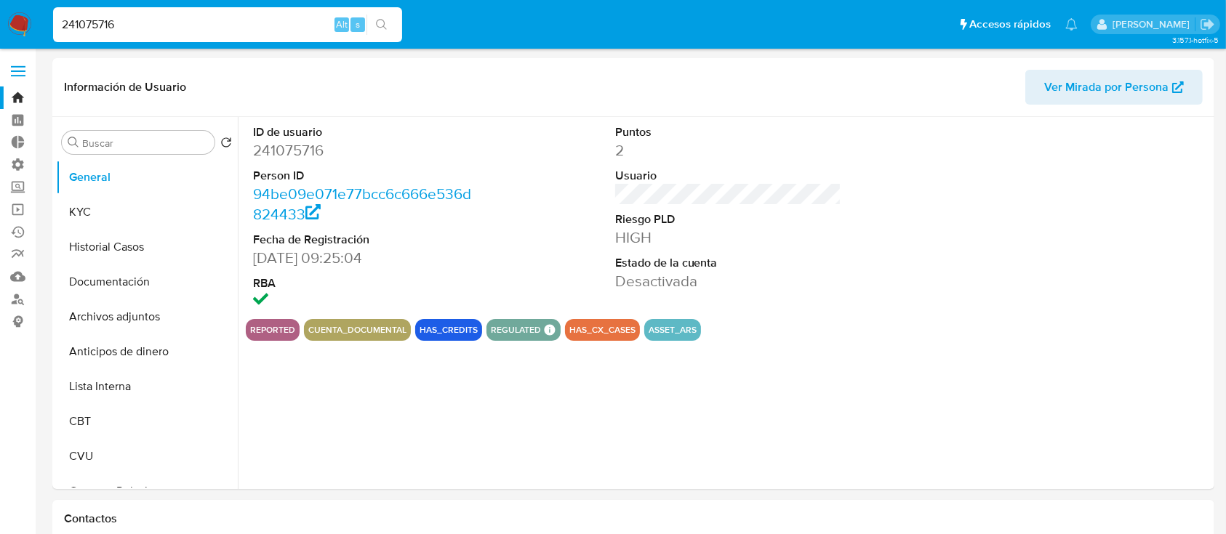
select select "10"
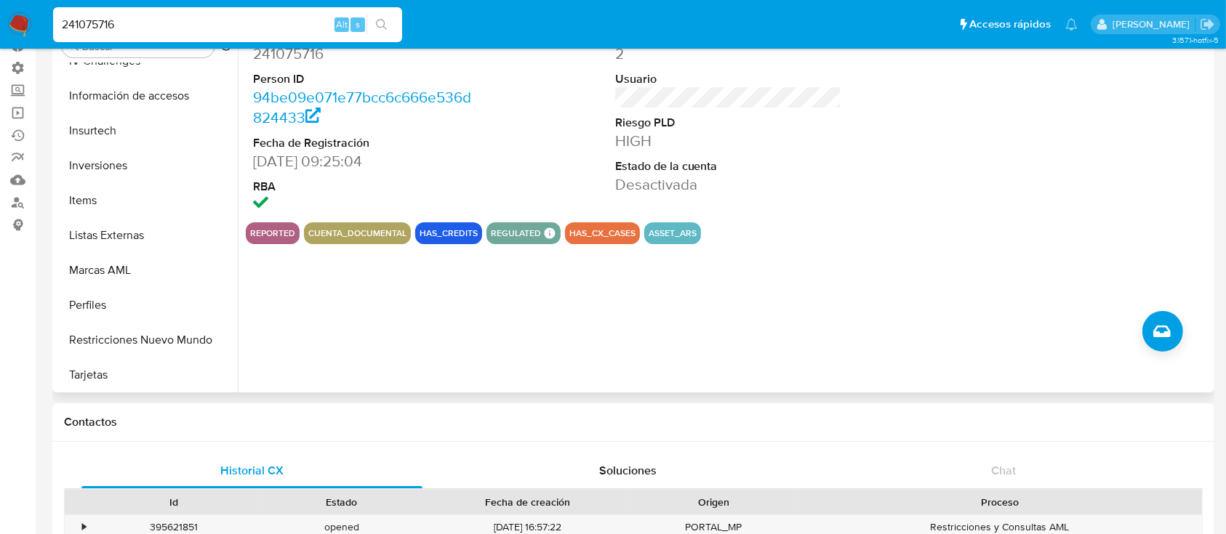
scroll to position [684, 0]
click at [116, 325] on button "Restricciones Nuevo Mundo" at bounding box center [141, 338] width 170 height 35
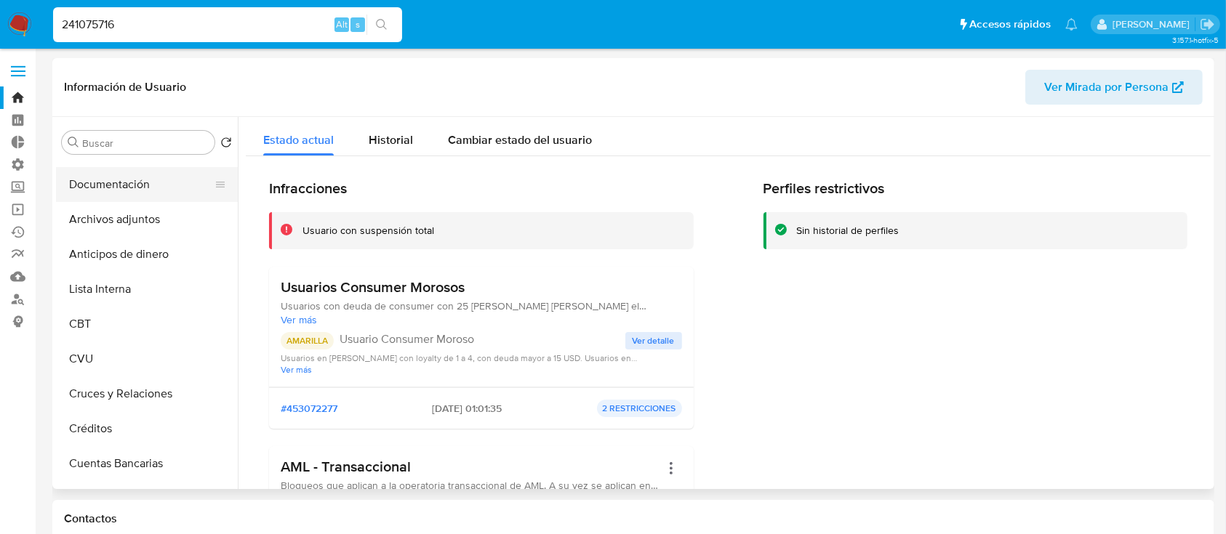
scroll to position [6, 0]
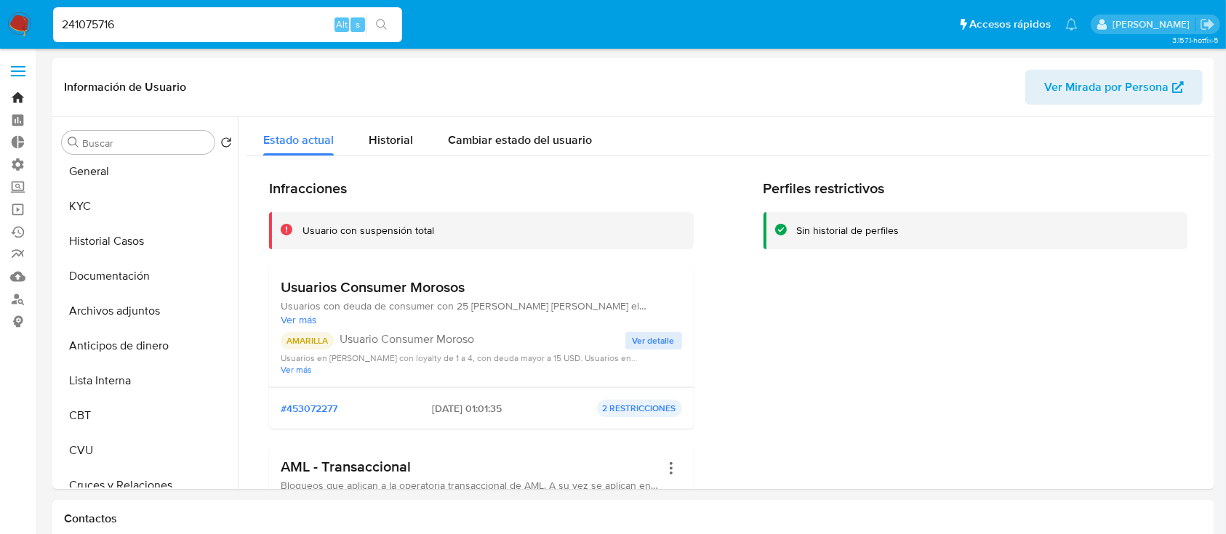
click at [6, 102] on link "Bandeja" at bounding box center [86, 98] width 173 height 23
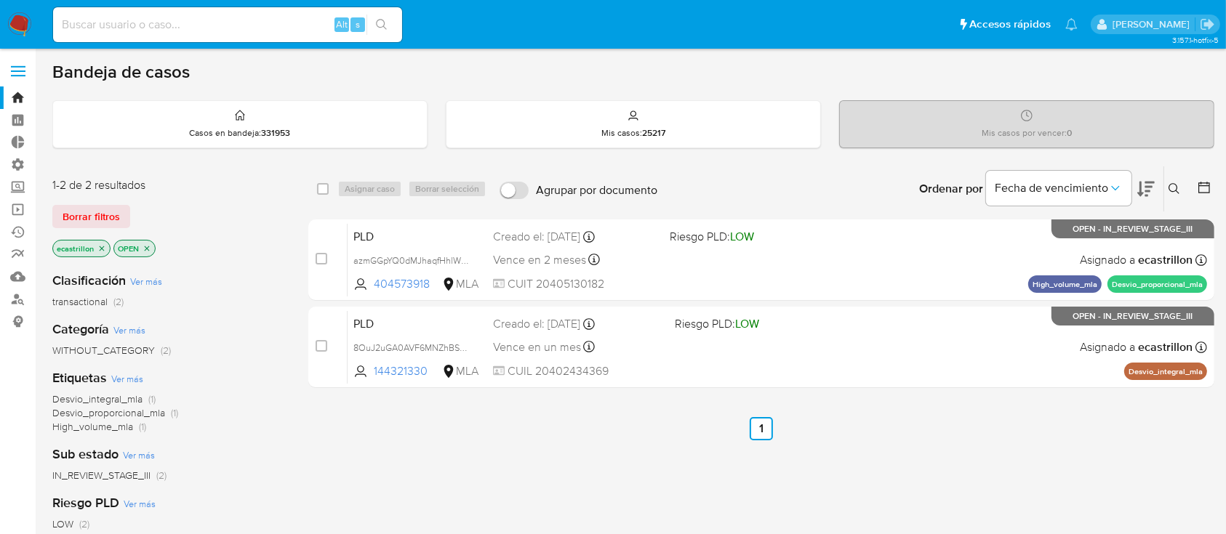
click at [222, 20] on input at bounding box center [227, 24] width 349 height 19
paste input "259988840"
type input "259988840"
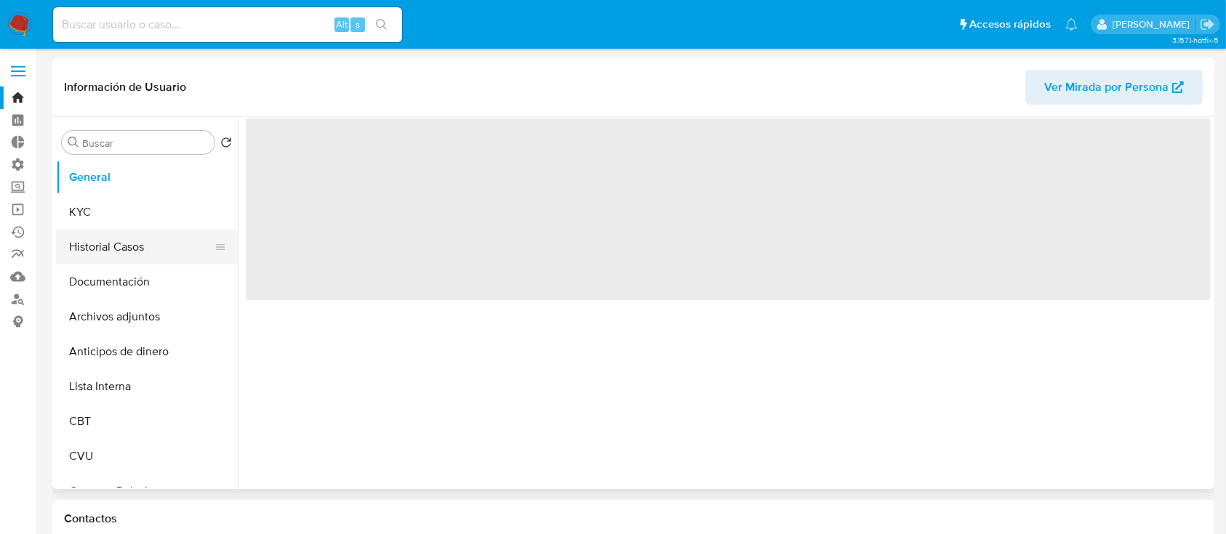
click at [68, 249] on button "Historial Casos" at bounding box center [141, 247] width 170 height 35
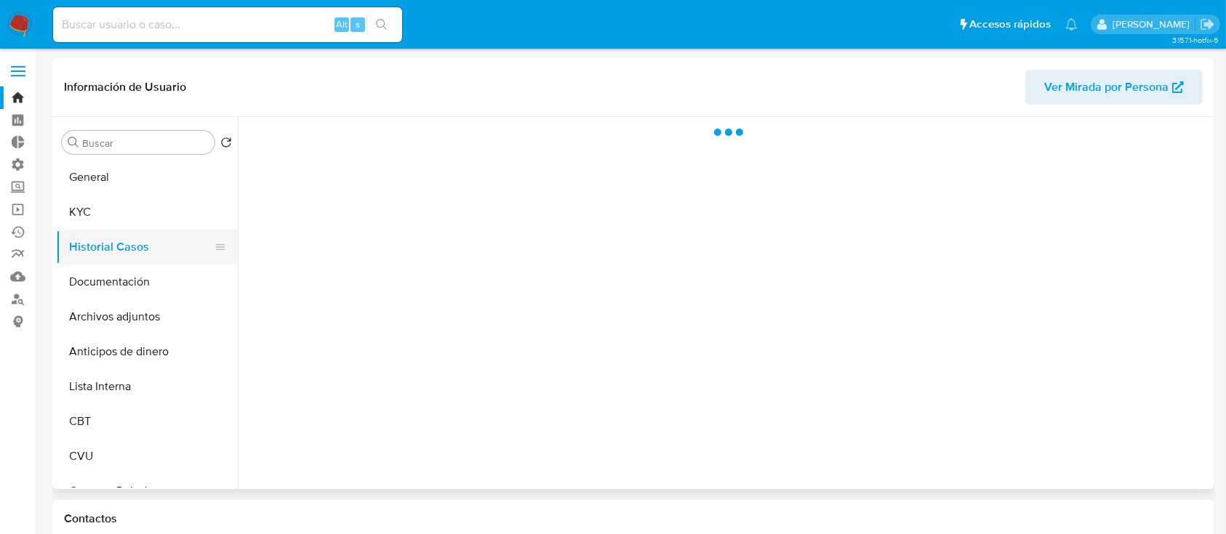
select select "10"
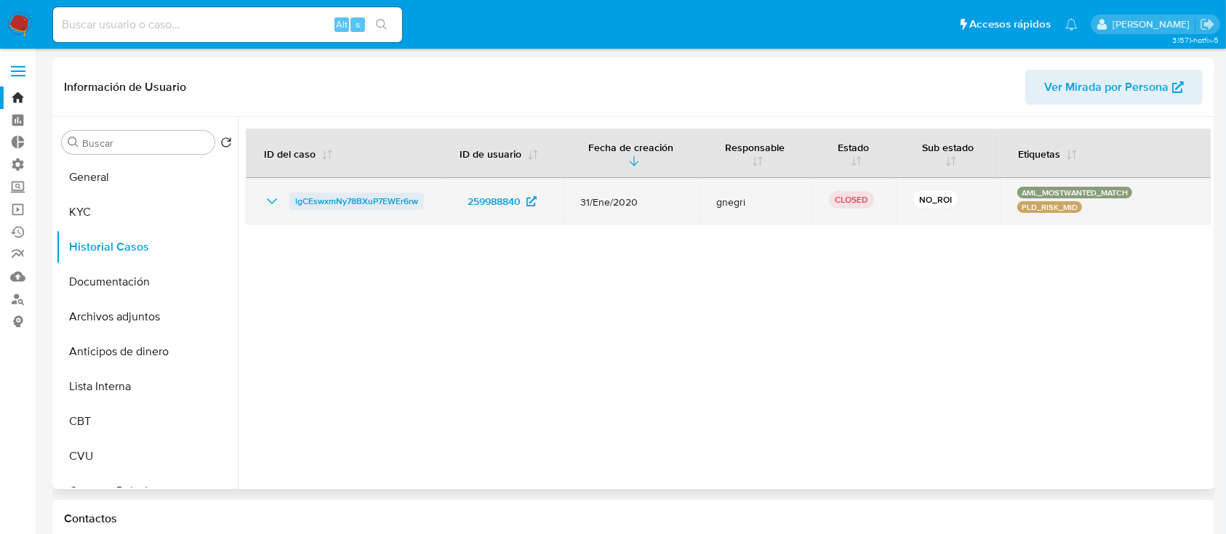
click at [316, 195] on span "lgCEswxmNy78BXuP7EWEr6rw" at bounding box center [356, 201] width 123 height 17
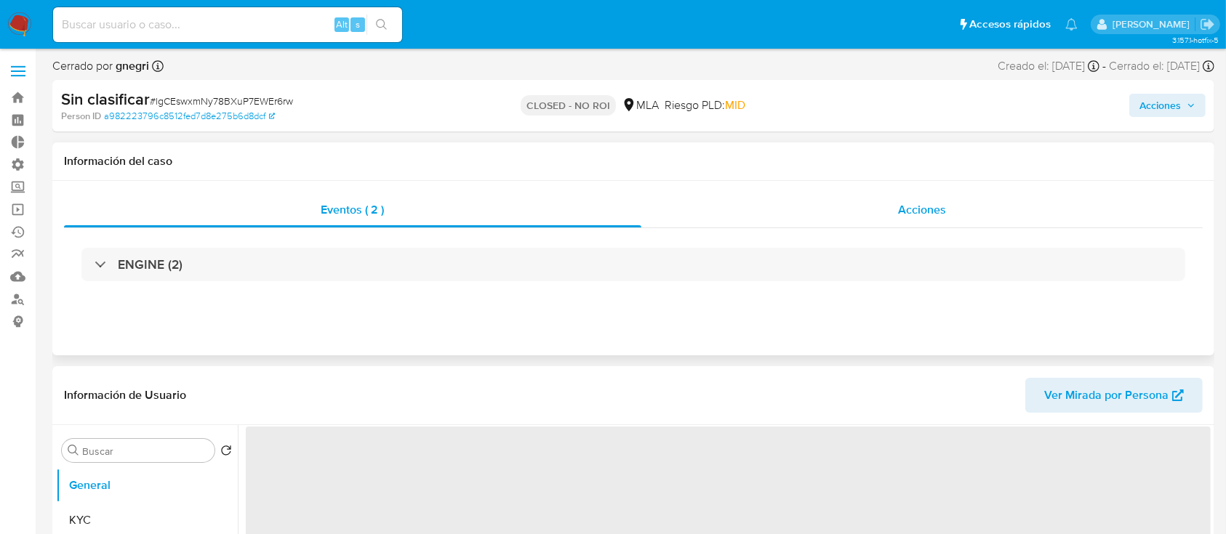
click at [855, 212] on div "Acciones" at bounding box center [922, 210] width 562 height 35
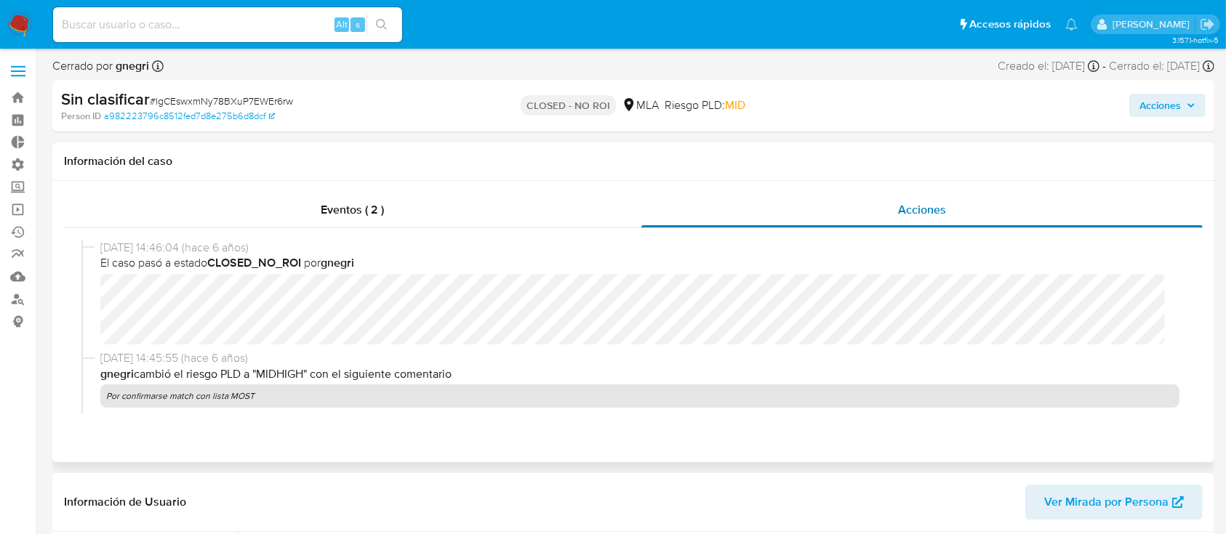
select select "10"
click at [284, 36] on div "Alt s" at bounding box center [227, 24] width 349 height 35
click at [273, 15] on input at bounding box center [227, 24] width 349 height 19
paste input "188718726"
type input "188718726"
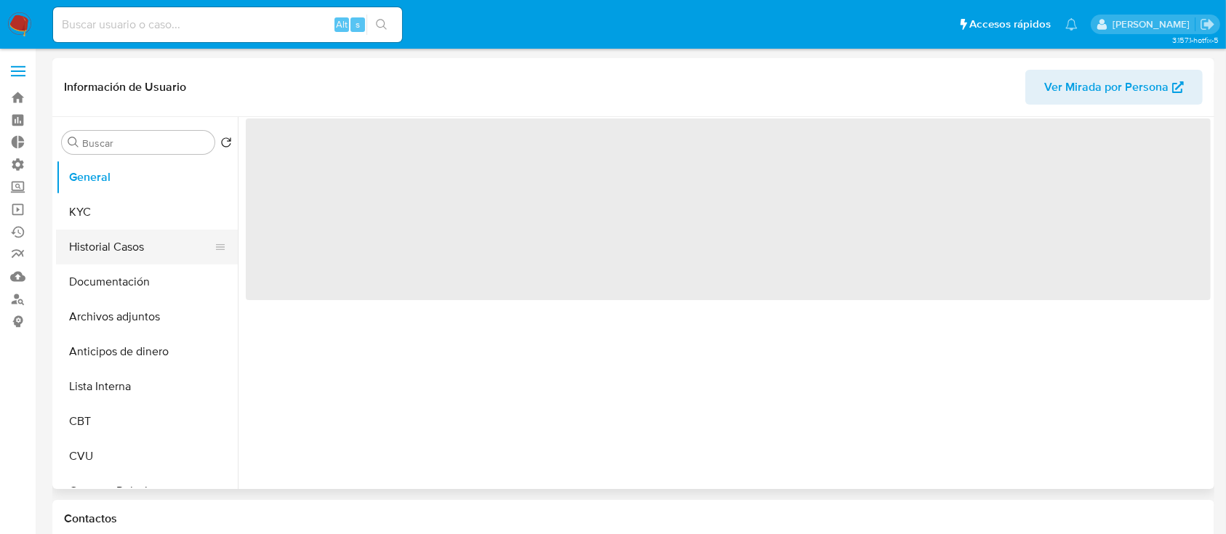
click at [135, 249] on button "Historial Casos" at bounding box center [141, 247] width 170 height 35
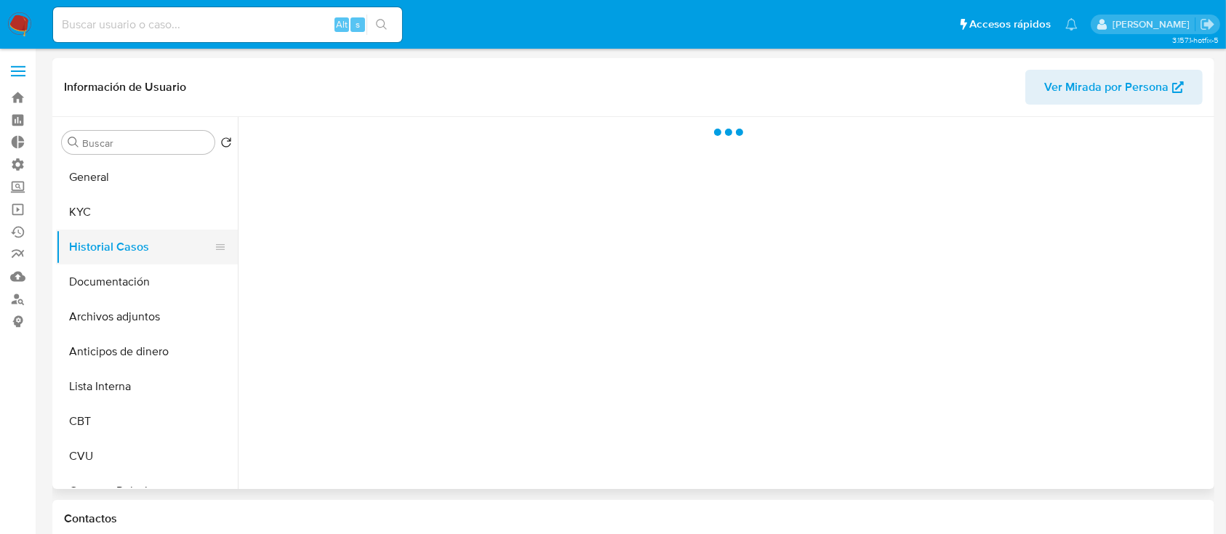
select select "10"
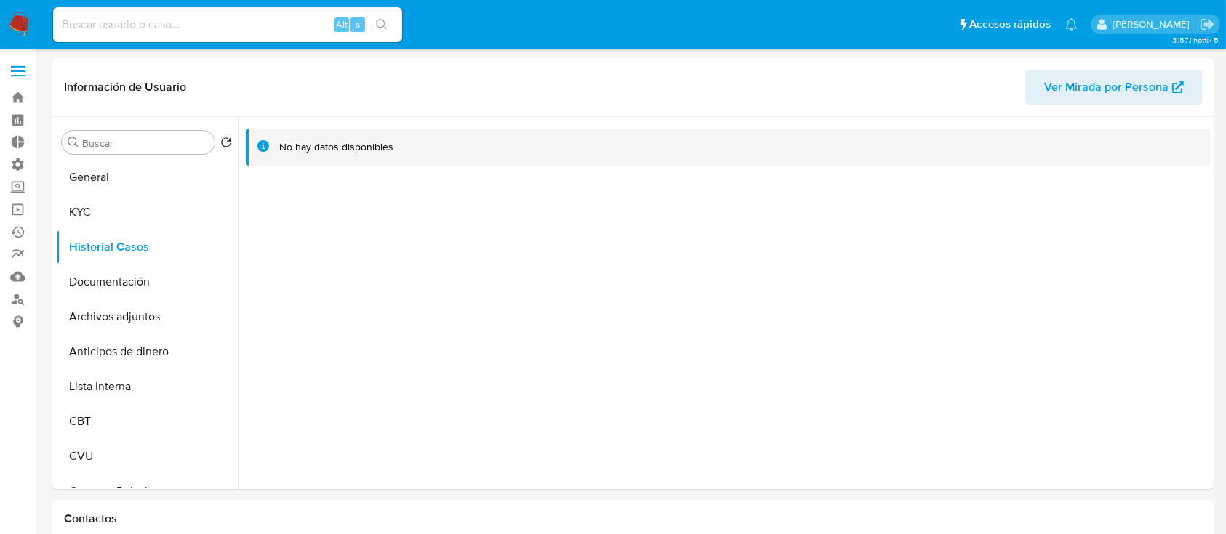
click at [220, 18] on input at bounding box center [227, 24] width 349 height 19
paste input "111603029"
type input "111603029"
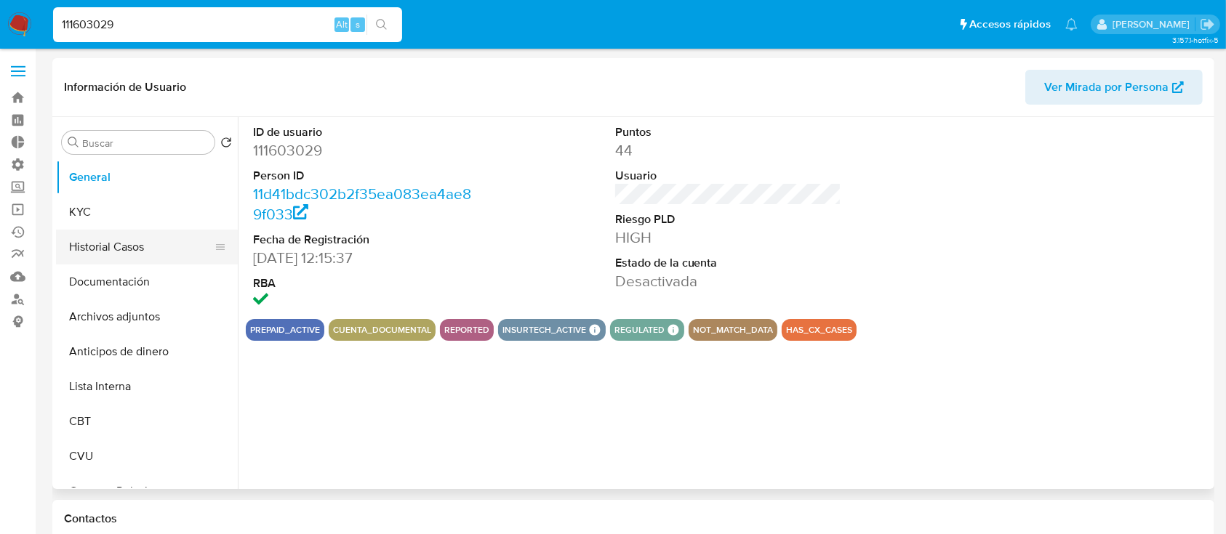
select select "10"
click at [109, 245] on button "Historial Casos" at bounding box center [141, 247] width 170 height 35
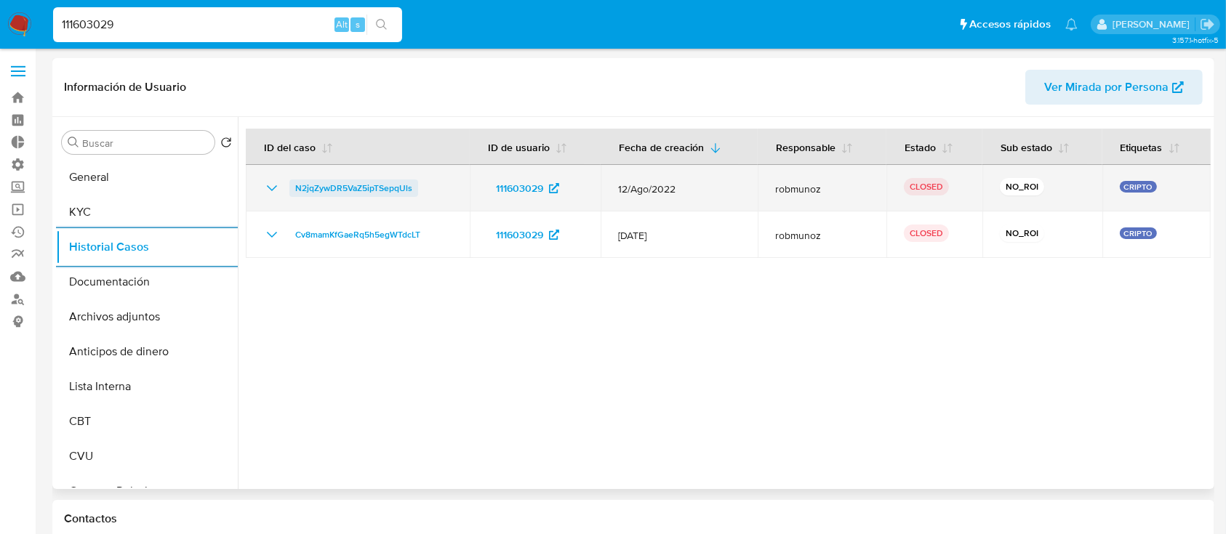
click at [367, 189] on span "N2jqZywDR5VaZ5ipTSepqUls" at bounding box center [353, 188] width 117 height 17
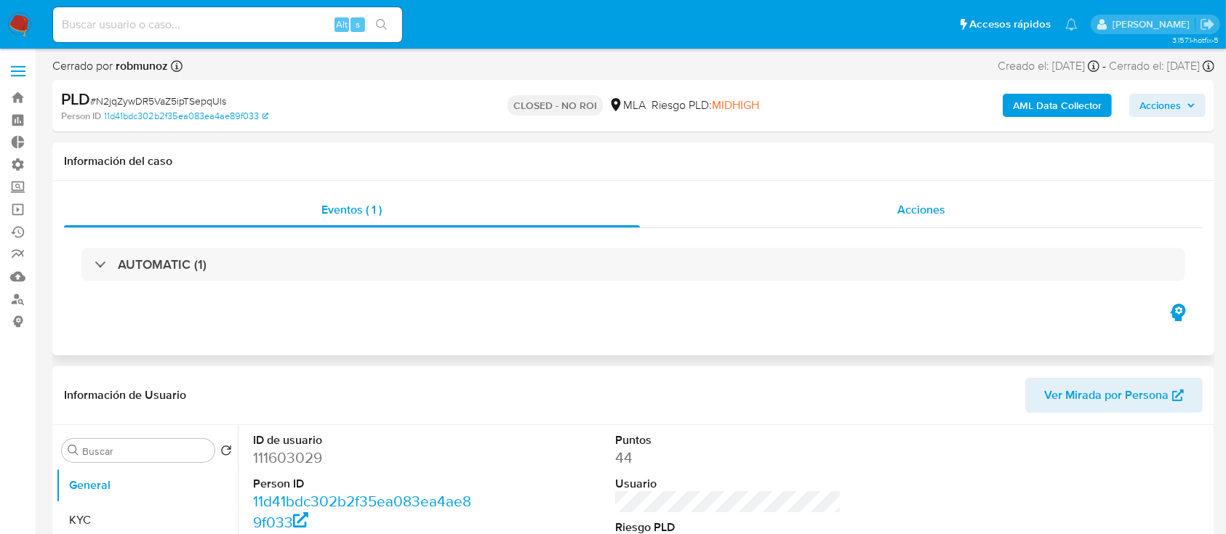
select select "10"
click at [731, 210] on div "Acciones" at bounding box center [921, 210] width 563 height 35
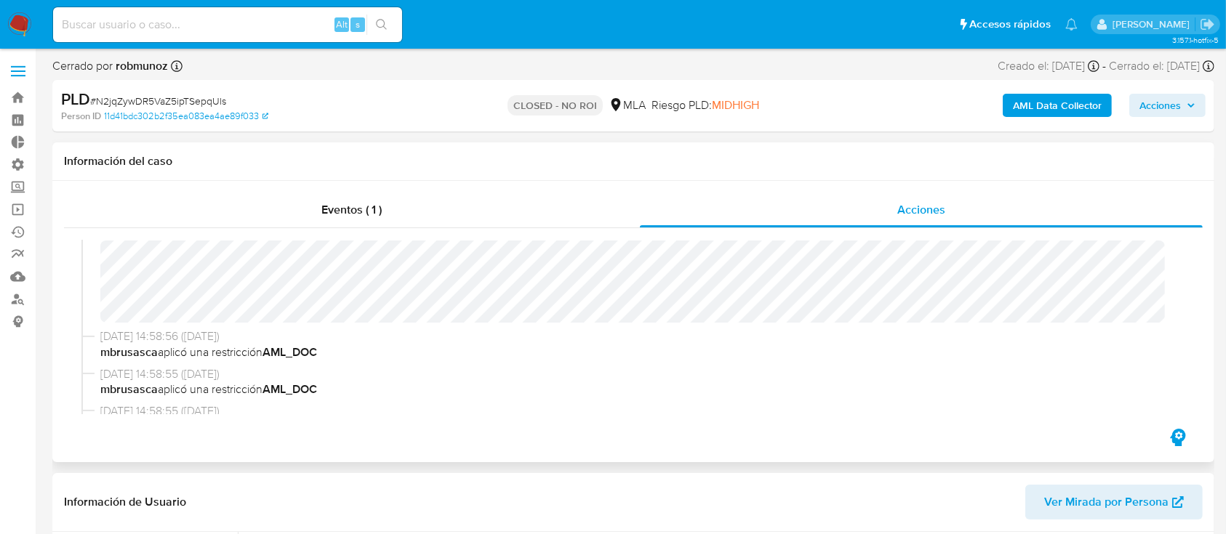
scroll to position [220, 0]
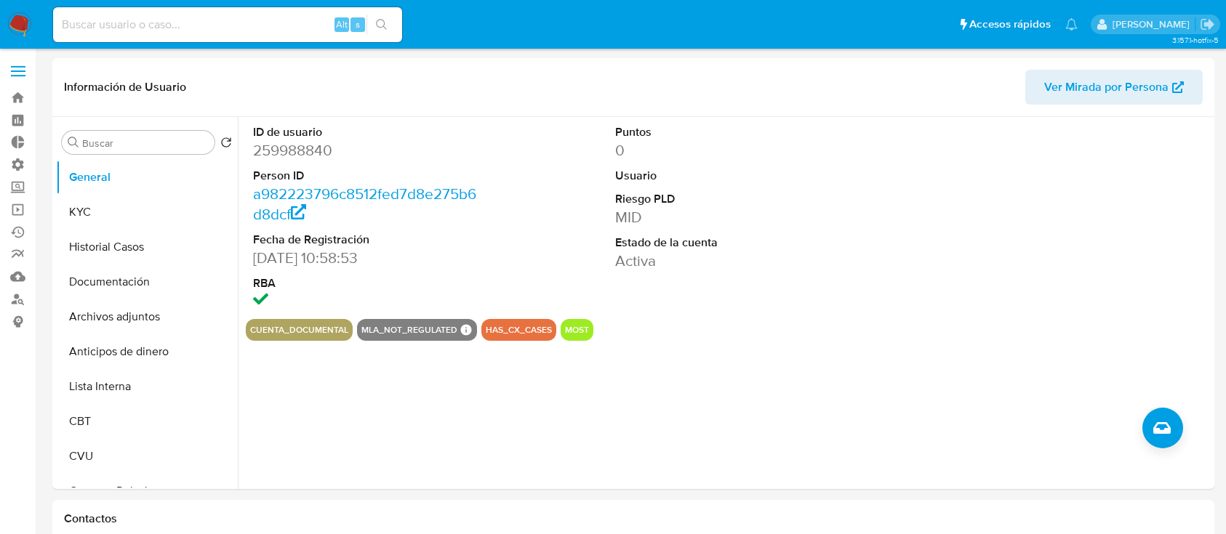
select select "10"
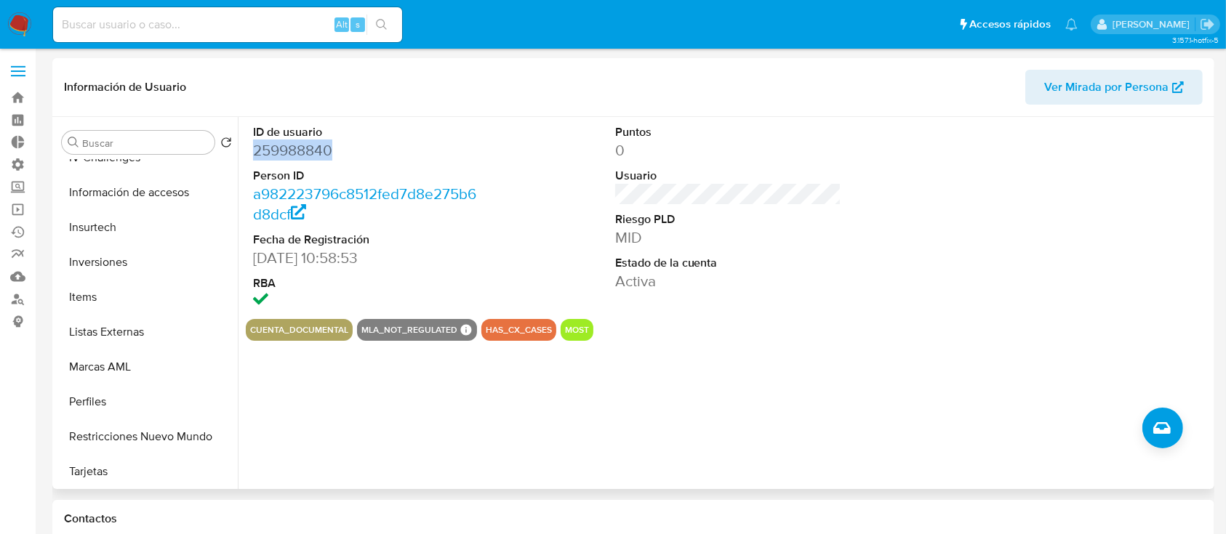
scroll to position [684, 0]
click at [114, 449] on button "Restricciones Nuevo Mundo" at bounding box center [141, 435] width 170 height 35
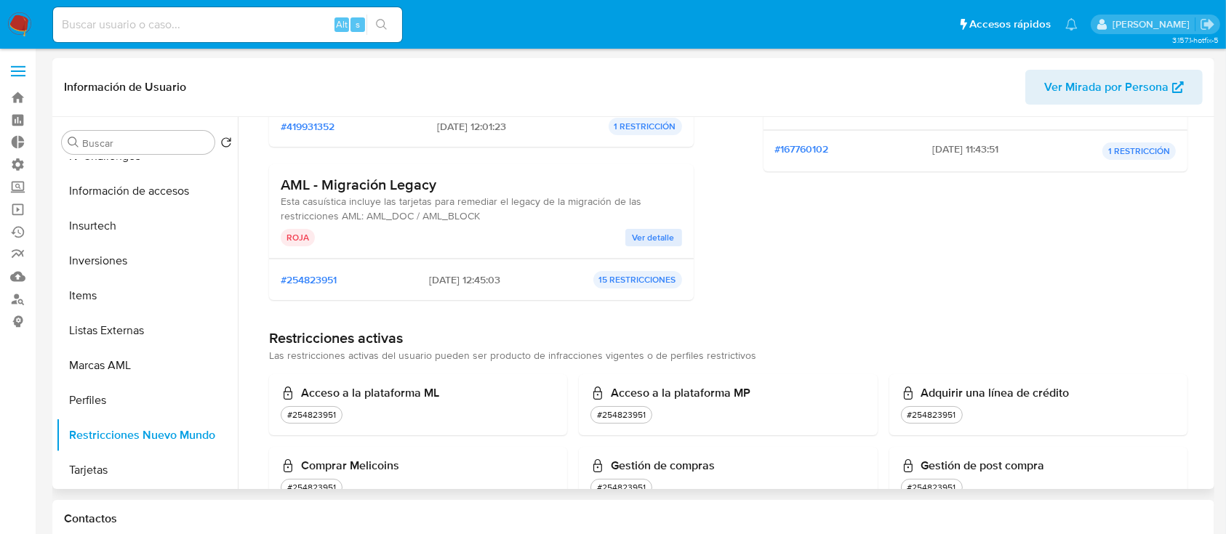
scroll to position [0, 0]
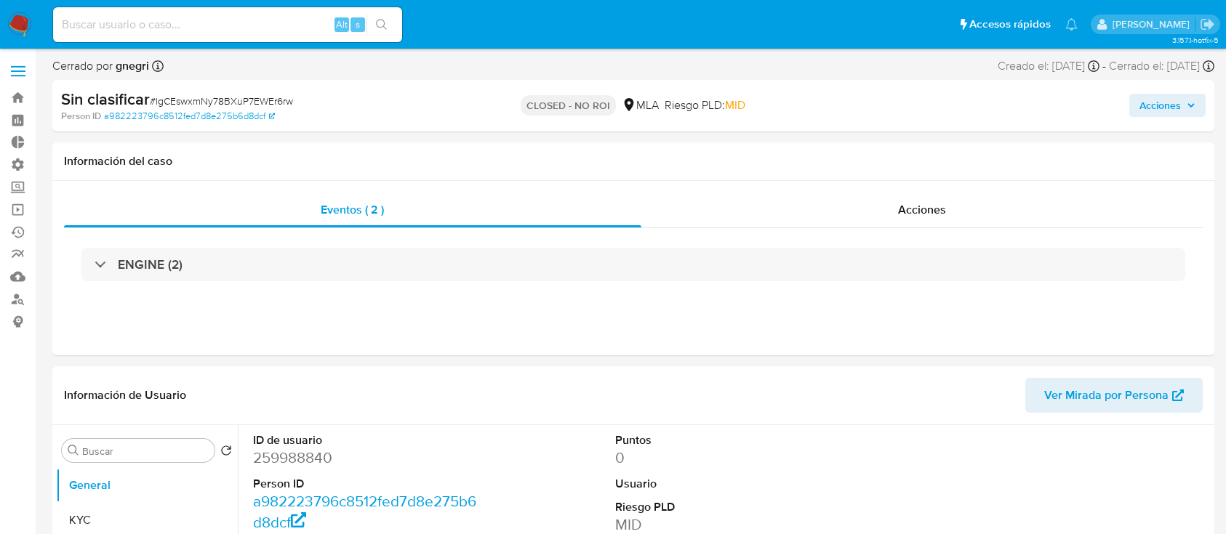
select select "10"
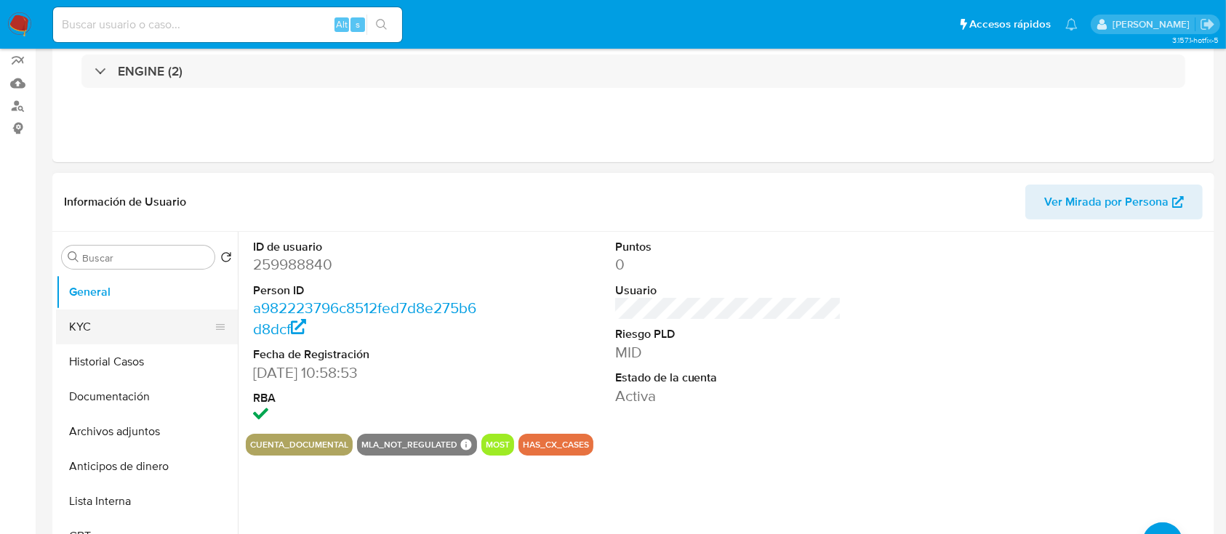
scroll to position [193, 0]
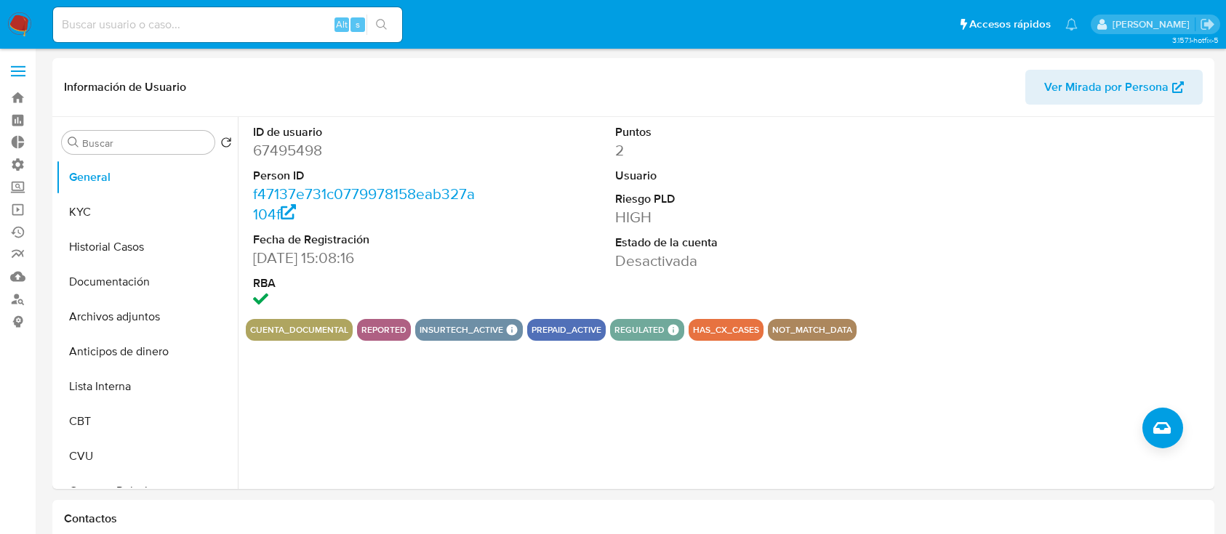
select select "10"
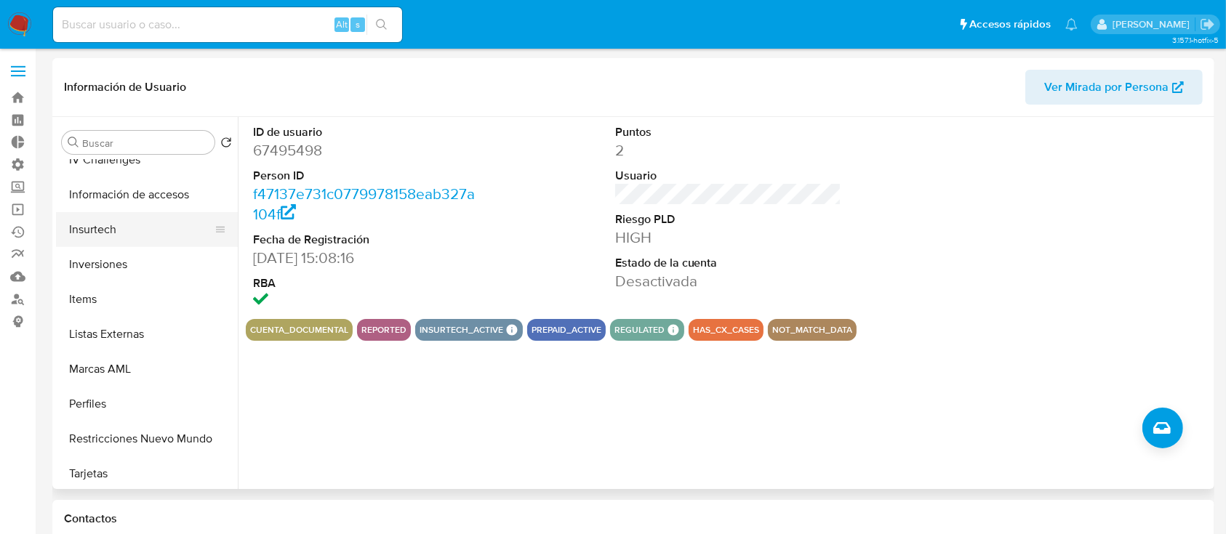
scroll to position [684, 0]
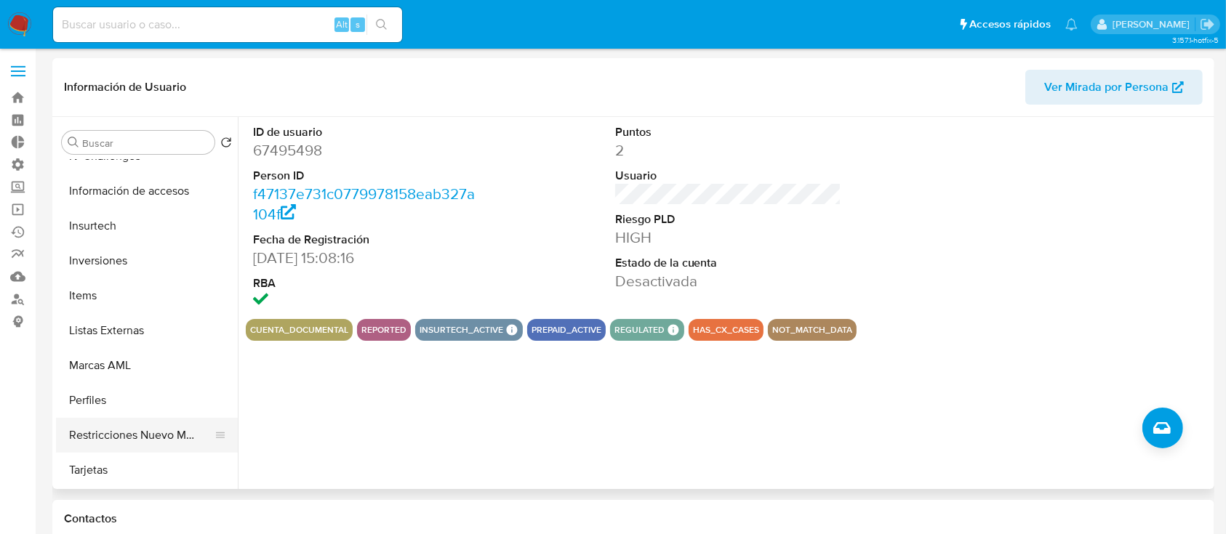
click at [83, 437] on button "Restricciones Nuevo Mundo" at bounding box center [141, 435] width 170 height 35
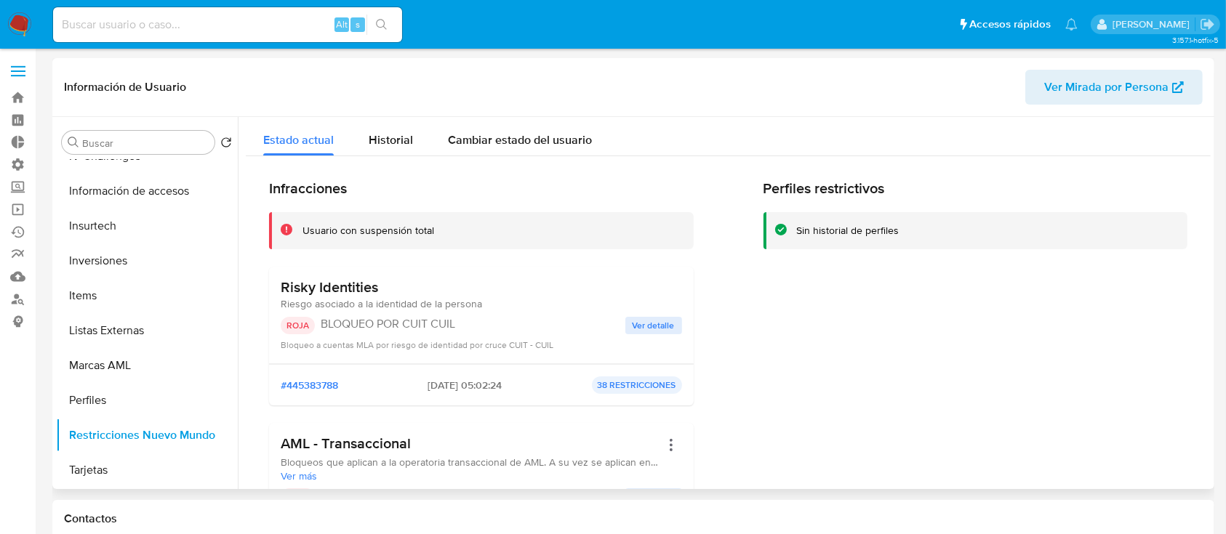
click at [656, 333] on span "Ver detalle" at bounding box center [654, 325] width 42 height 15
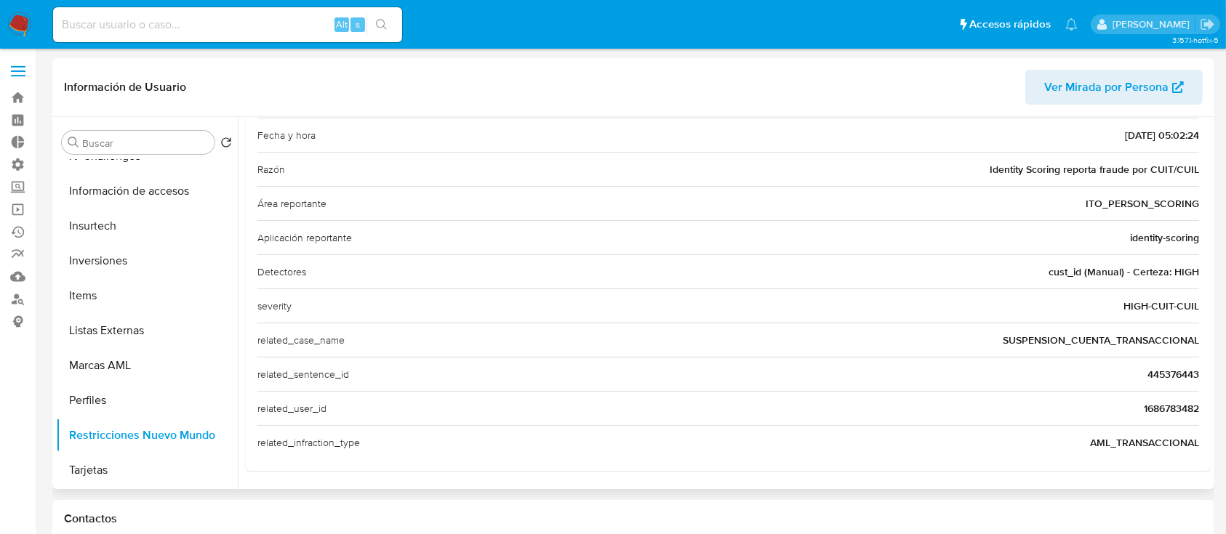
scroll to position [0, 0]
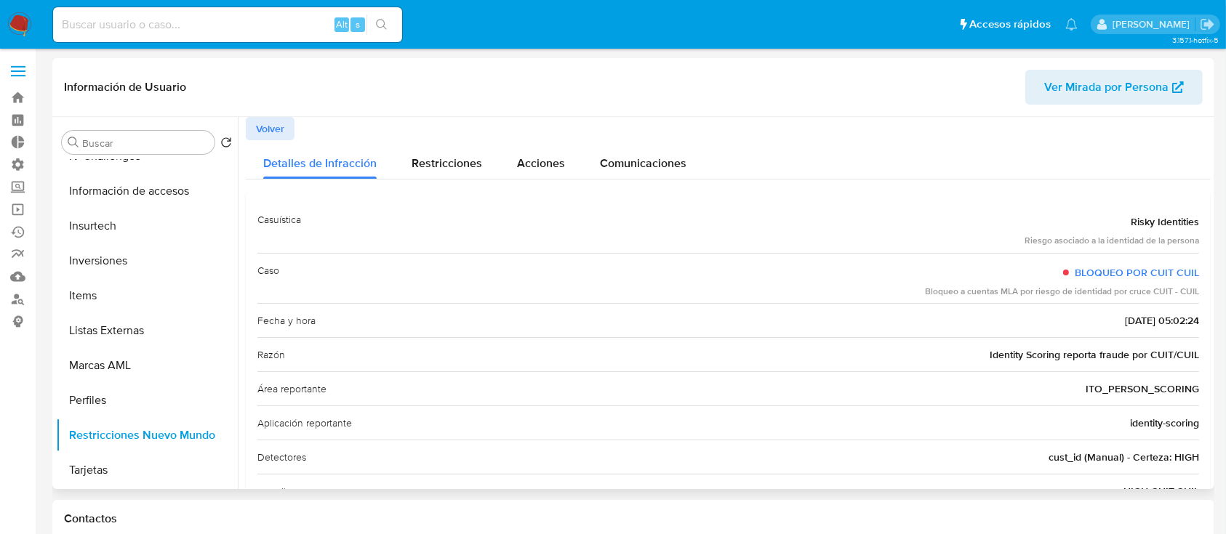
click at [262, 122] on span "Volver" at bounding box center [270, 129] width 28 height 20
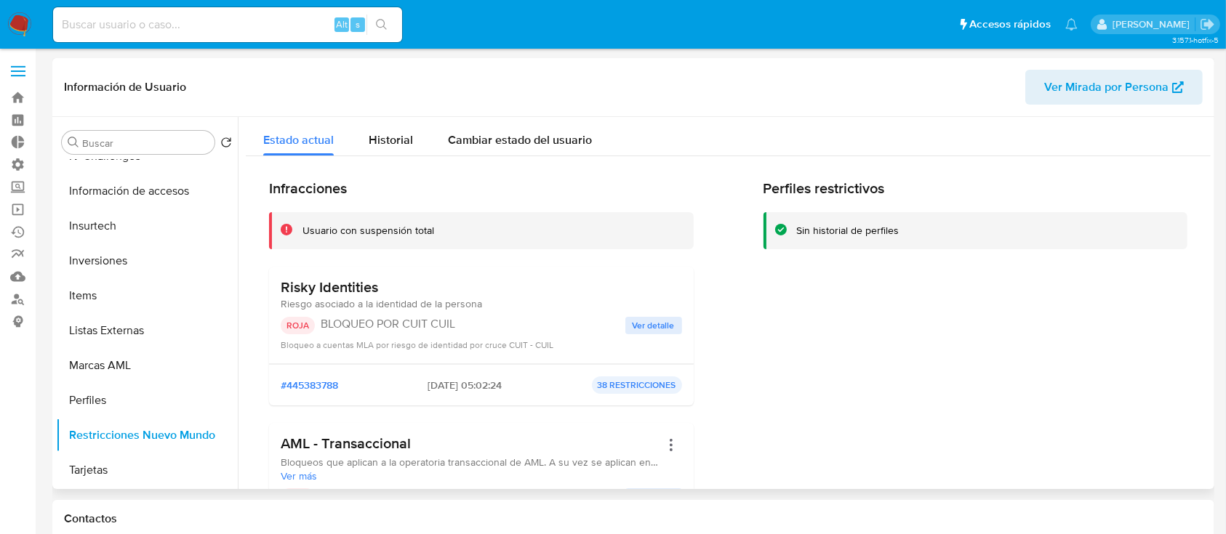
click at [656, 326] on span "Ver detalle" at bounding box center [654, 325] width 42 height 15
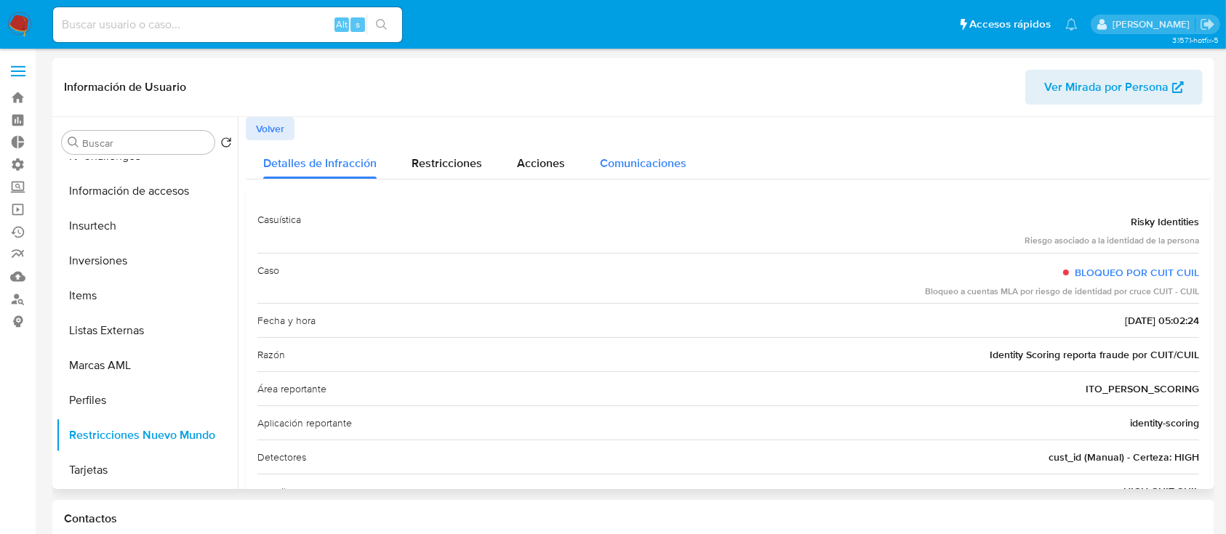
click at [633, 166] on span "Comunicaciones" at bounding box center [643, 163] width 87 height 17
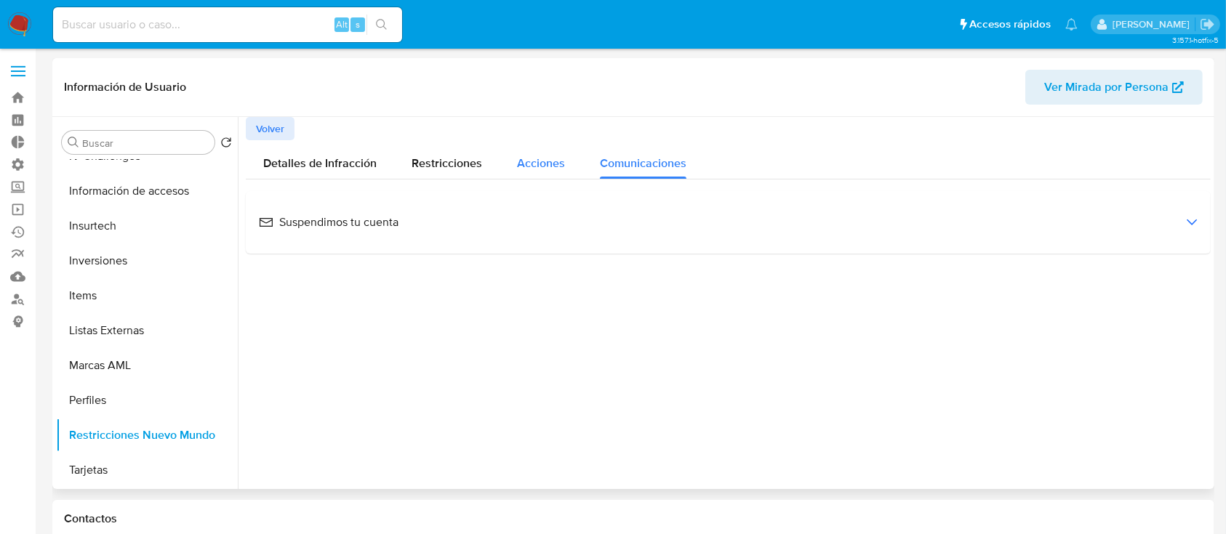
click at [550, 154] on div "Acciones" at bounding box center [541, 159] width 48 height 39
click at [433, 162] on span "Restricciones" at bounding box center [447, 163] width 71 height 17
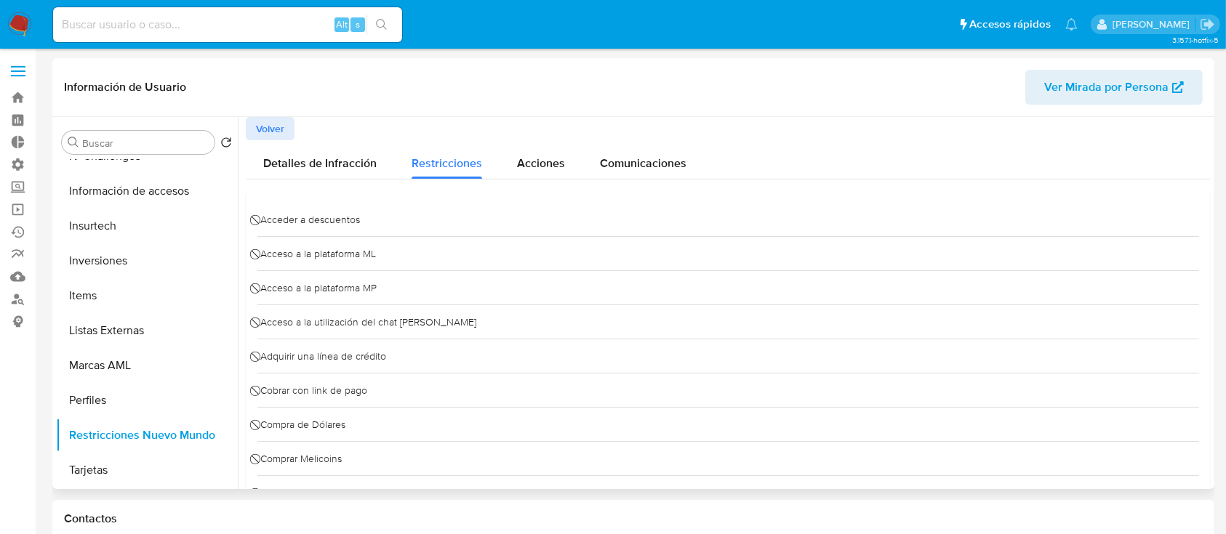
click at [361, 213] on div "⃠ Acceder a descuentos" at bounding box center [728, 219] width 942 height 33
click at [326, 166] on span "Detalles de Infracción" at bounding box center [319, 163] width 113 height 17
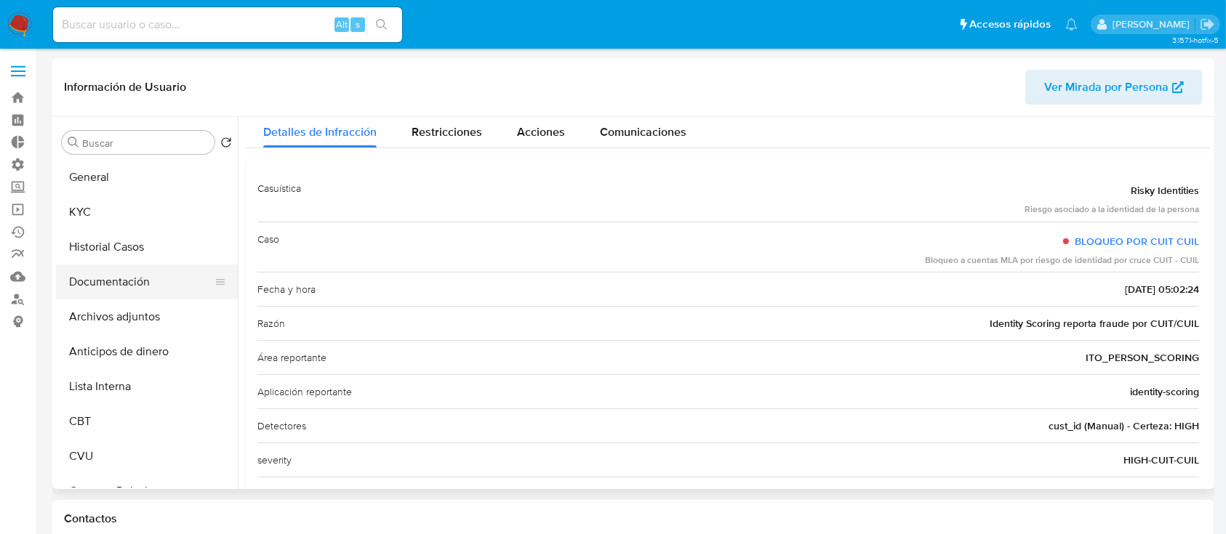
click at [96, 289] on button "Documentación" at bounding box center [141, 282] width 170 height 35
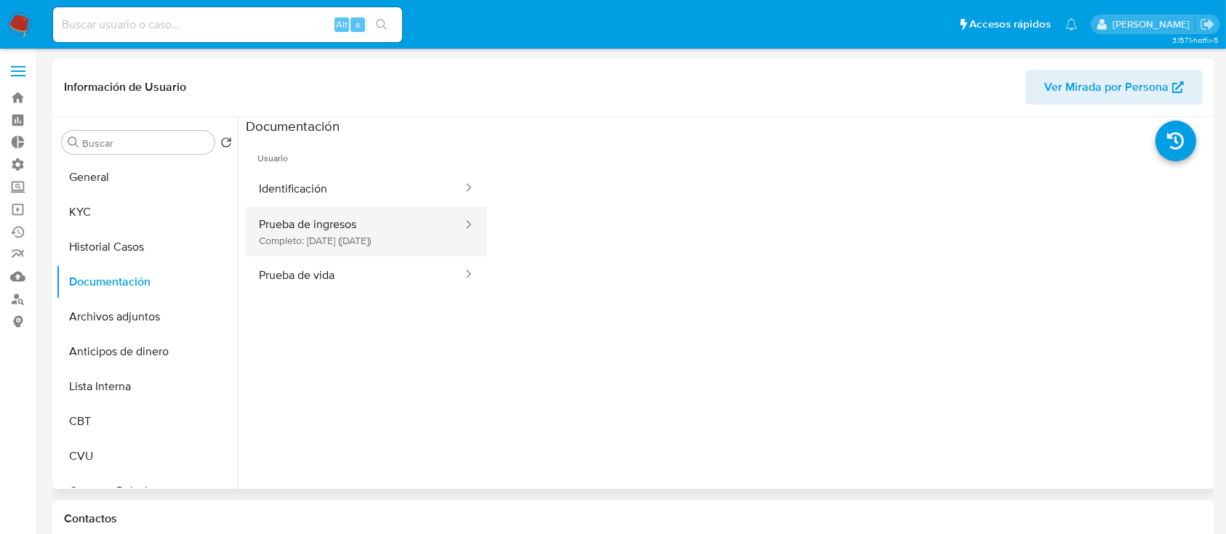
click at [310, 223] on button "Prueba de ingresos Completo: 18/07/2023 (hace 2 años)" at bounding box center [355, 231] width 218 height 49
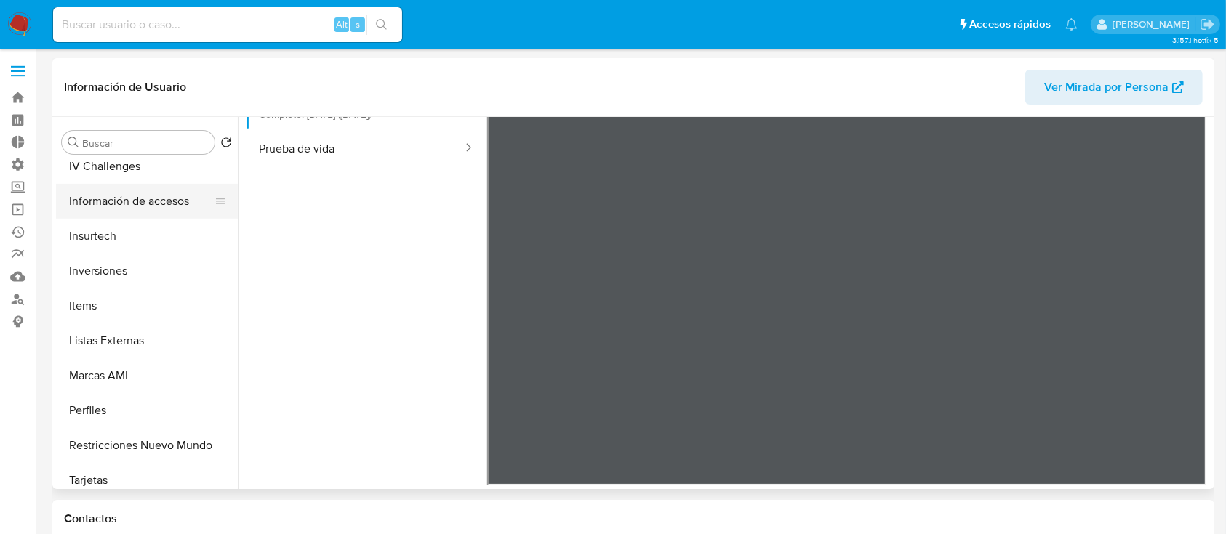
scroll to position [684, 0]
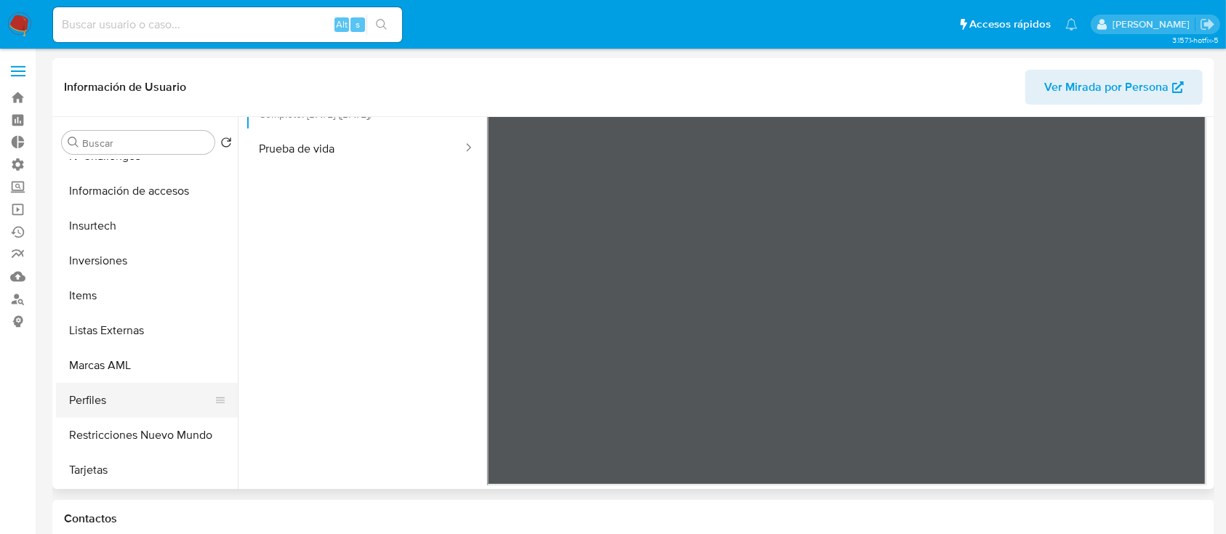
click at [180, 414] on button "Perfiles" at bounding box center [141, 400] width 170 height 35
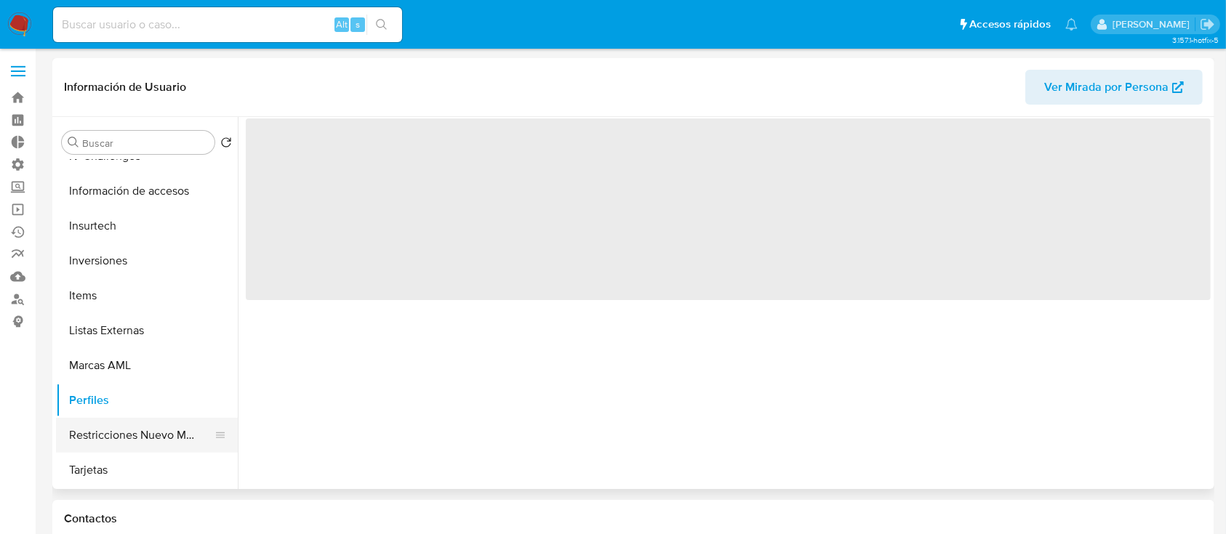
scroll to position [0, 0]
click at [174, 436] on button "Restricciones Nuevo Mundo" at bounding box center [141, 435] width 170 height 35
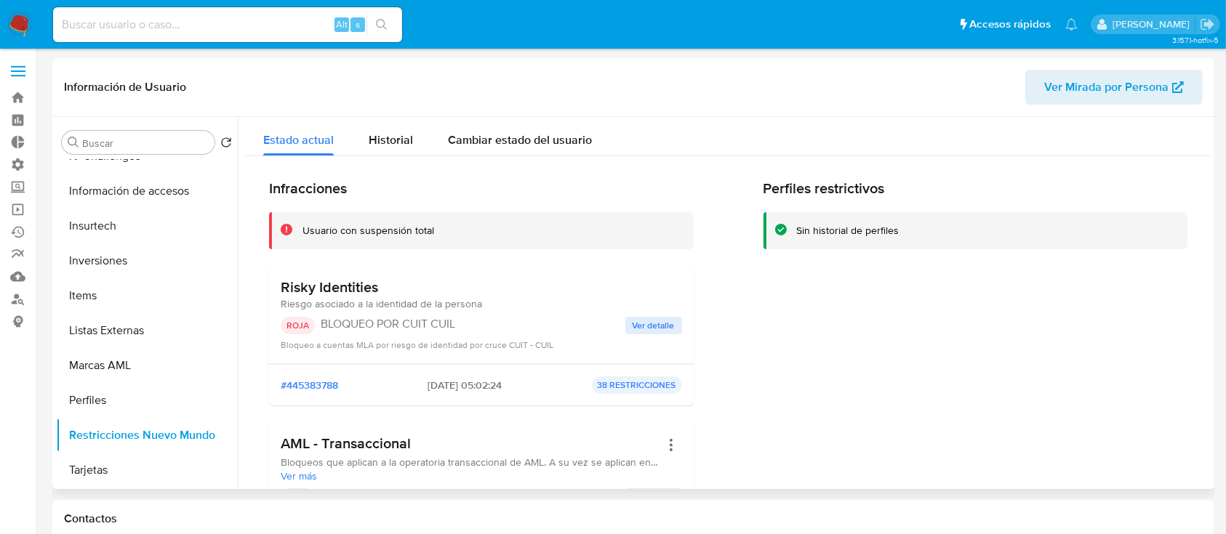
click at [643, 323] on span "Ver detalle" at bounding box center [654, 325] width 42 height 15
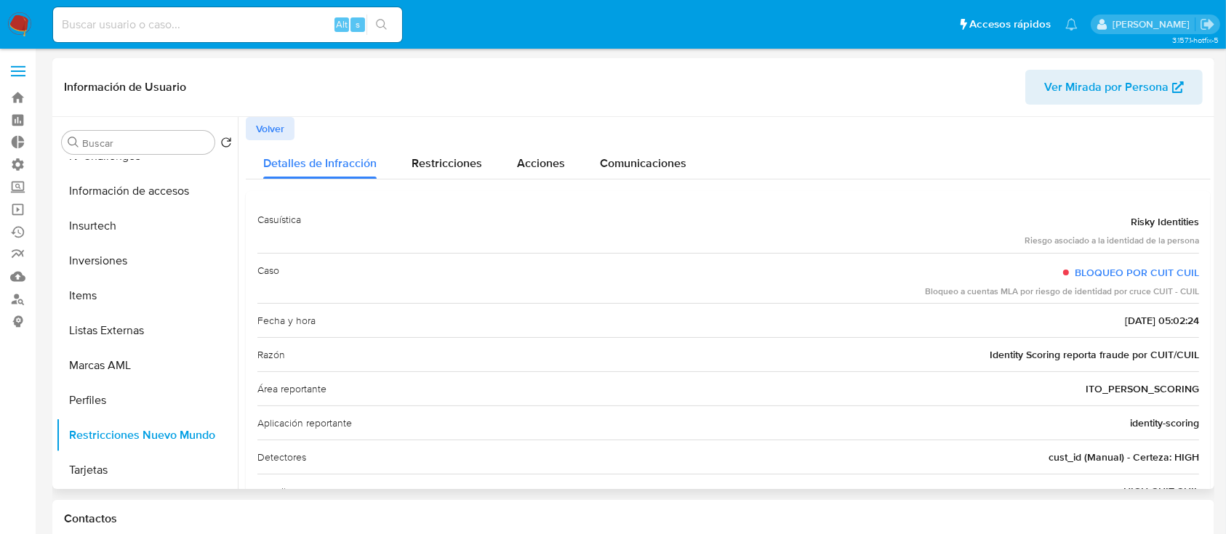
drag, startPoint x: 919, startPoint y: 294, endPoint x: 1194, endPoint y: 289, distance: 274.9
click at [1194, 289] on div "Casuística Risky Identities Riesgo asociado a la identidad de la persona Caso B…" at bounding box center [728, 424] width 965 height 466
click at [1084, 350] on span "Identity Scoring reporta fraude por CUIT/CUIL" at bounding box center [1094, 353] width 209 height 15
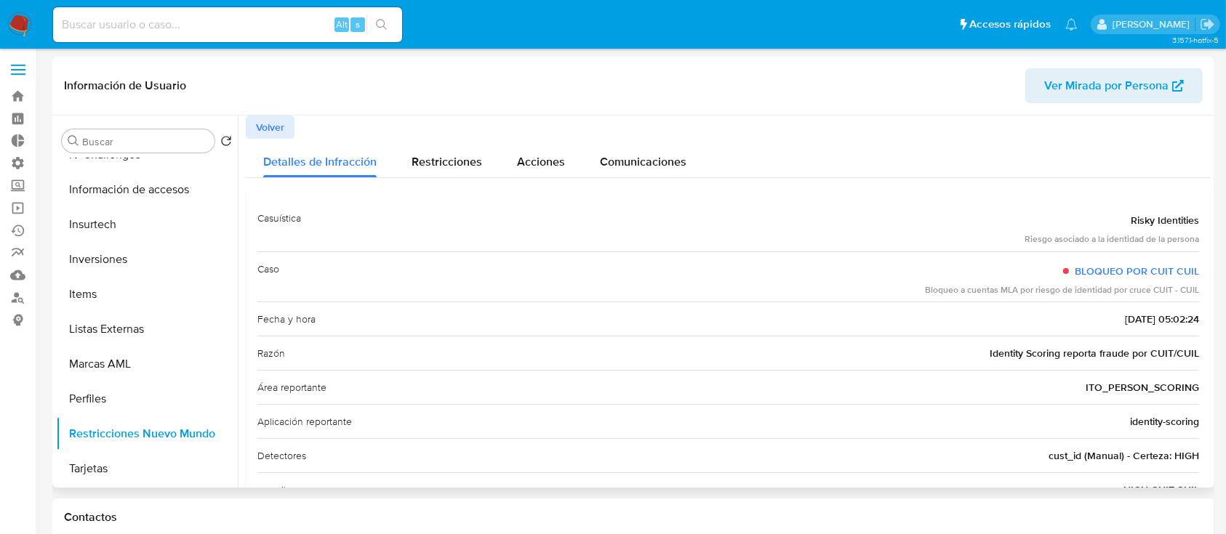
click at [1084, 350] on span "Identity Scoring reporta fraude por CUIT/CUIL" at bounding box center [1094, 353] width 209 height 15
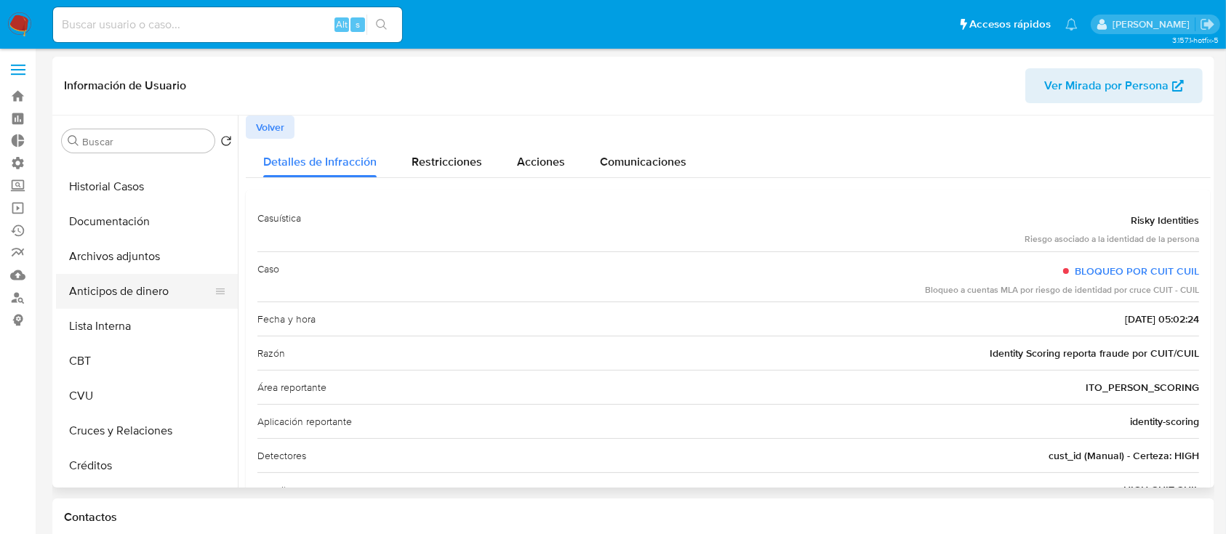
scroll to position [18, 0]
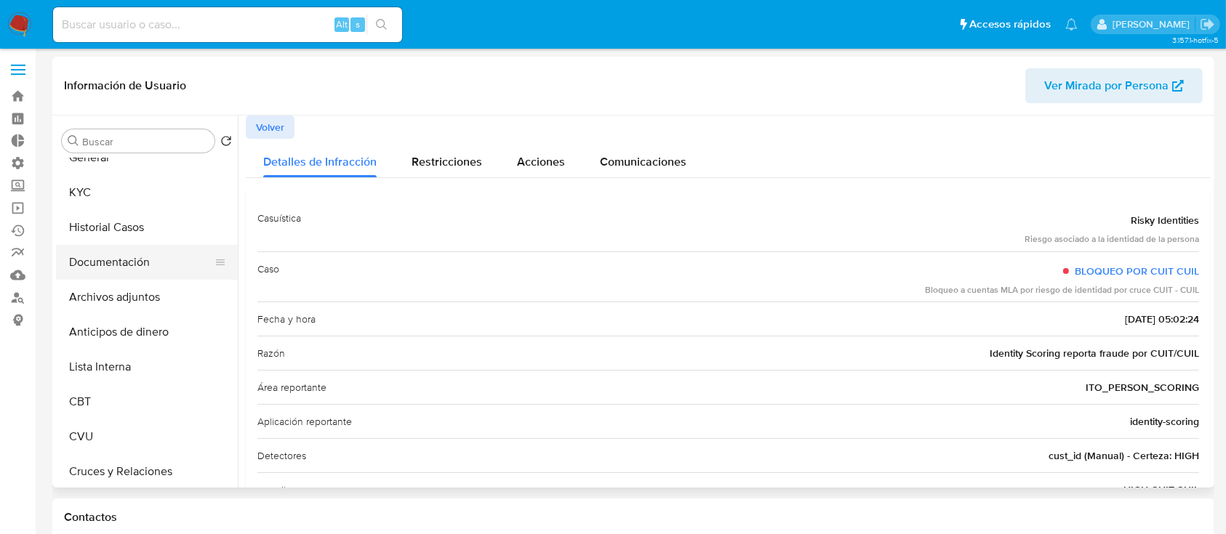
click at [116, 258] on button "Documentación" at bounding box center [141, 262] width 170 height 35
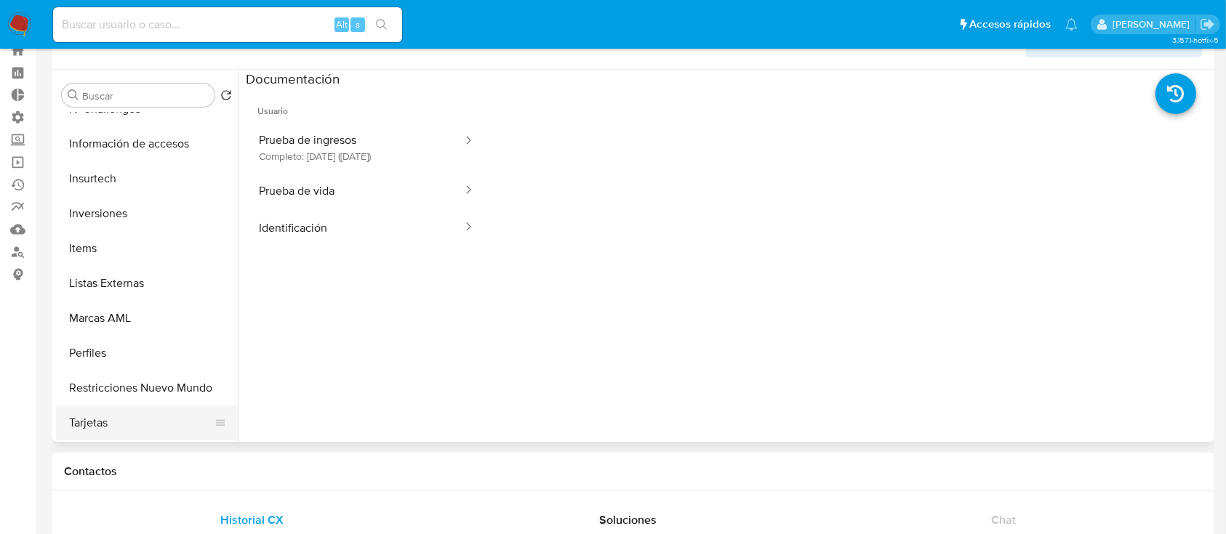
scroll to position [55, 0]
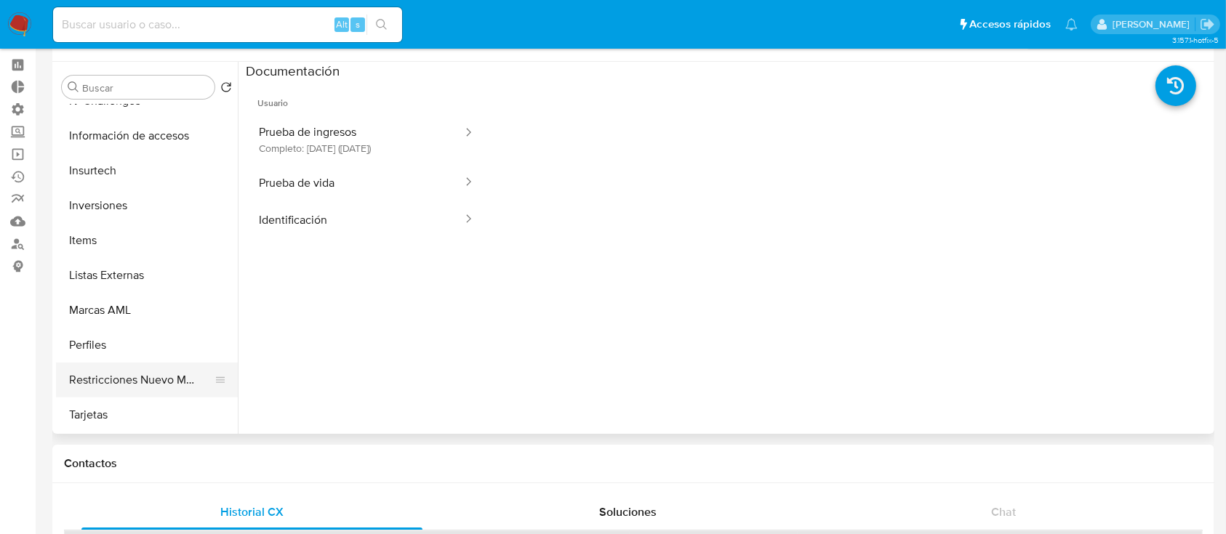
click at [151, 393] on button "Restricciones Nuevo Mundo" at bounding box center [141, 380] width 170 height 35
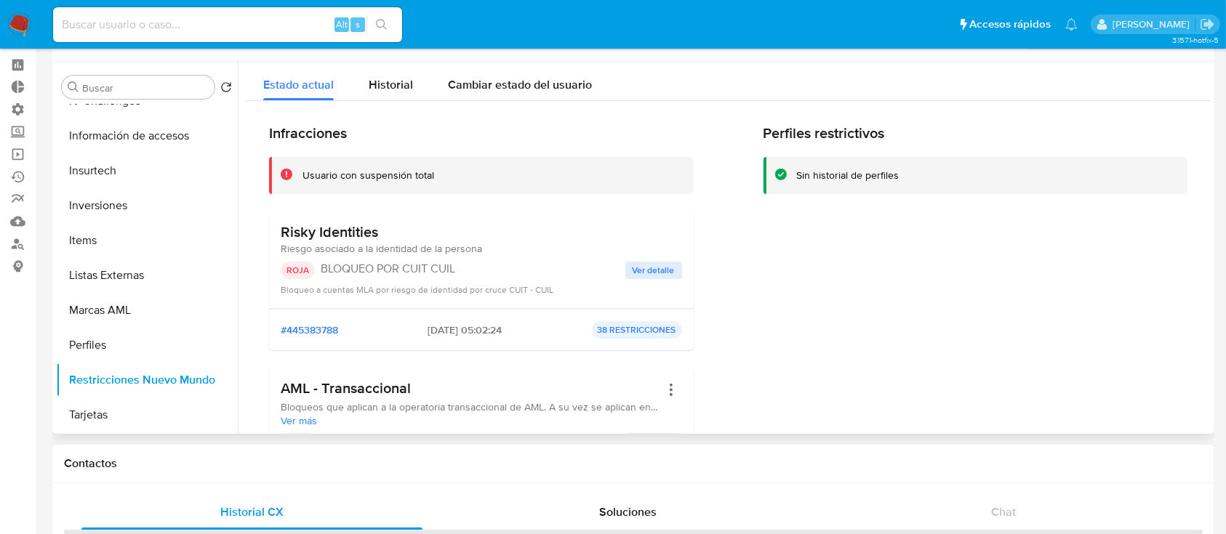
scroll to position [44, 0]
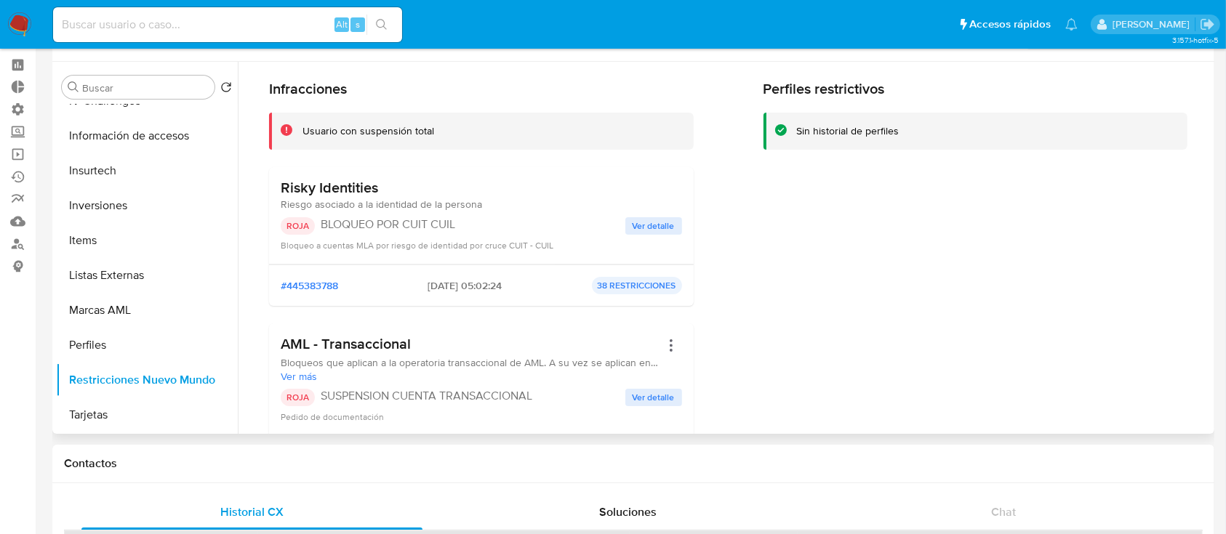
click at [294, 374] on span "Ver más" at bounding box center [471, 376] width 380 height 13
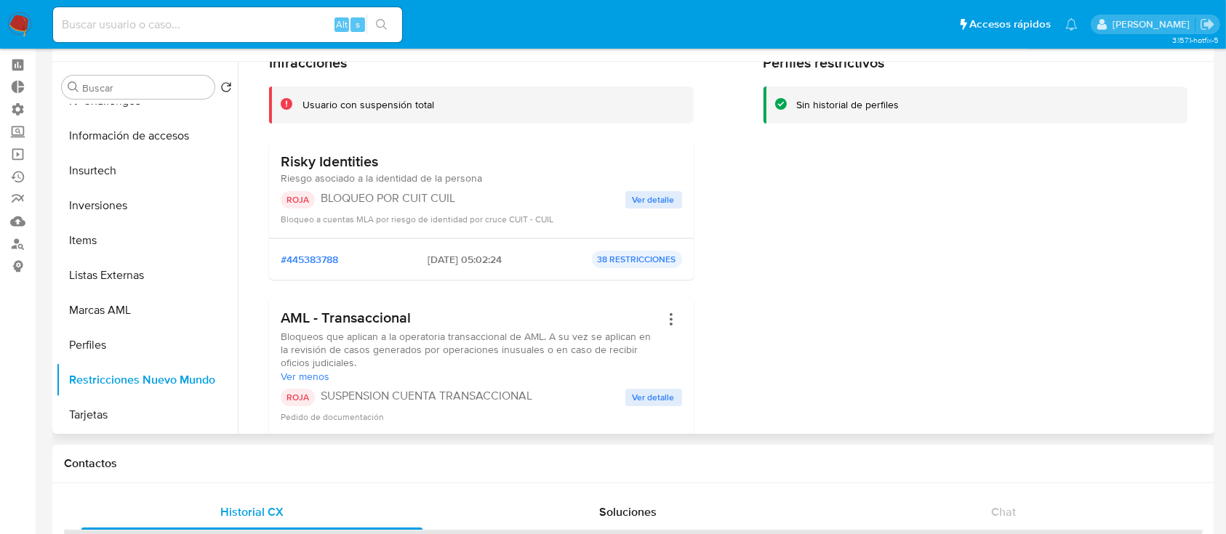
scroll to position [70, 0]
click at [638, 204] on span "Ver detalle" at bounding box center [654, 200] width 42 height 15
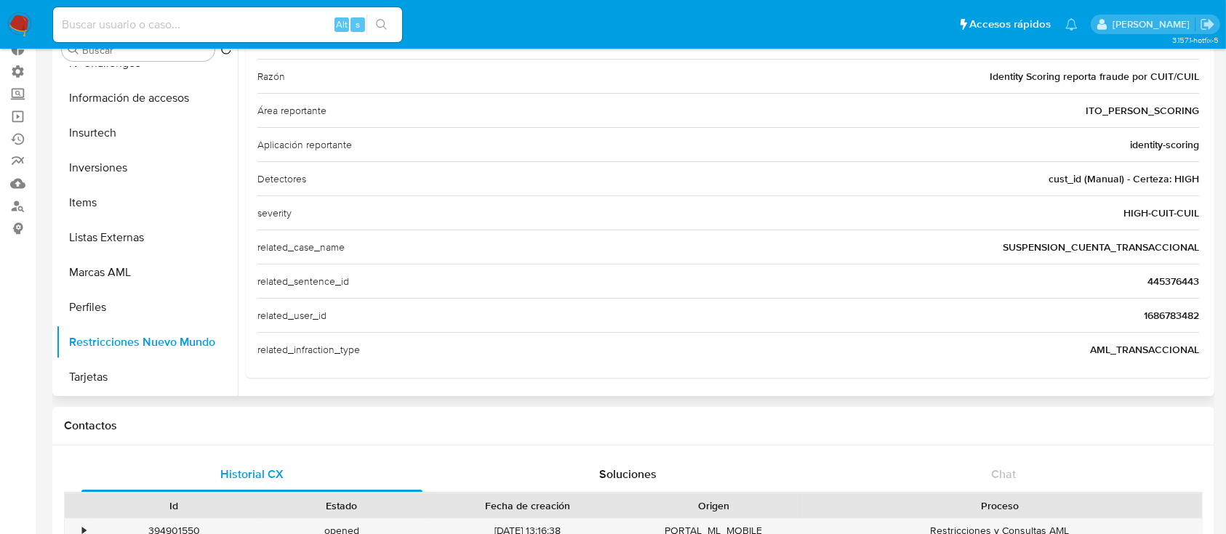
scroll to position [94, 0]
click at [788, 197] on div "severity HIGH-CUIT-CUIL" at bounding box center [728, 212] width 942 height 34
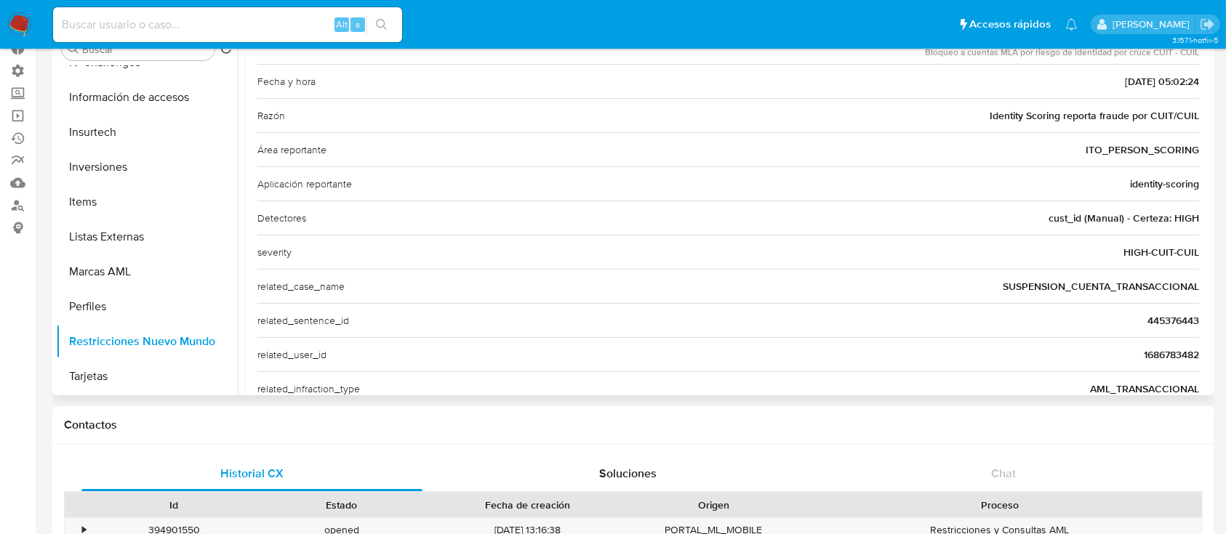
click at [788, 197] on div "Aplicación reportante identity-scoring" at bounding box center [728, 183] width 942 height 34
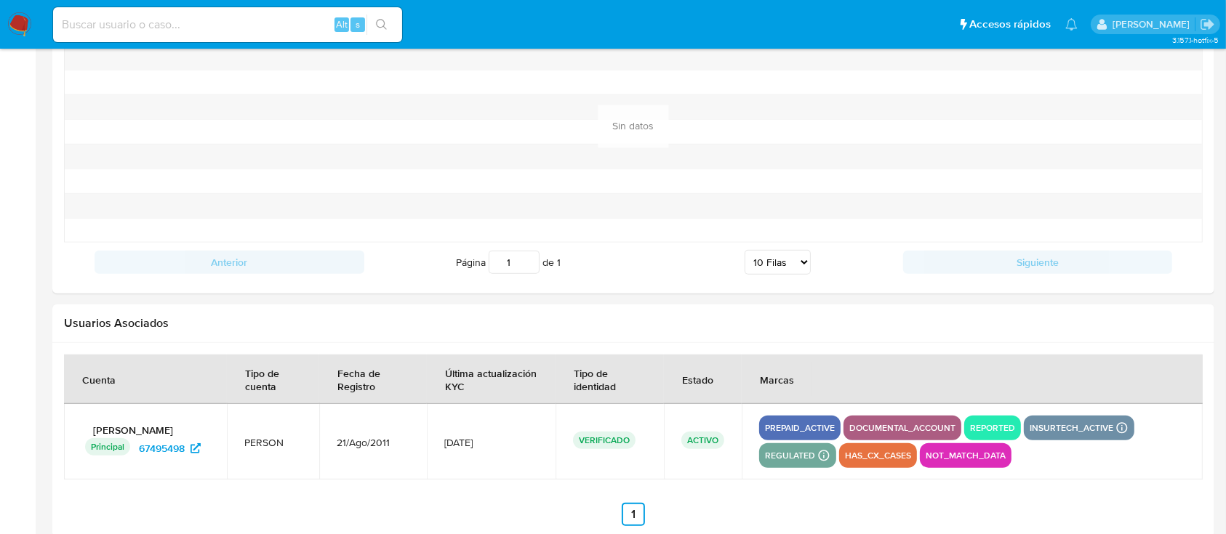
scroll to position [1494, 0]
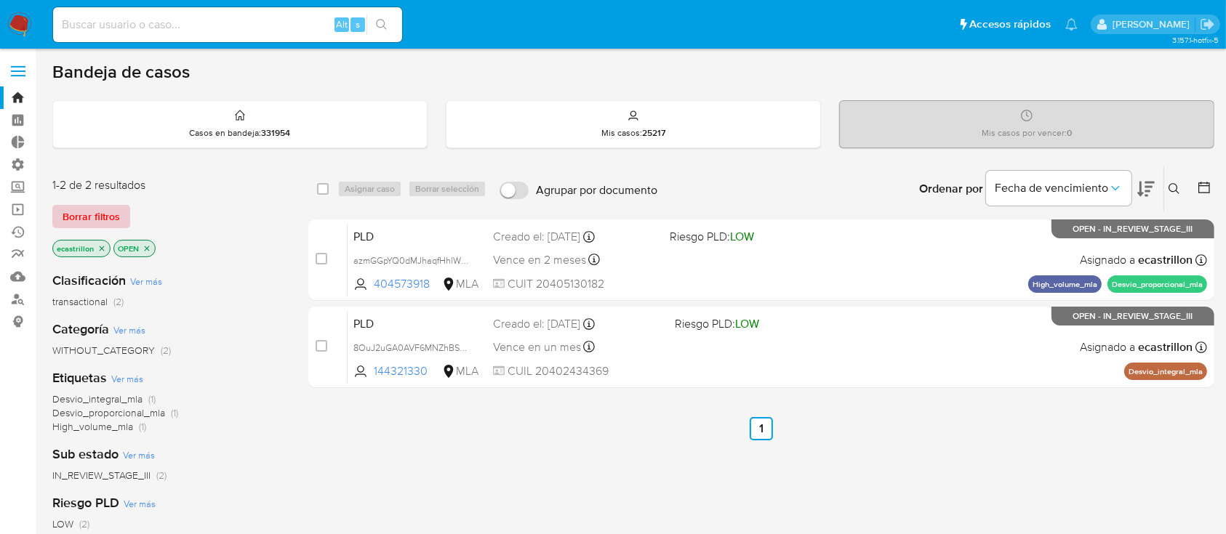
click at [76, 220] on span "Borrar filtros" at bounding box center [91, 216] width 57 height 20
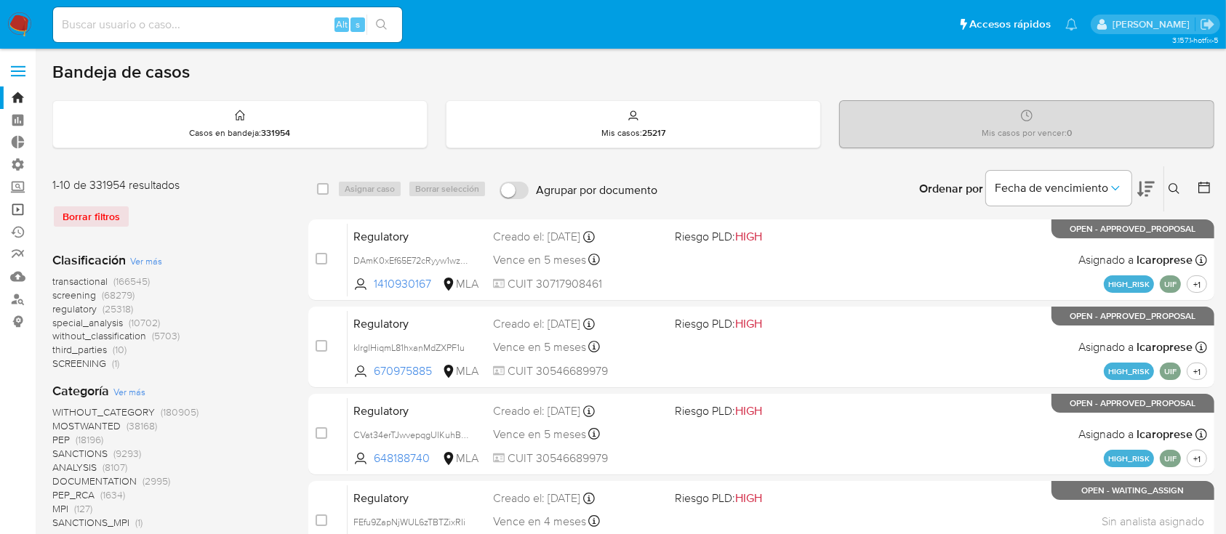
click at [15, 203] on link "Operaciones masivas" at bounding box center [86, 209] width 173 height 23
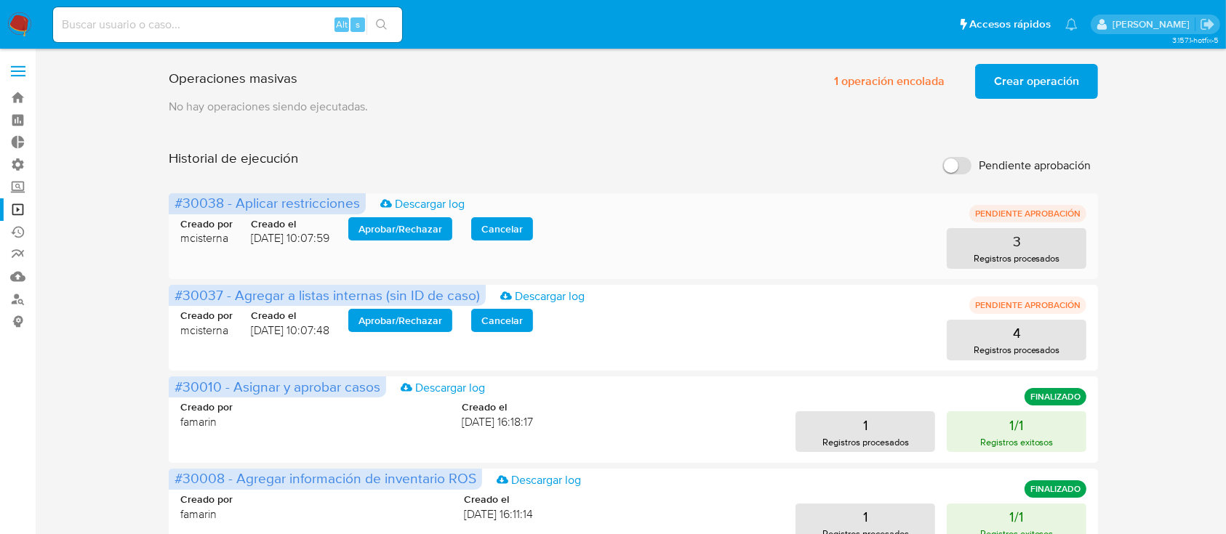
click at [410, 225] on span "Aprobar / Rechazar" at bounding box center [400, 229] width 84 height 20
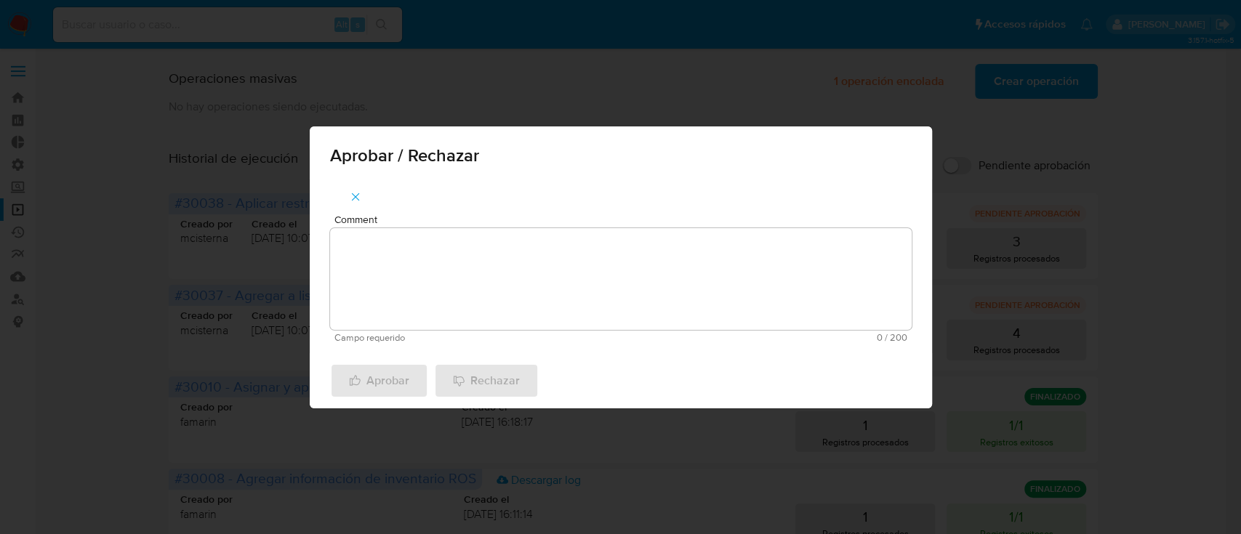
click at [406, 257] on textarea "Comment" at bounding box center [621, 279] width 582 height 102
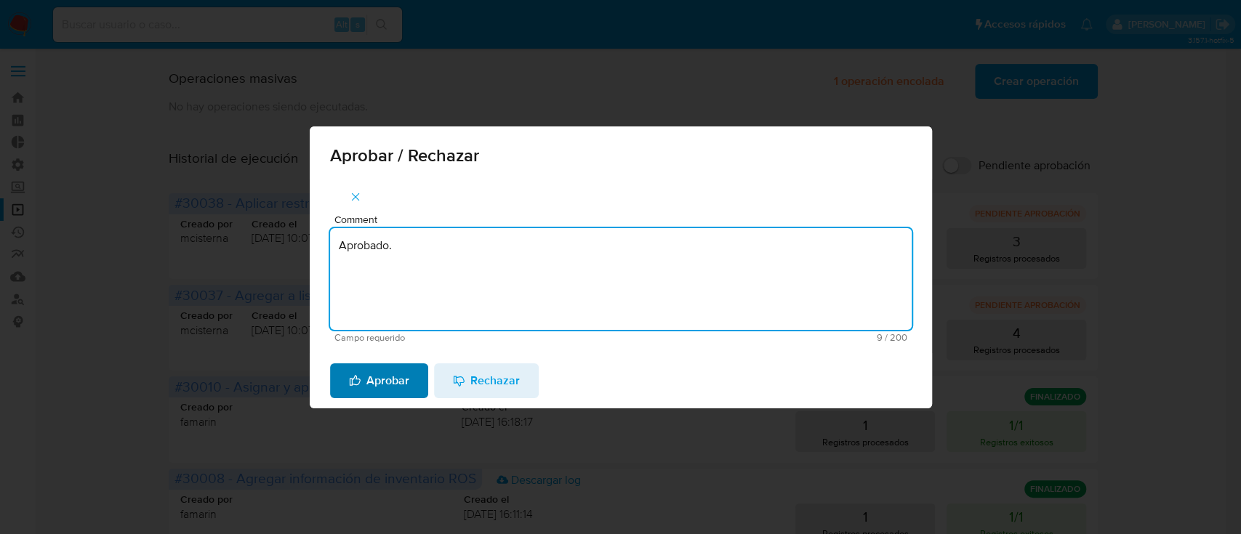
type textarea "Aprobado."
click at [390, 380] on span "Aprobar" at bounding box center [379, 381] width 60 height 32
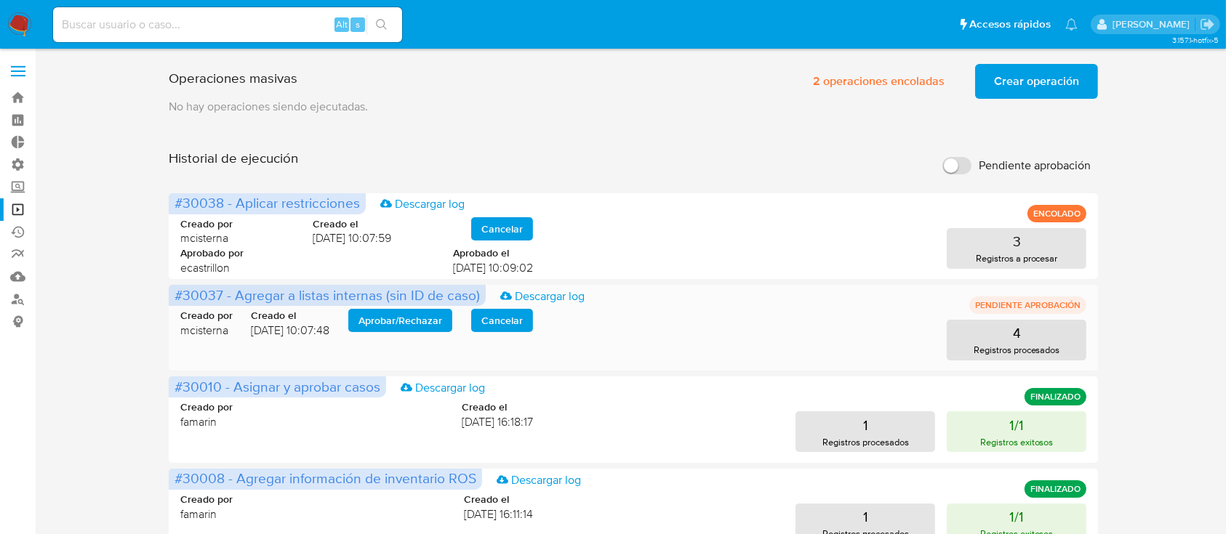
click at [436, 330] on span "Aprobar / Rechazar" at bounding box center [400, 320] width 84 height 20
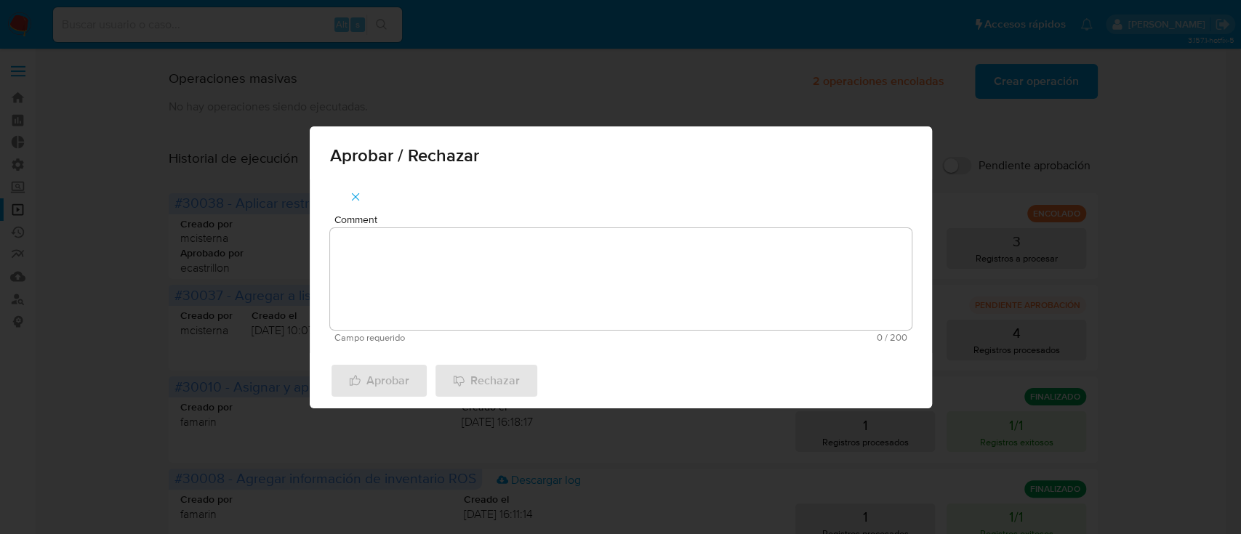
click at [450, 254] on textarea "Comment" at bounding box center [621, 279] width 582 height 102
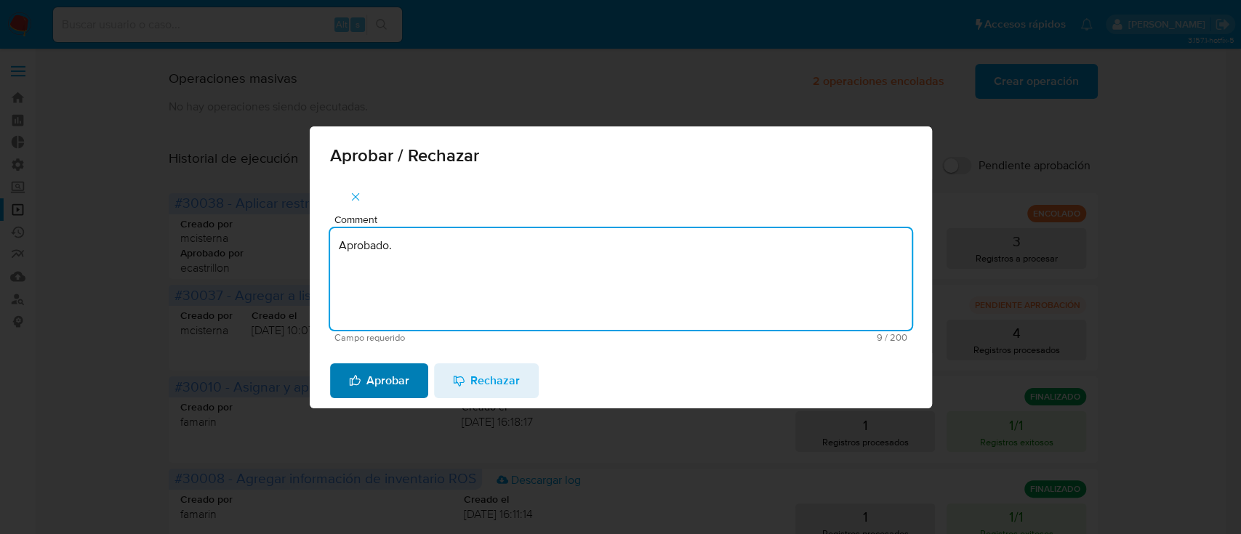
type textarea "Aprobado."
click at [396, 385] on span "Aprobar" at bounding box center [379, 381] width 60 height 32
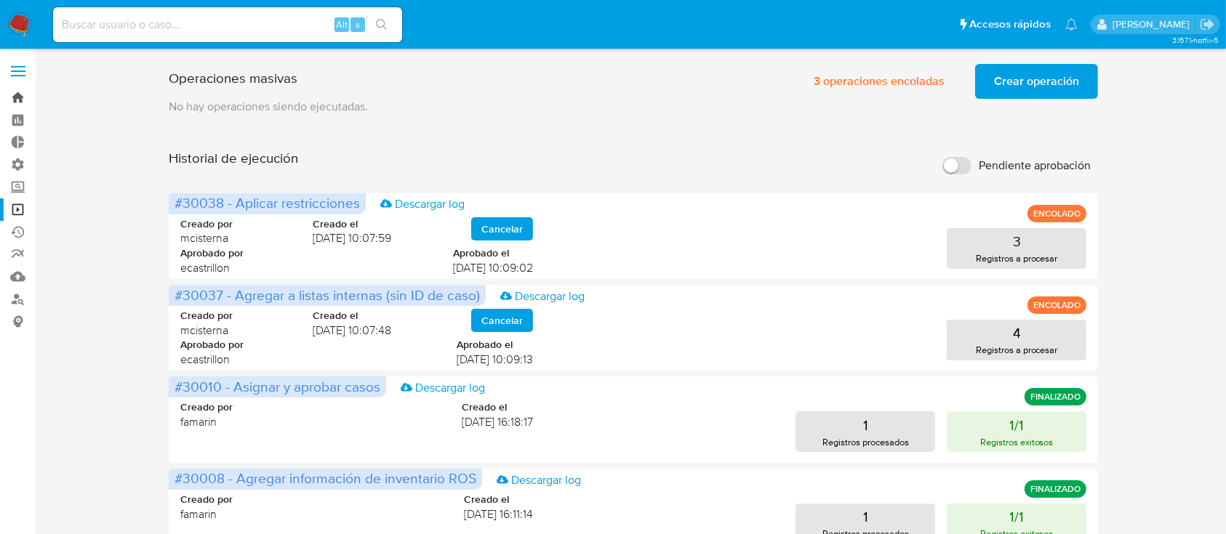
click at [27, 103] on link "Bandeja" at bounding box center [86, 98] width 173 height 23
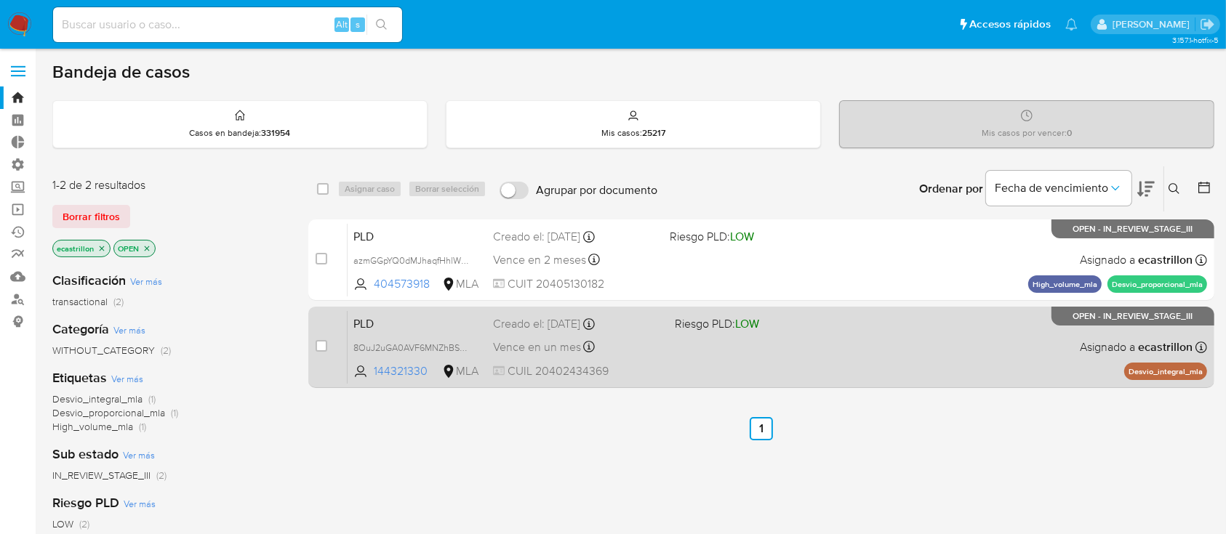
click at [673, 343] on div "PLD 8OuJ2uGA0AVF6MNZhBS5zwpI 144321330 MLA Riesgo PLD: LOW Creado el: [DATE] Cr…" at bounding box center [777, 346] width 859 height 73
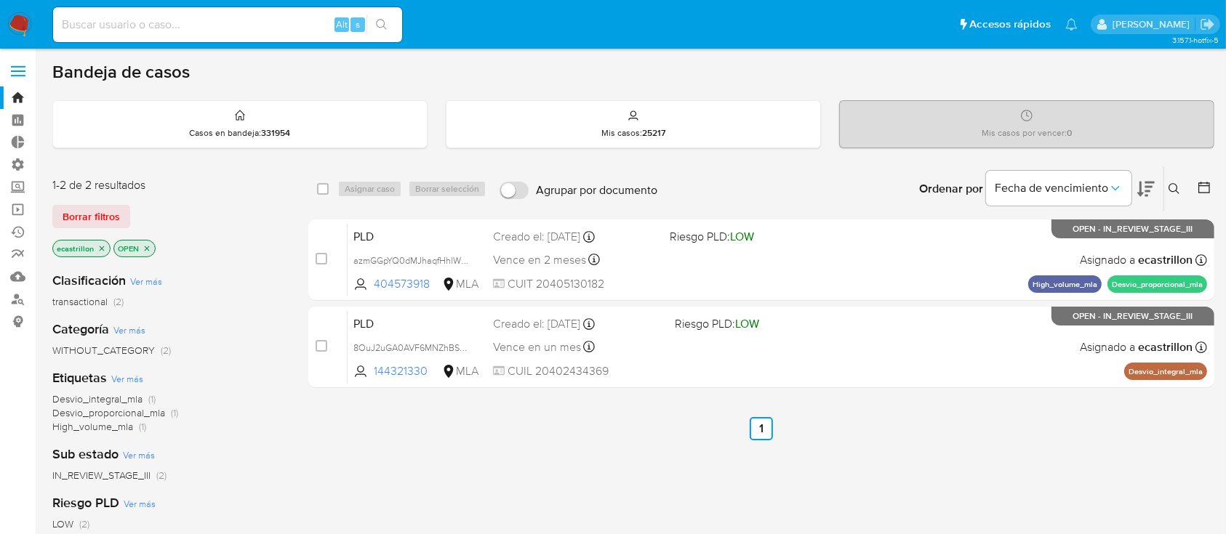
click at [249, 23] on input at bounding box center [227, 24] width 349 height 19
paste input "188710124"
type input "188710124"
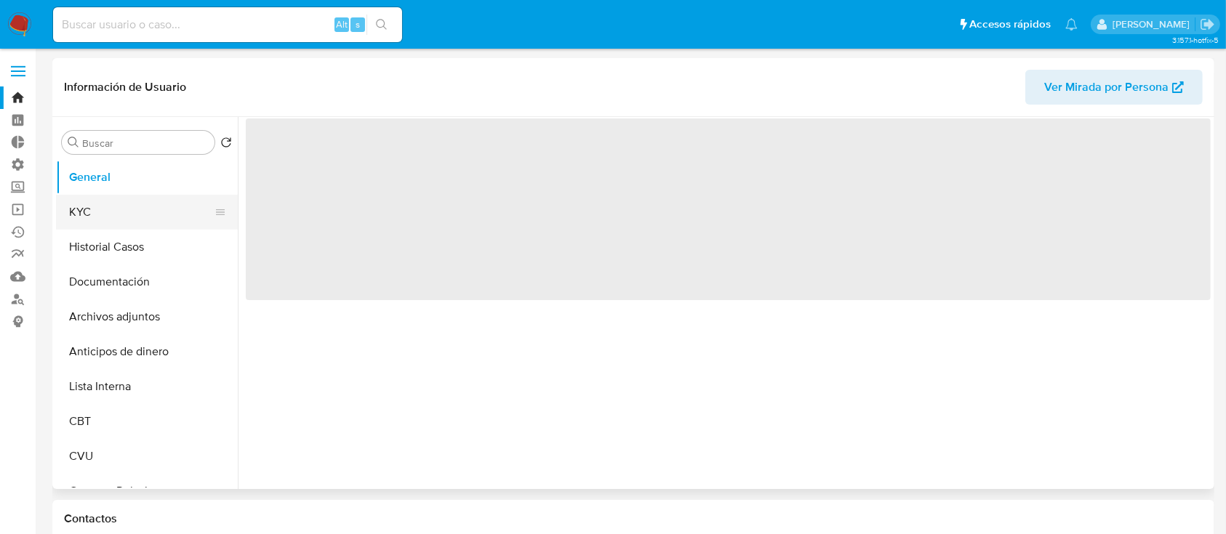
click at [92, 218] on button "KYC" at bounding box center [141, 212] width 170 height 35
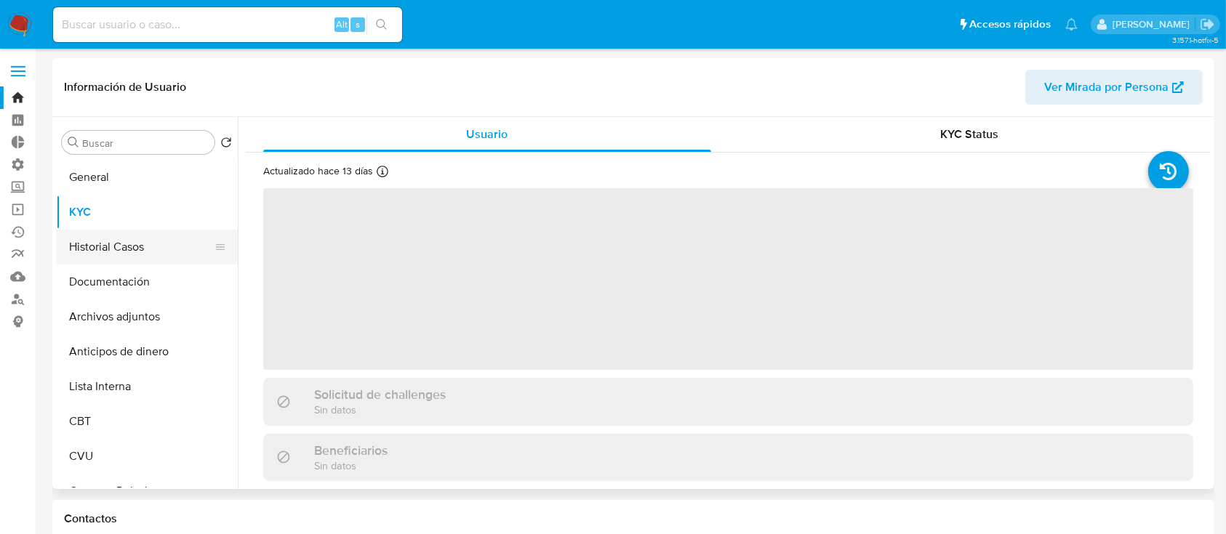
select select "10"
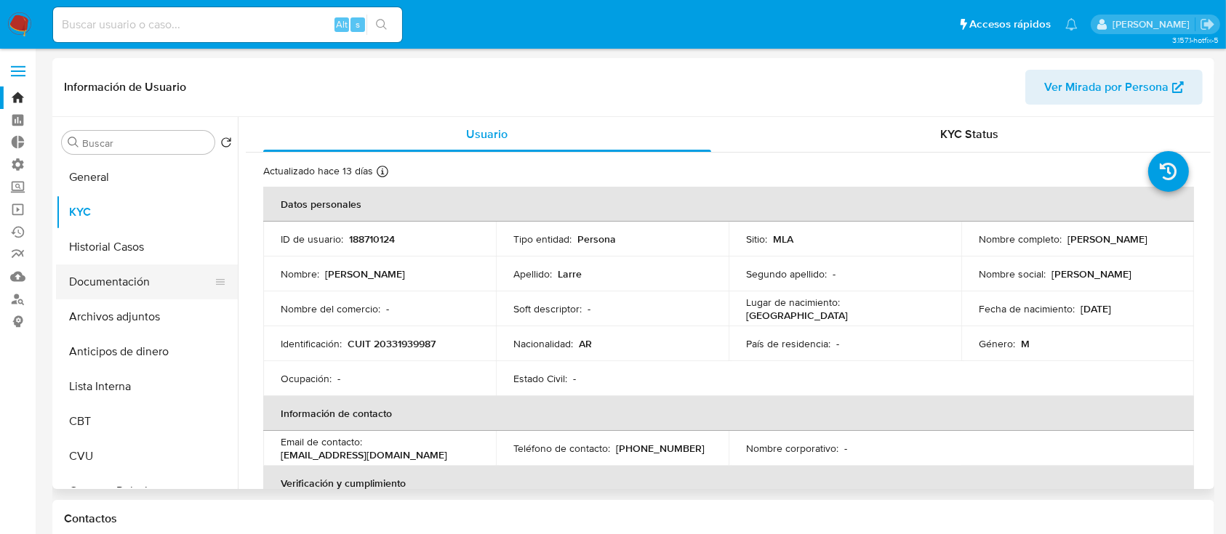
click at [108, 278] on button "Documentación" at bounding box center [141, 282] width 170 height 35
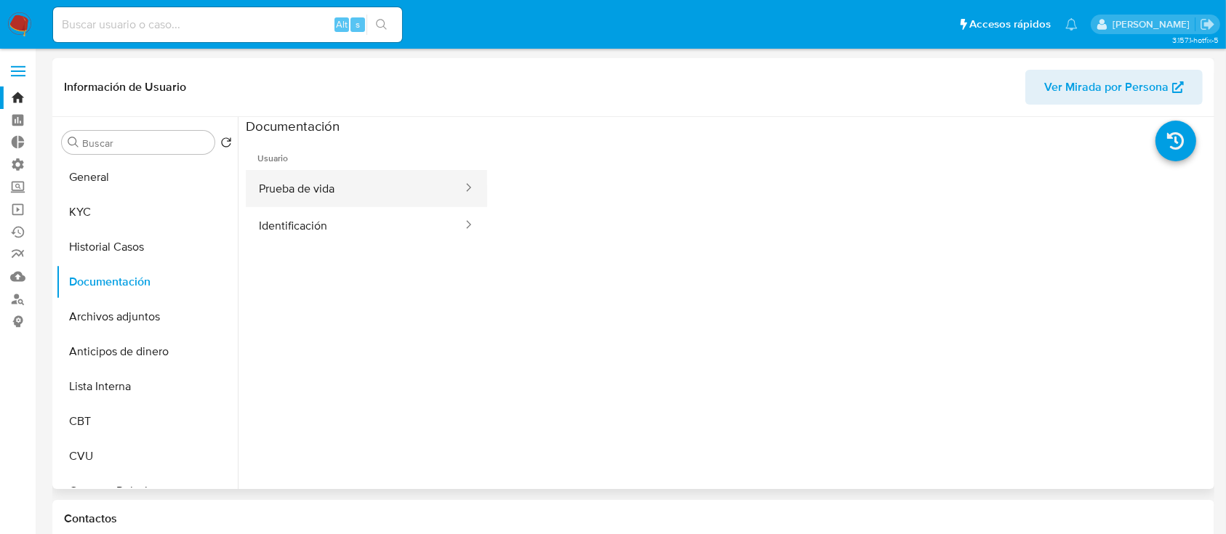
click at [405, 190] on button "Prueba de vida" at bounding box center [355, 188] width 218 height 37
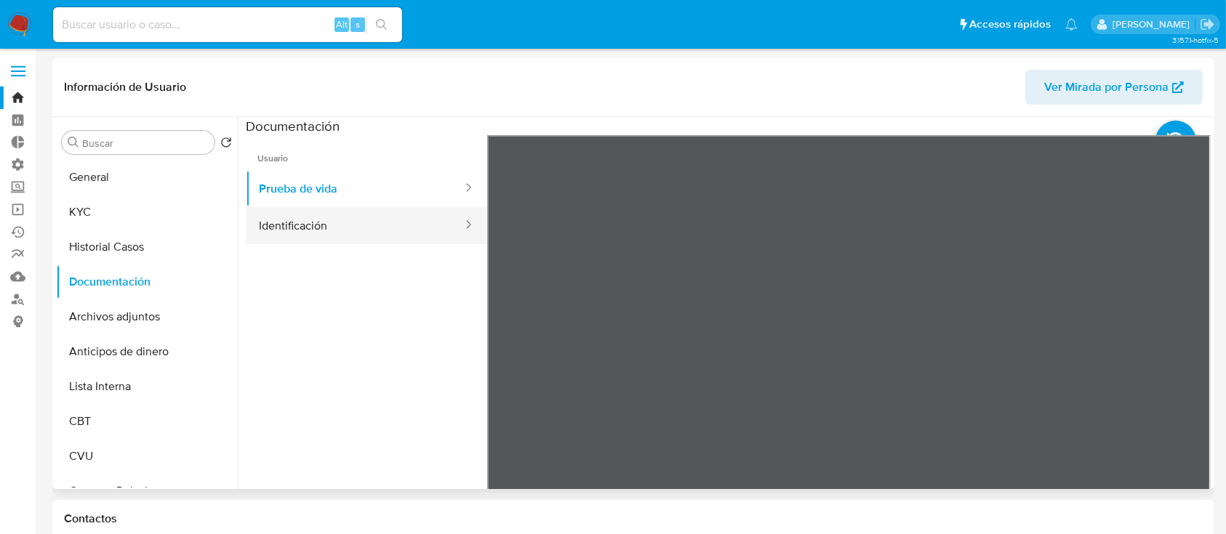
click at [392, 220] on button "Identificación" at bounding box center [355, 225] width 218 height 37
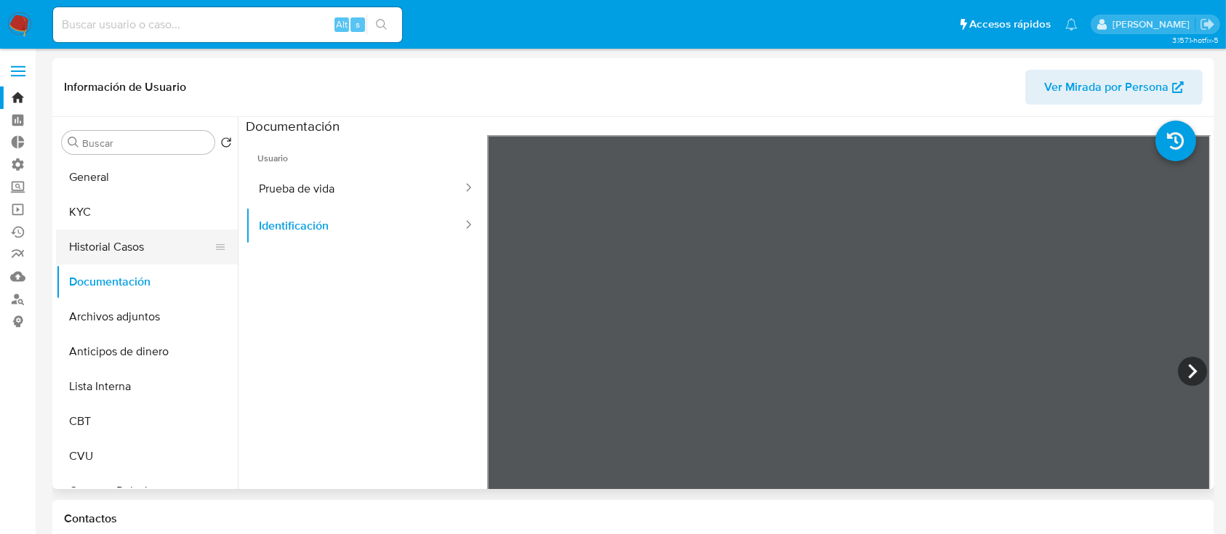
click at [124, 248] on button "Historial Casos" at bounding box center [141, 247] width 170 height 35
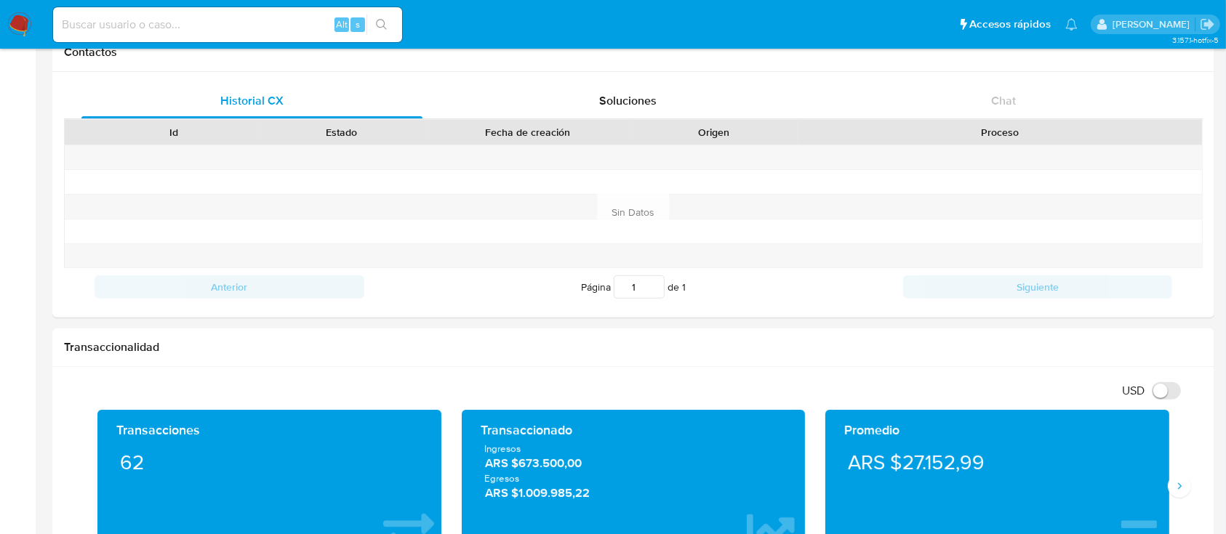
scroll to position [582, 0]
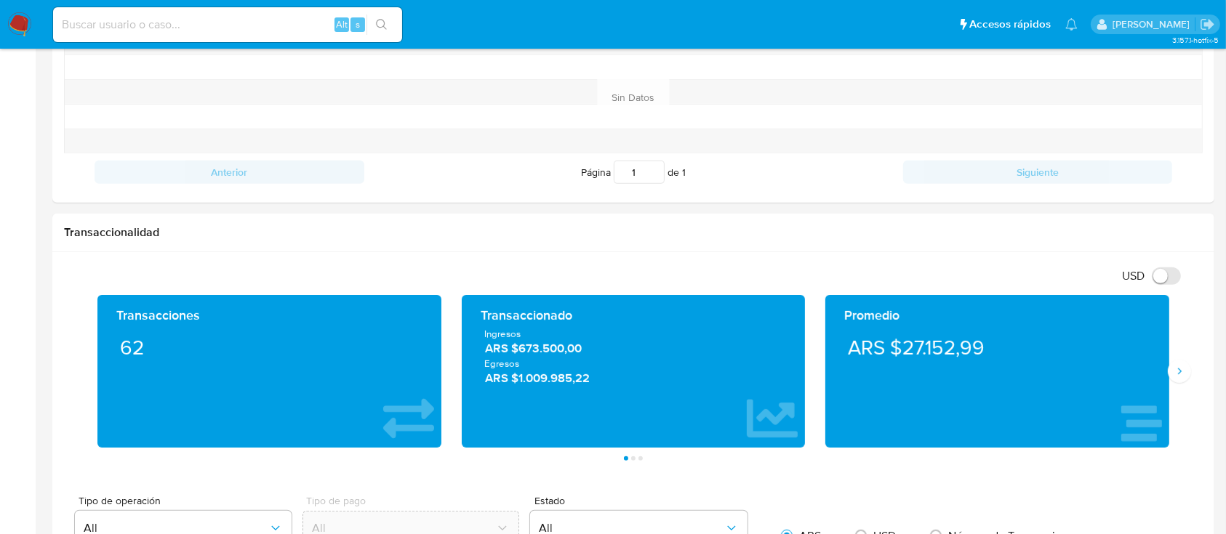
click at [252, 20] on input at bounding box center [227, 24] width 349 height 19
paste input "zrERrINbqAW4xLAJXVwnc9xs"
type input "zrERrINbqAW4xLAJXVwnc9xs"
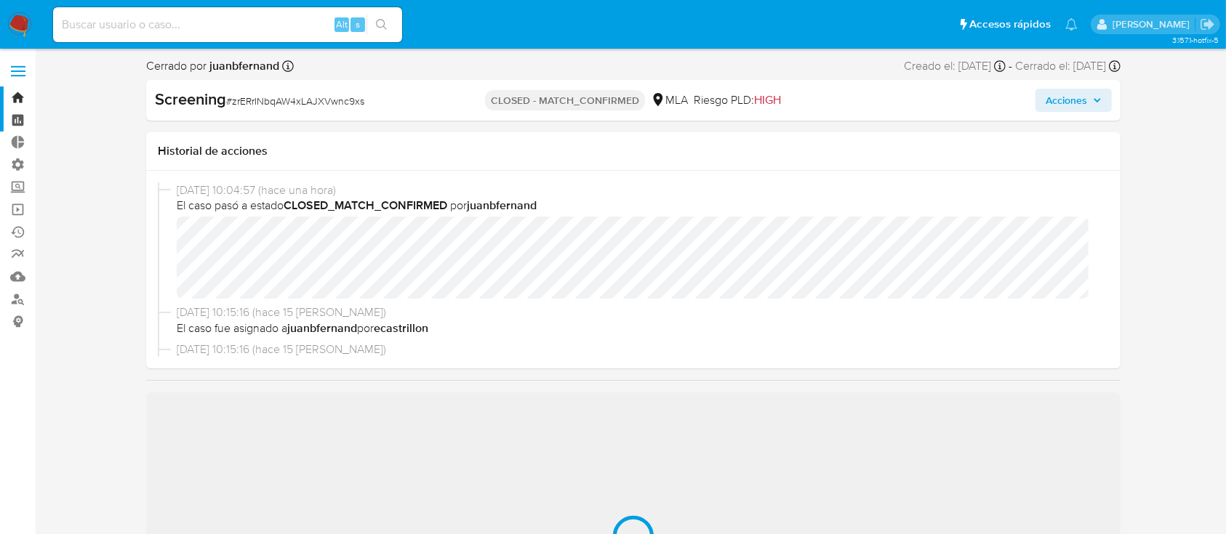
select select "10"
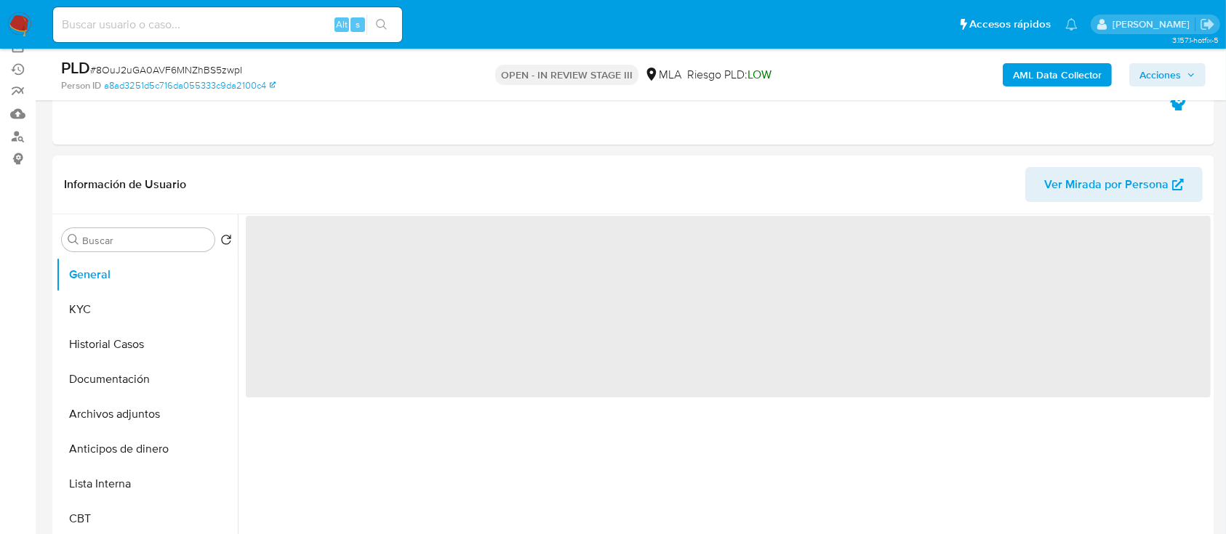
scroll to position [193, 0]
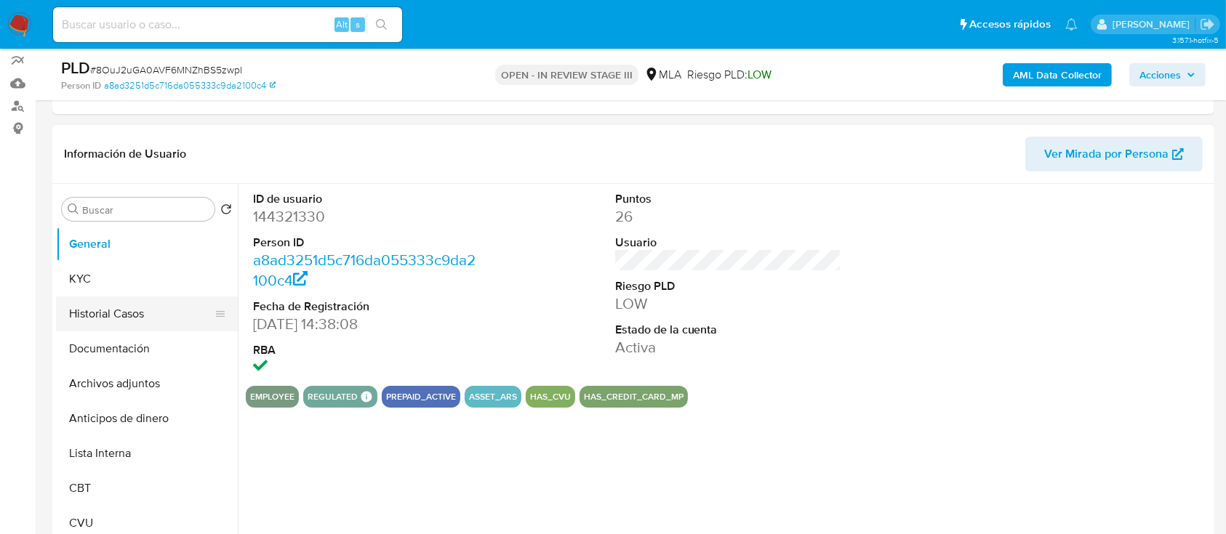
click at [96, 314] on button "Historial Casos" at bounding box center [141, 314] width 170 height 35
select select "10"
